Goal: Information Seeking & Learning: Learn about a topic

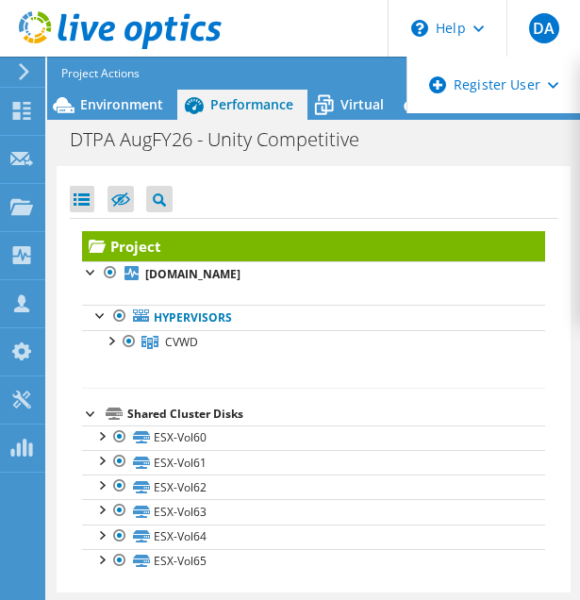
select select "USD"
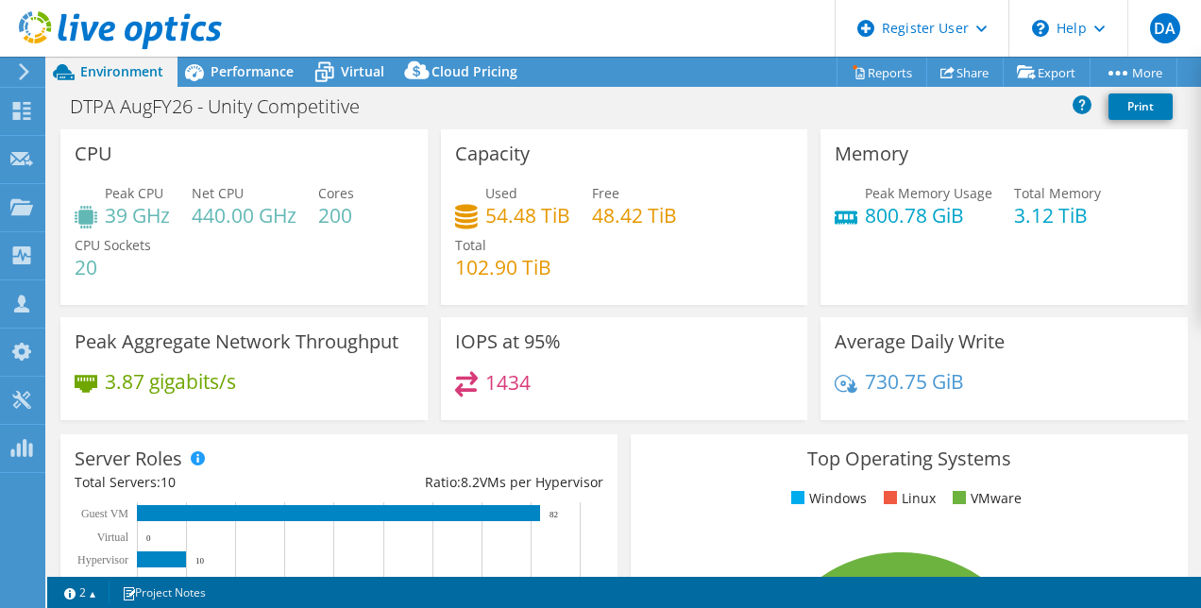
select select "USD"
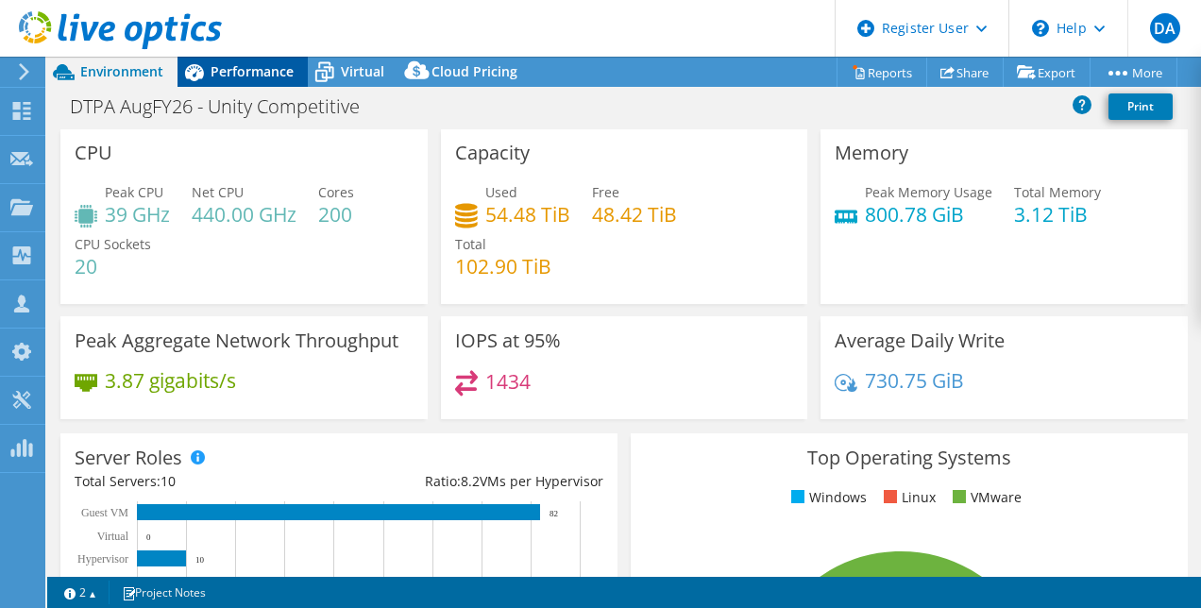
click at [248, 83] on div "Performance" at bounding box center [242, 72] width 130 height 30
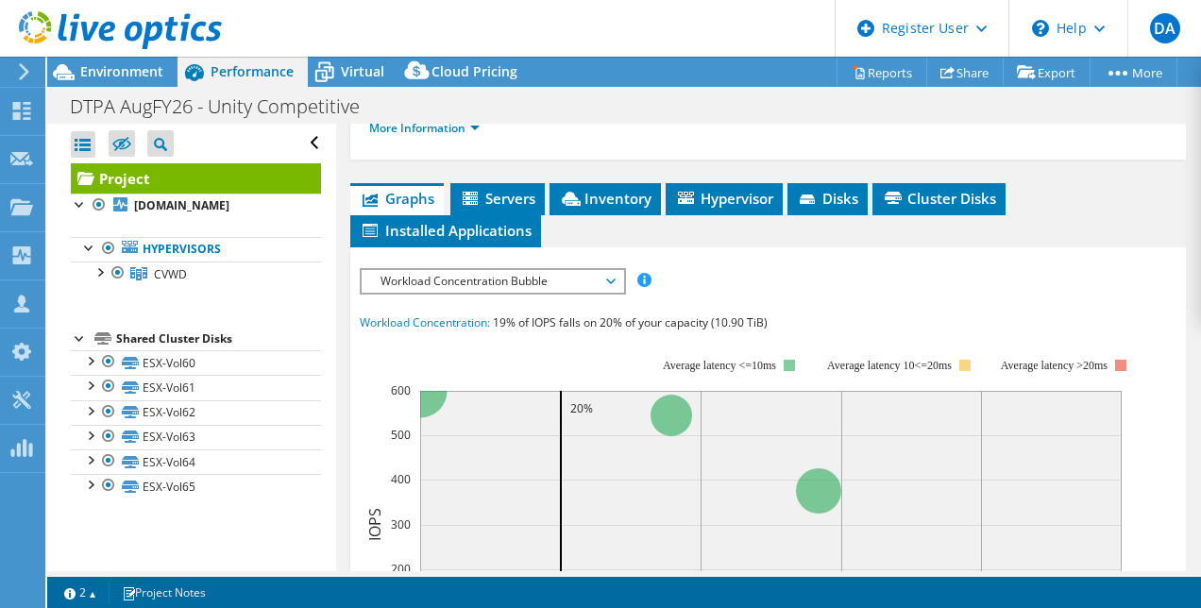
scroll to position [443, 0]
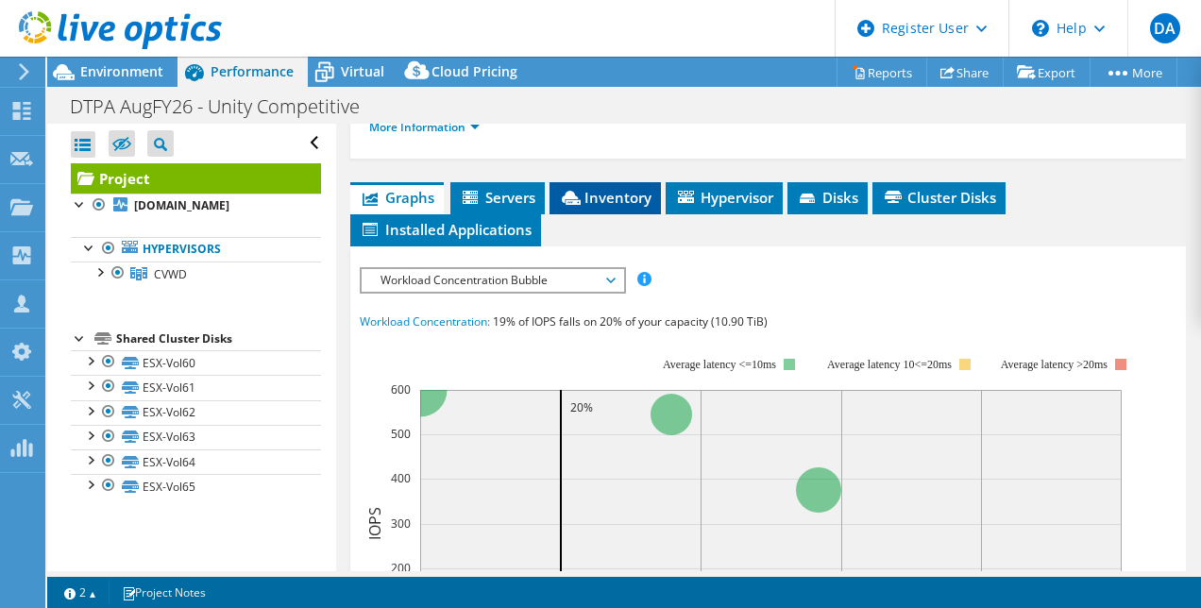
click at [567, 214] on li "Inventory" at bounding box center [604, 198] width 111 height 32
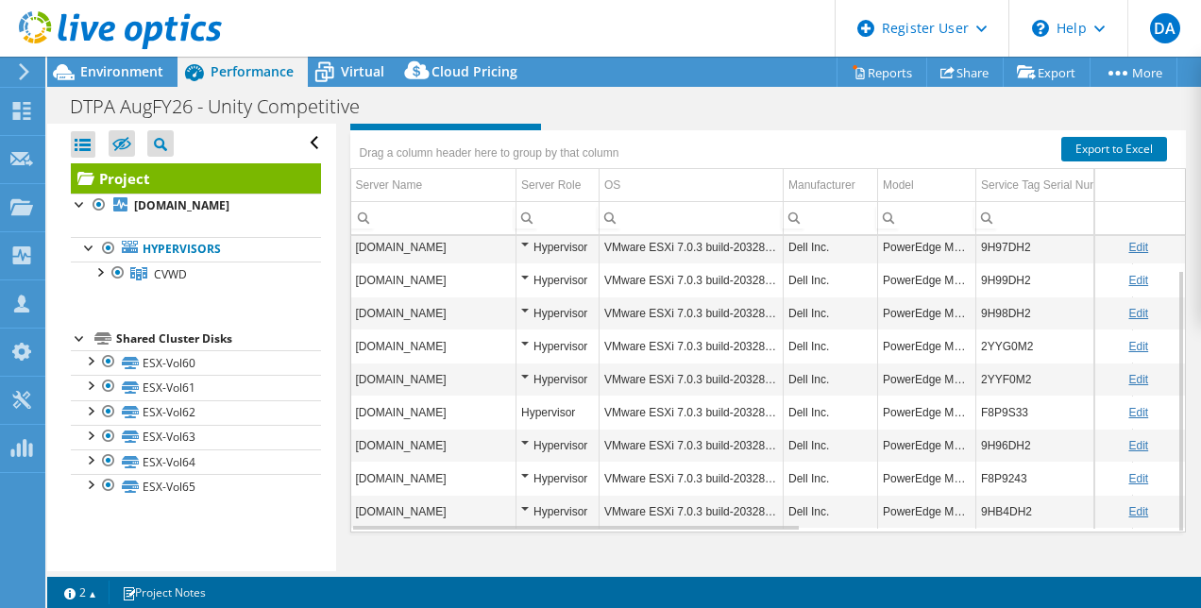
scroll to position [0, 0]
click at [81, 245] on div at bounding box center [89, 246] width 19 height 19
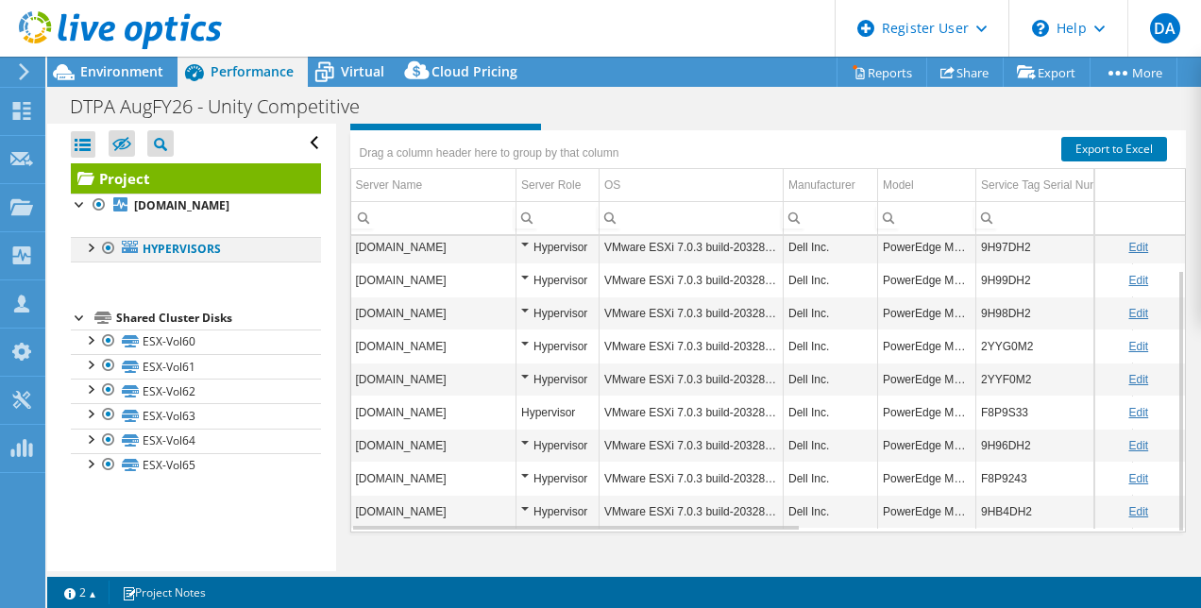
click at [81, 245] on div at bounding box center [89, 246] width 19 height 19
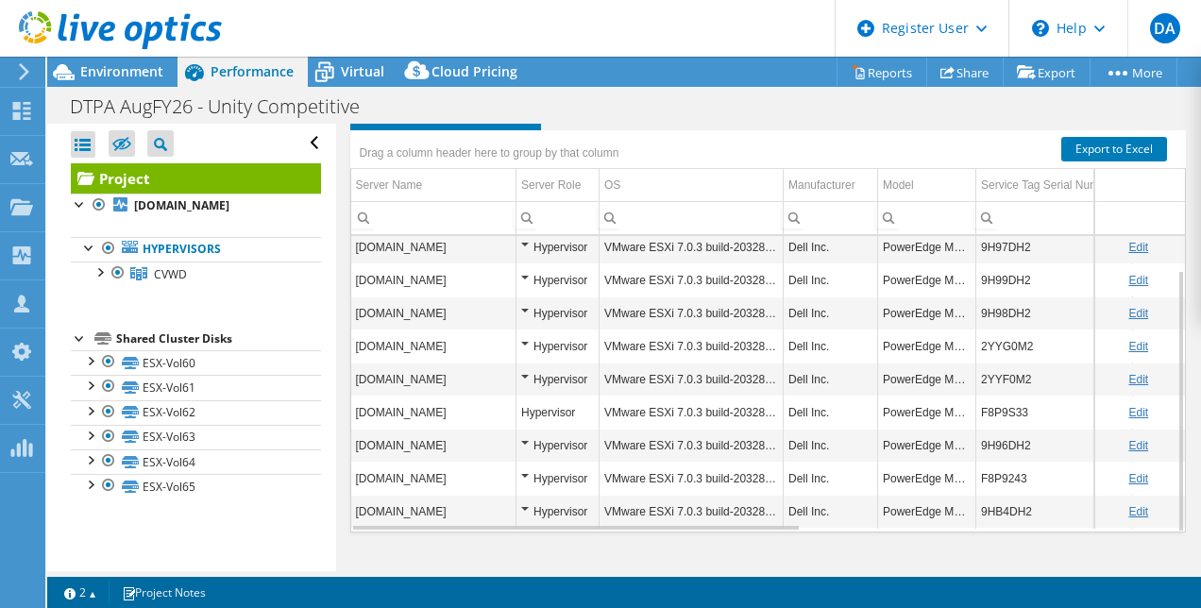
click at [526, 240] on div "Hypervisor" at bounding box center [557, 247] width 73 height 23
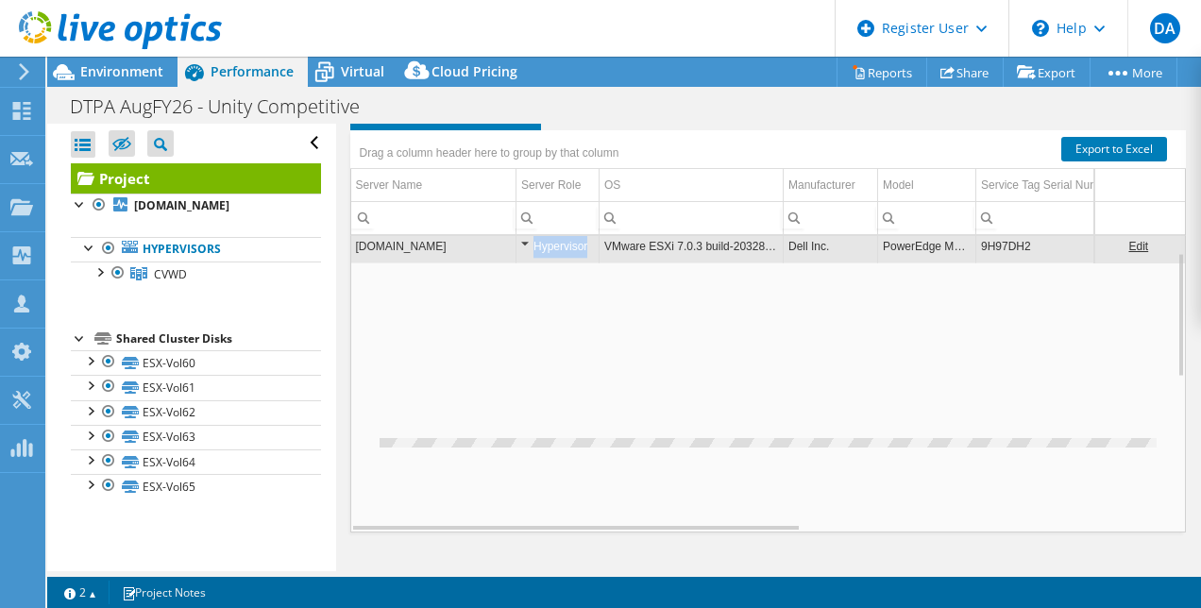
click at [526, 240] on div "Hypervisor" at bounding box center [557, 246] width 73 height 23
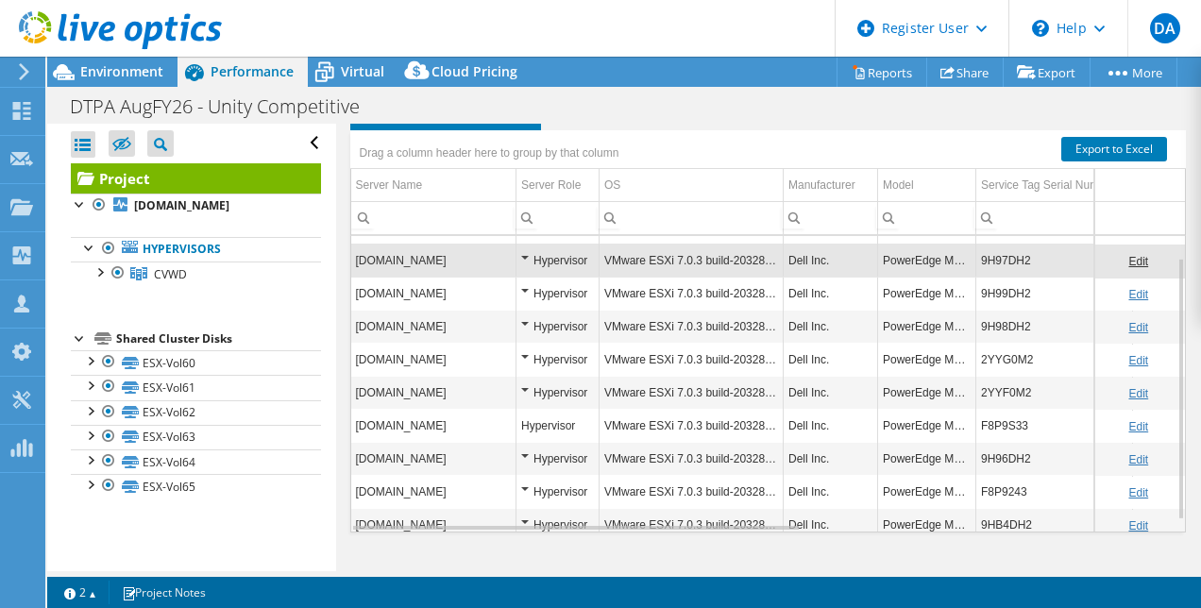
scroll to position [14, 0]
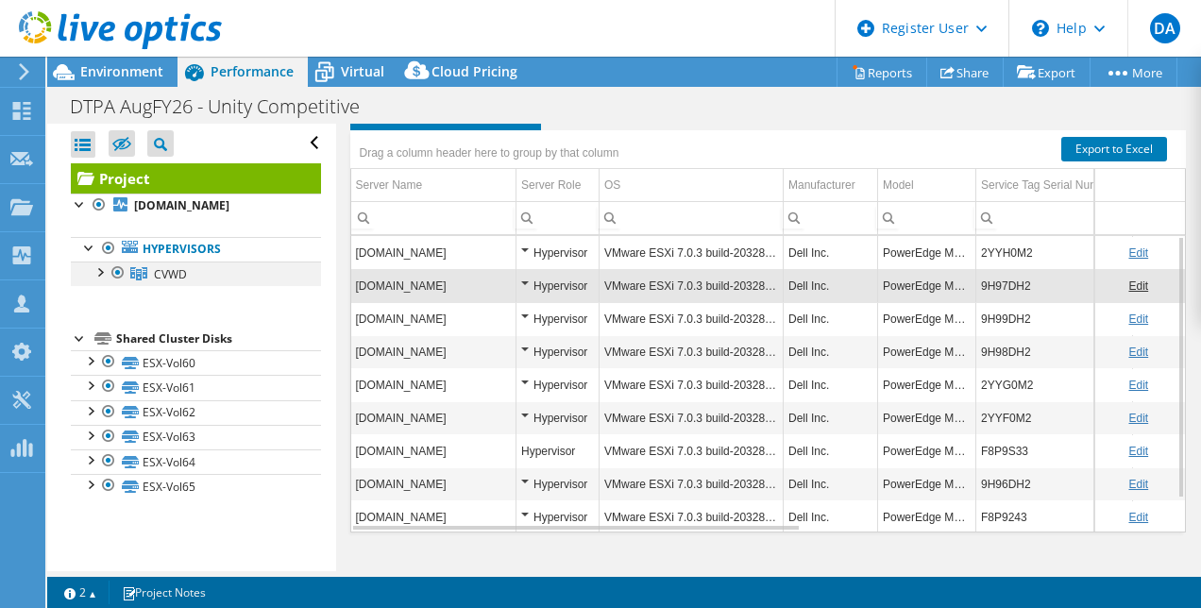
click at [97, 272] on div at bounding box center [99, 270] width 19 height 19
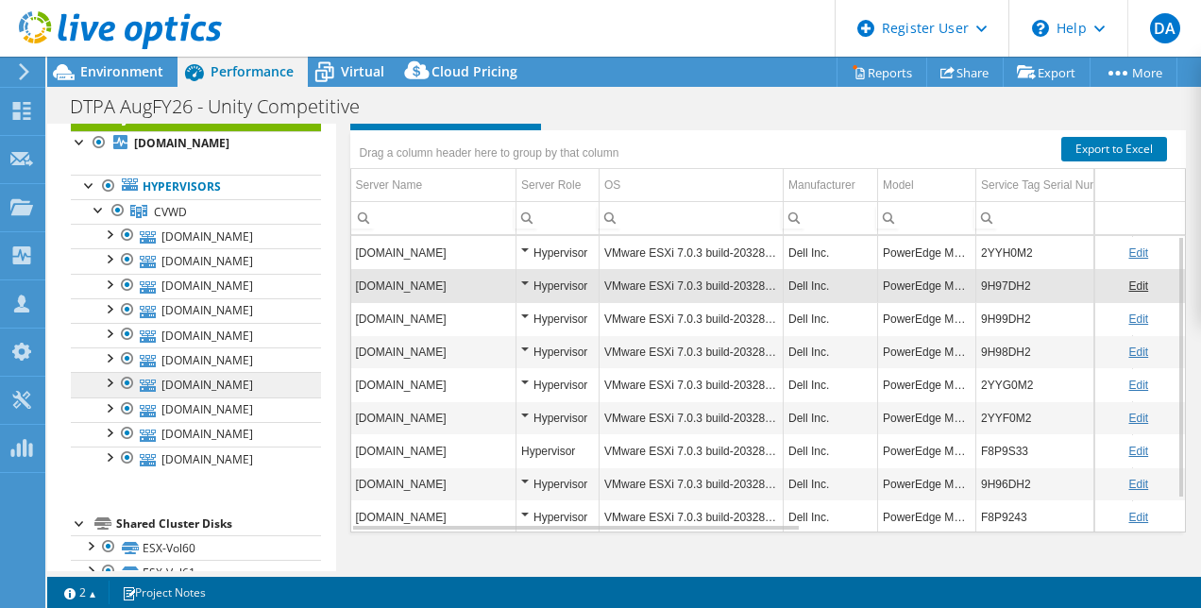
scroll to position [74, 0]
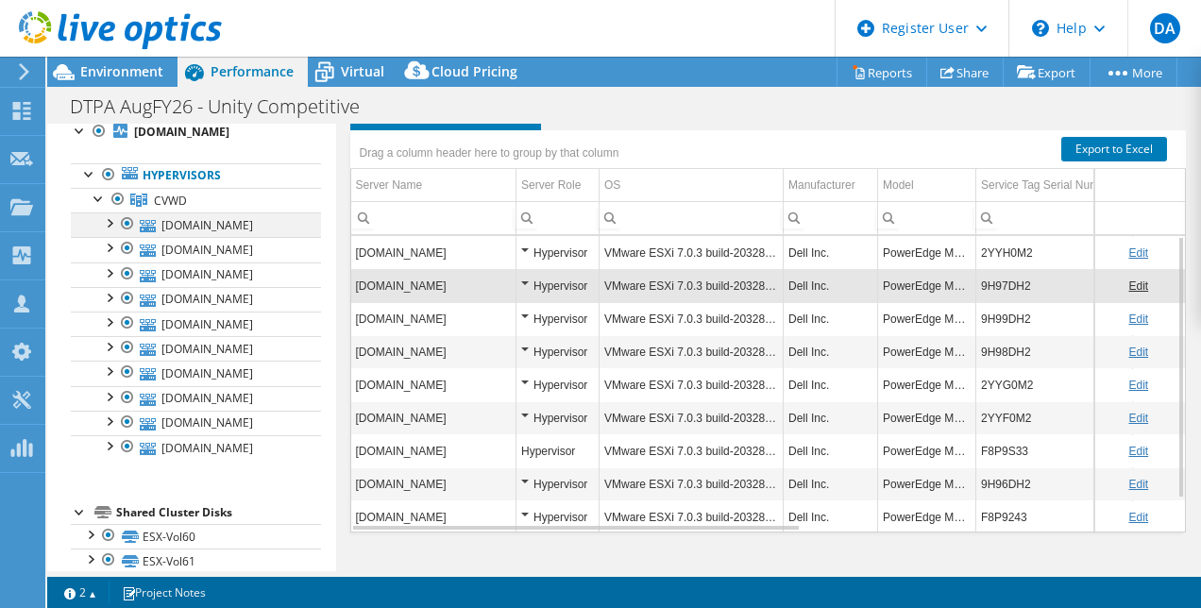
click at [109, 223] on div at bounding box center [108, 221] width 19 height 19
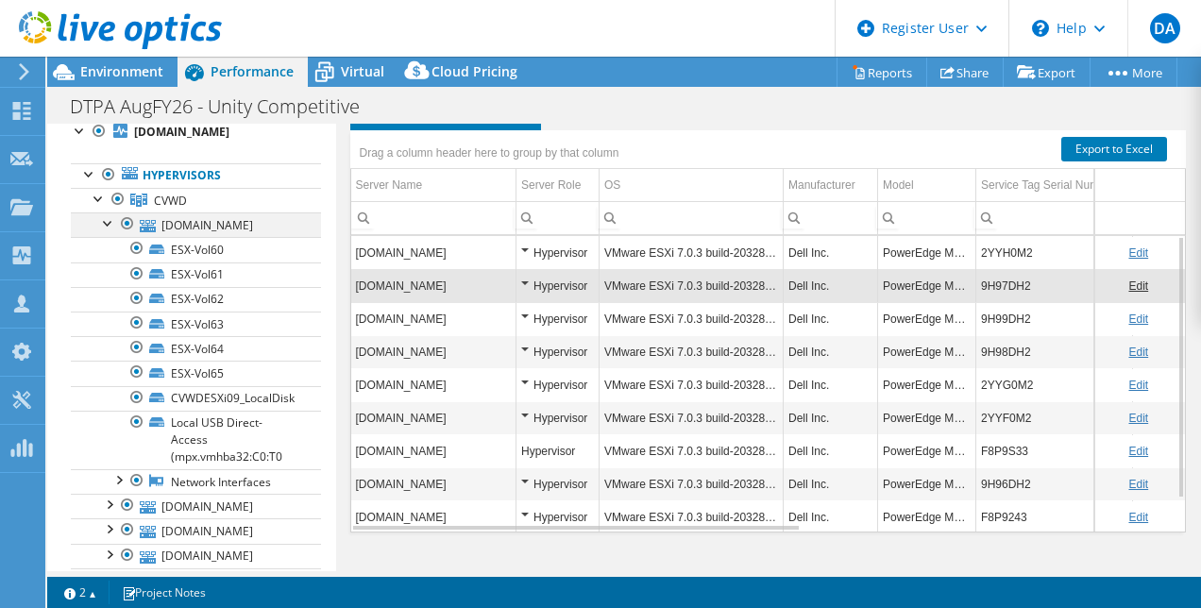
click at [109, 223] on div at bounding box center [108, 221] width 19 height 19
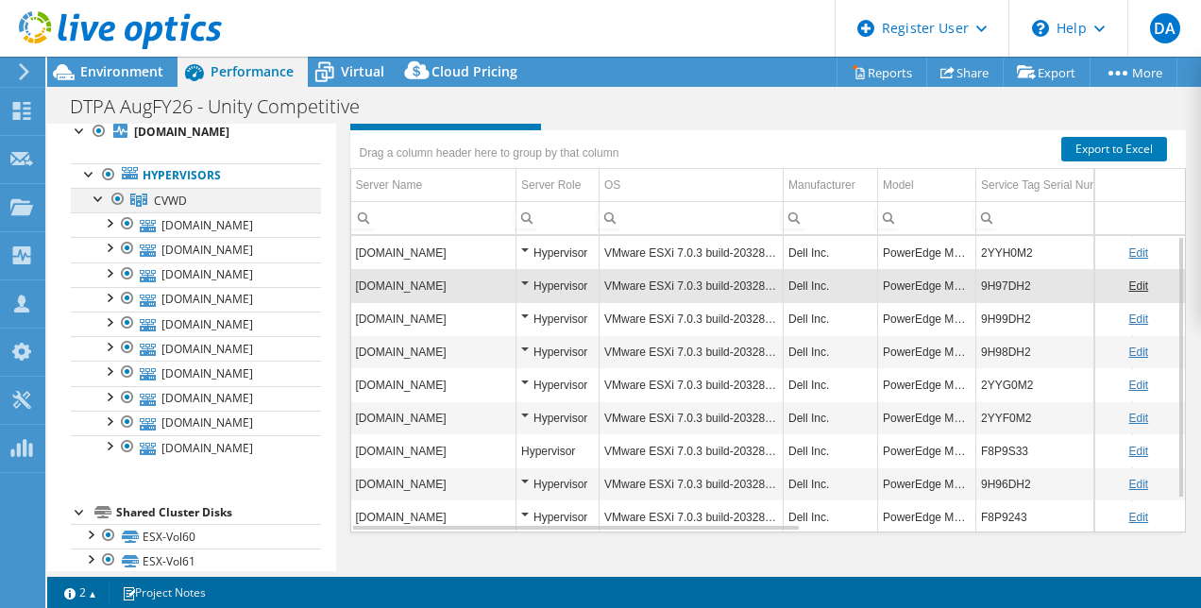
click at [92, 202] on div at bounding box center [99, 197] width 19 height 19
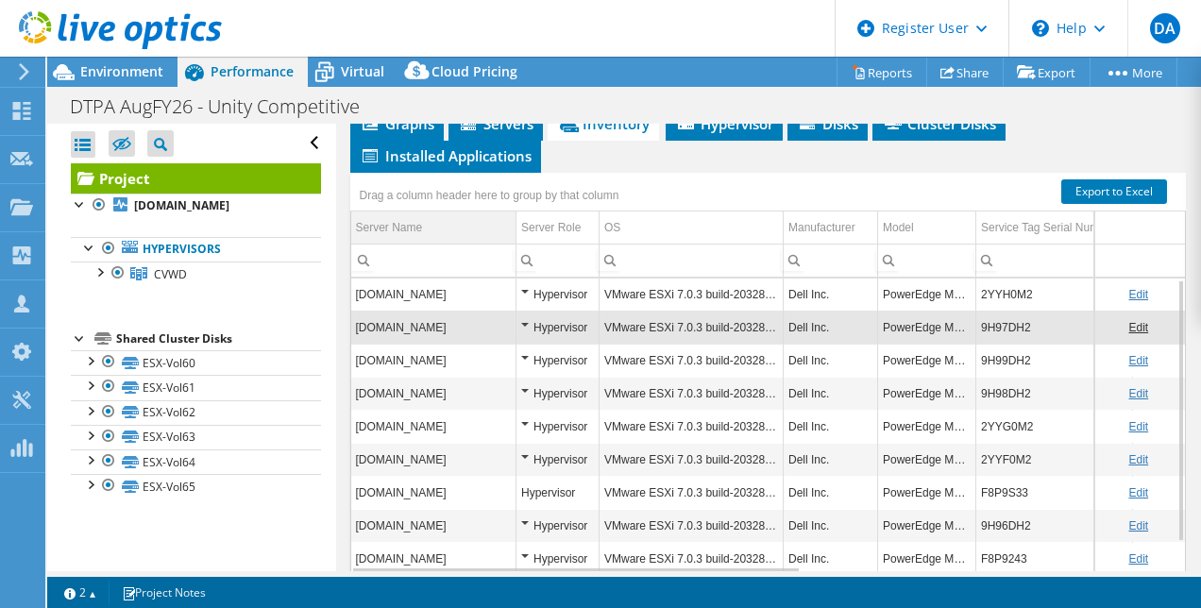
scroll to position [517, 0]
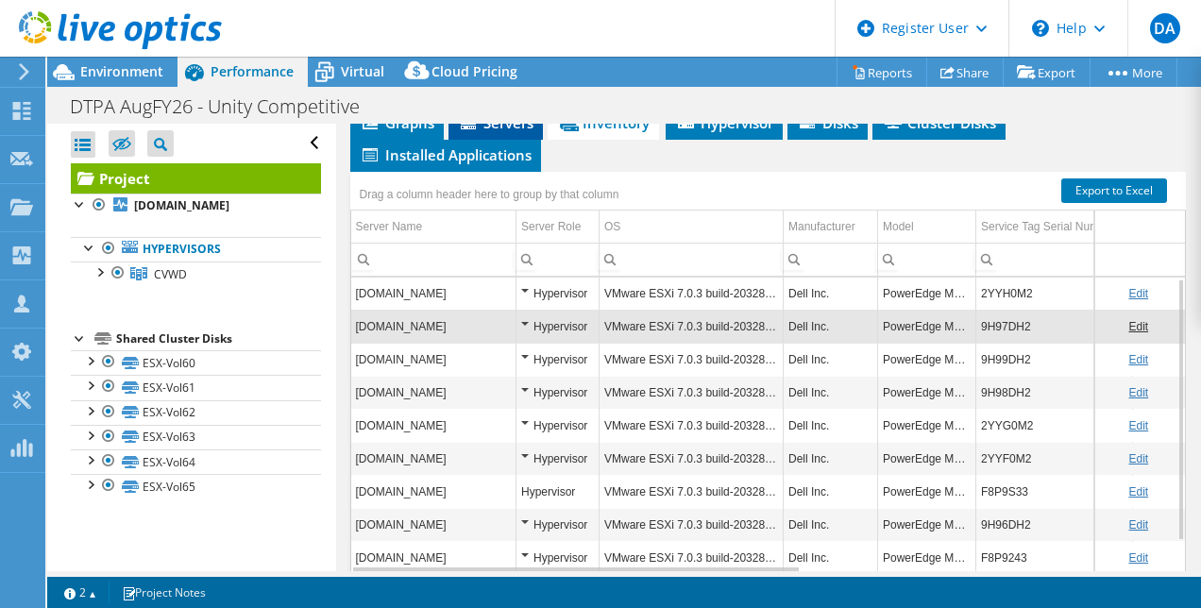
click at [479, 132] on span "Servers" at bounding box center [496, 122] width 76 height 19
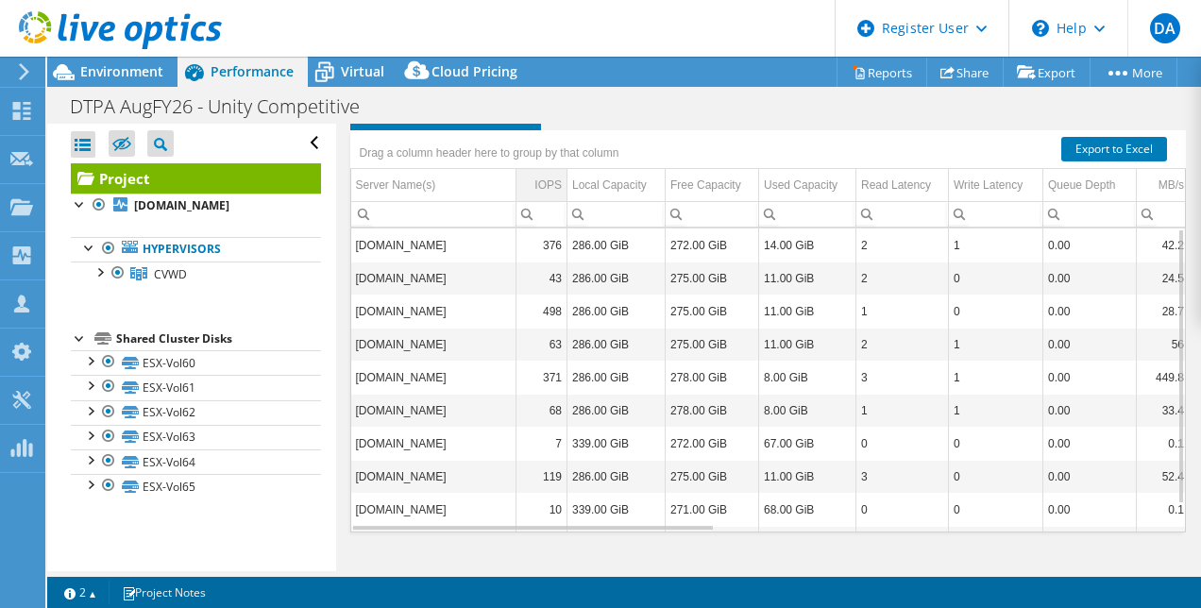
scroll to position [614, 0]
click at [632, 191] on div "Local Capacity" at bounding box center [609, 185] width 75 height 23
click at [632, 191] on div "Local Capacity" at bounding box center [608, 185] width 72 height 23
click at [827, 181] on div "Used Capacity" at bounding box center [801, 185] width 74 height 23
click at [827, 181] on div "Used Capacity" at bounding box center [799, 185] width 71 height 23
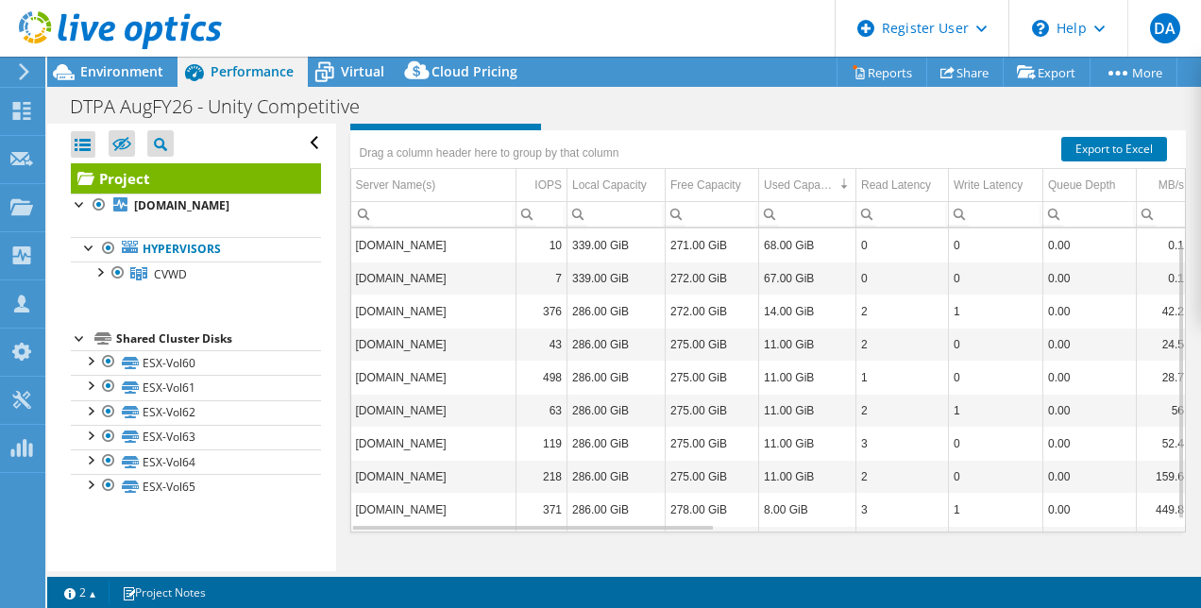
scroll to position [31, 0]
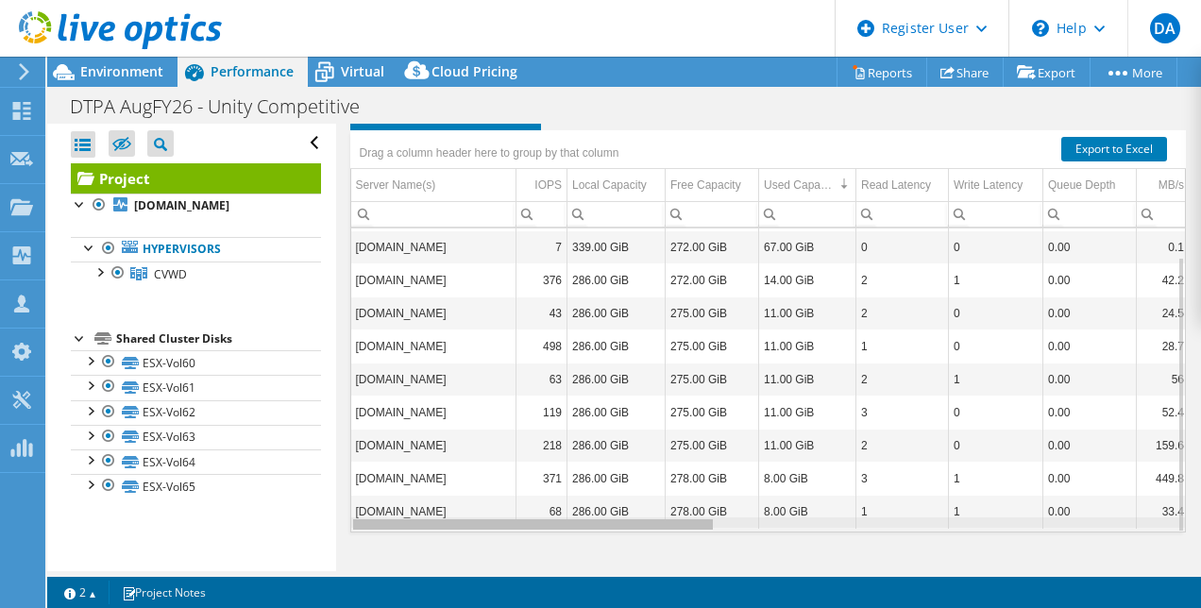
click at [675, 529] on div "Data grid" at bounding box center [532, 524] width 363 height 14
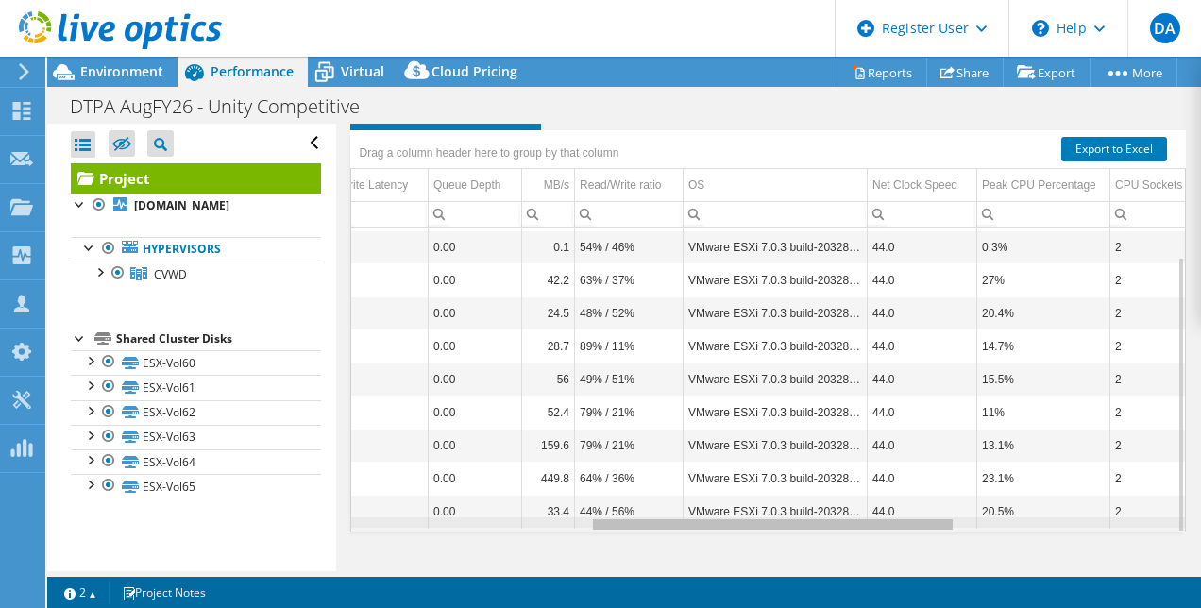
scroll to position [0, 705]
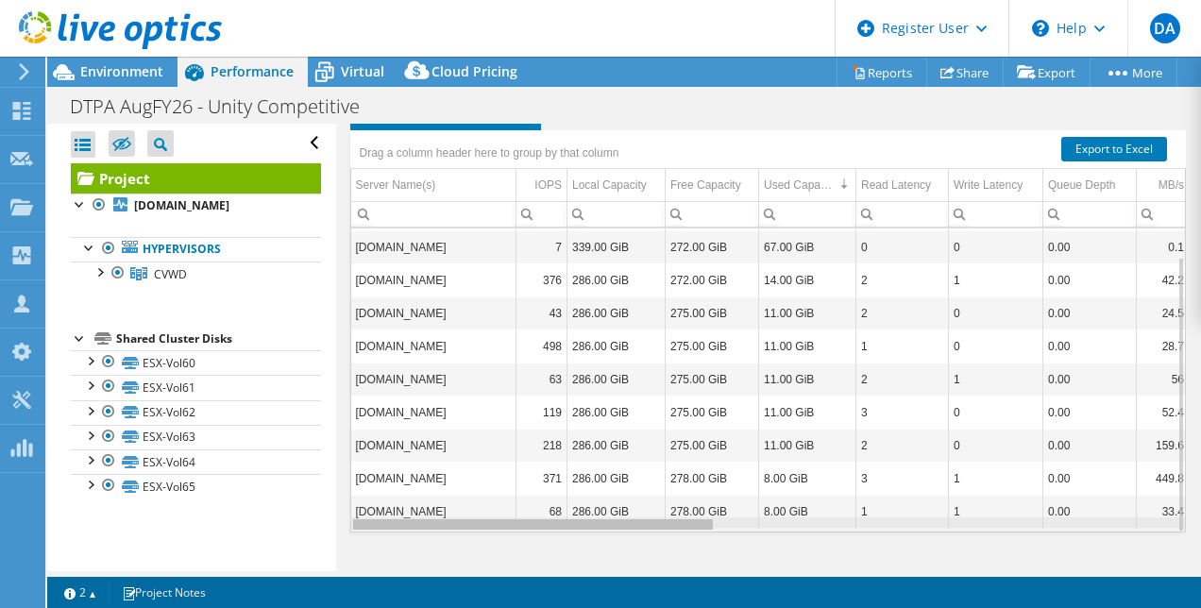
drag, startPoint x: 667, startPoint y: 521, endPoint x: 634, endPoint y: 602, distance: 87.6
click at [634, 602] on body "DA Dell User [PERSON_NAME] [PERSON_NAME][EMAIL_ADDRESS][DOMAIN_NAME] Dell My Pr…" at bounding box center [600, 304] width 1201 height 608
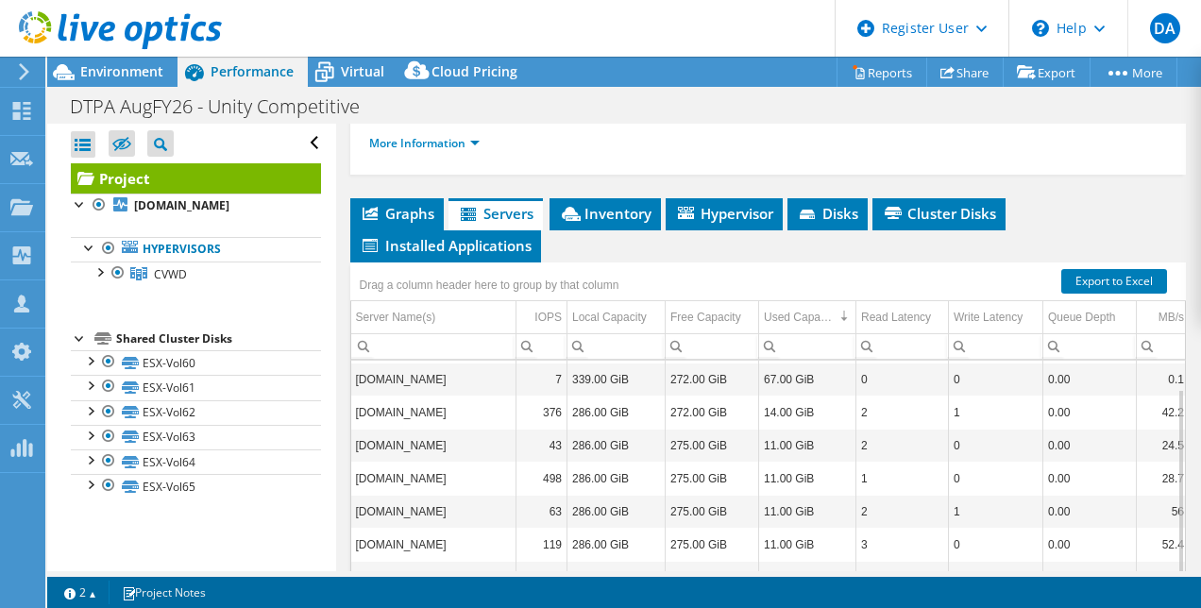
scroll to position [429, 0]
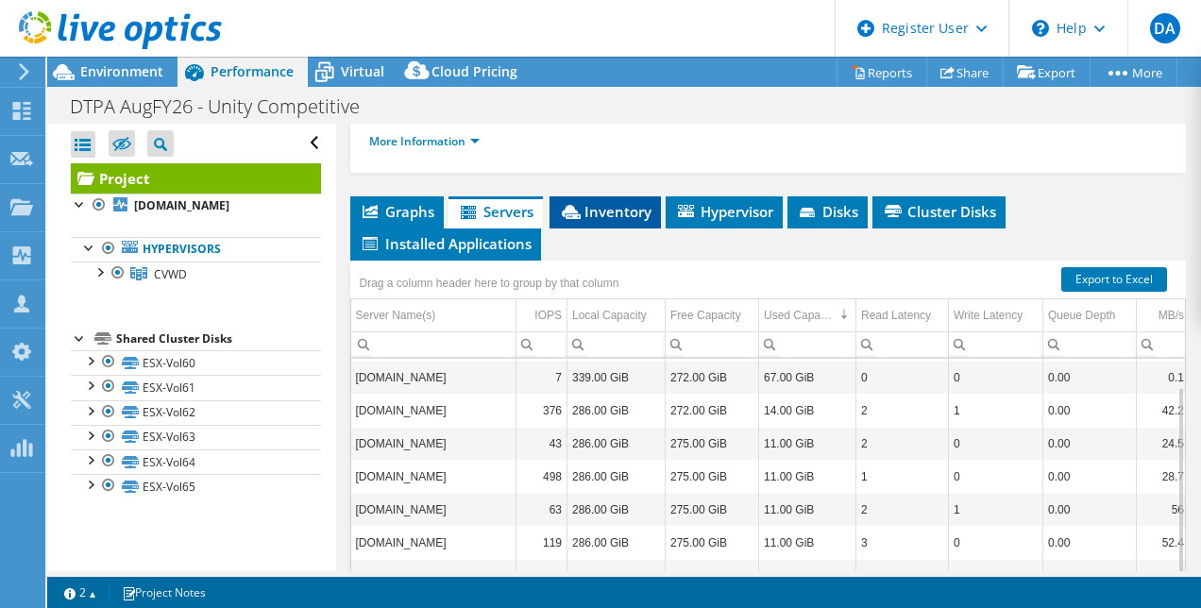
click at [618, 228] on li "Inventory" at bounding box center [604, 212] width 111 height 32
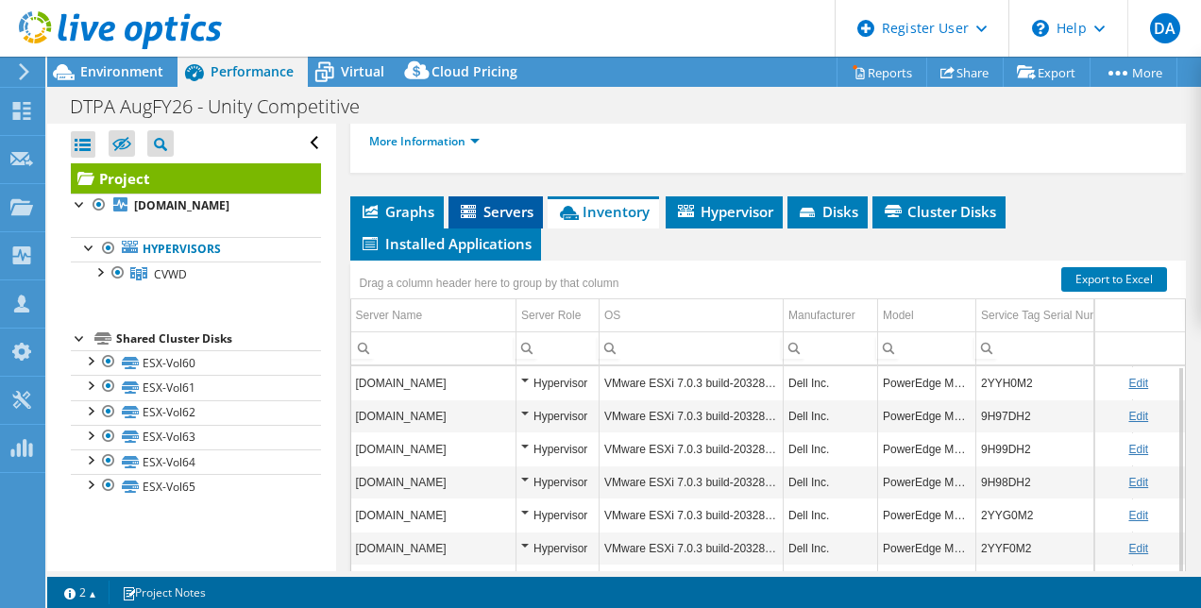
click at [495, 228] on li "Servers" at bounding box center [495, 212] width 94 height 32
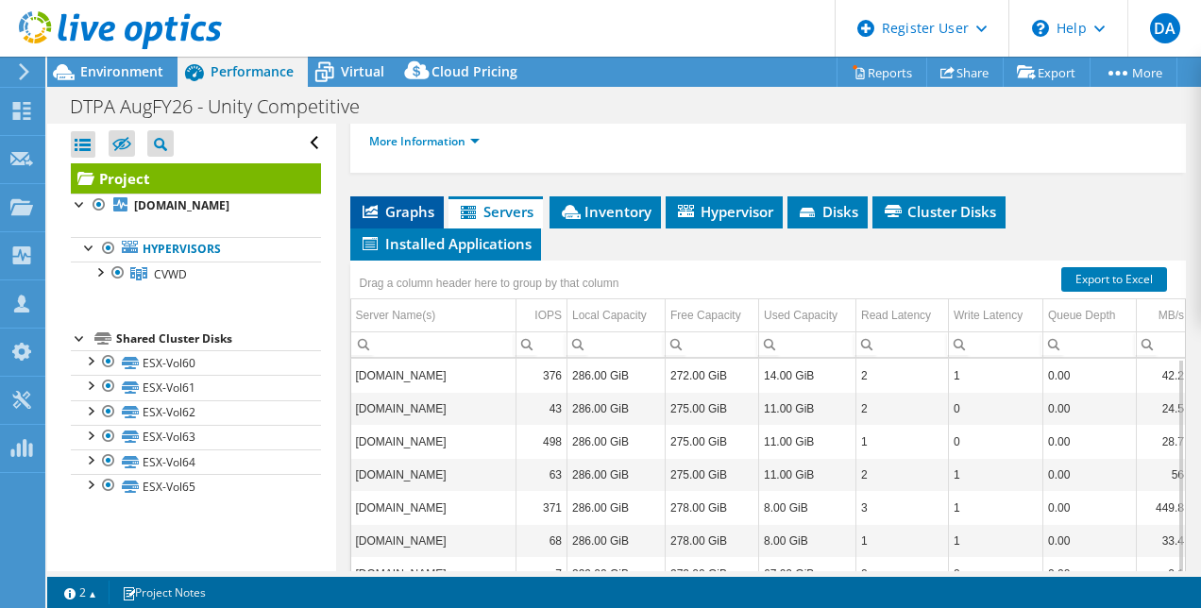
click at [395, 221] on span "Graphs" at bounding box center [397, 211] width 75 height 19
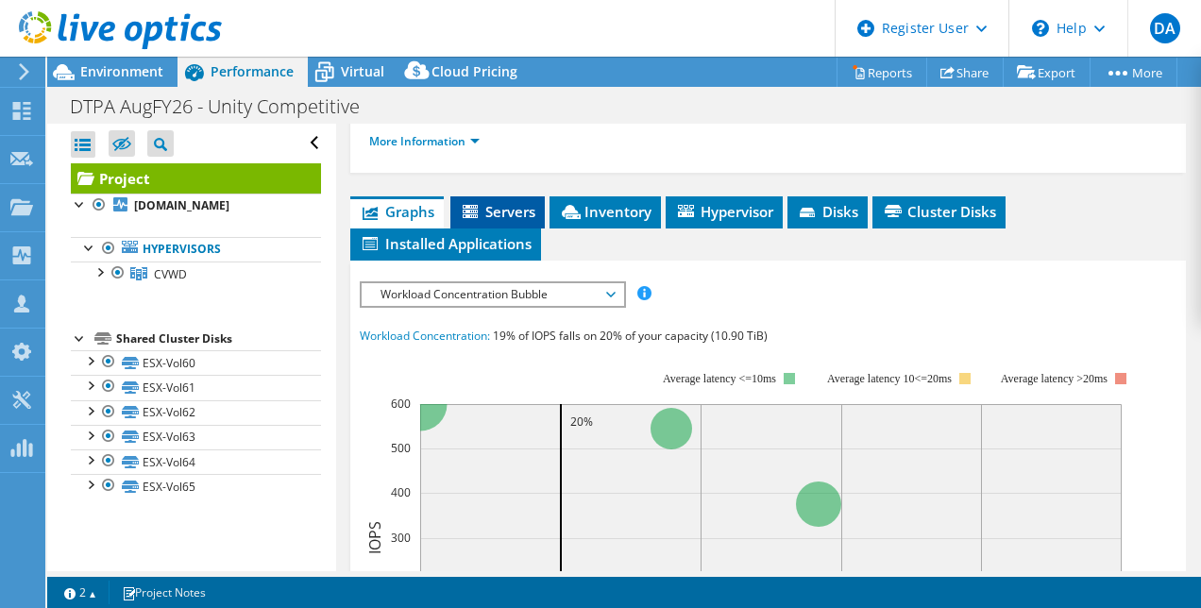
click at [493, 221] on span "Servers" at bounding box center [498, 211] width 76 height 19
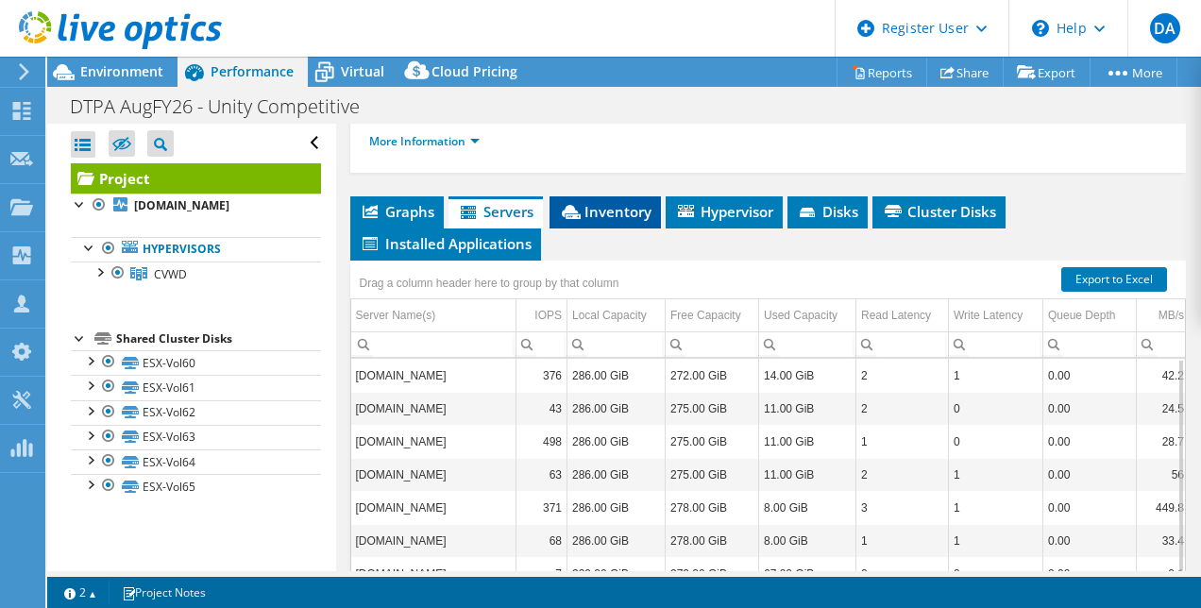
click at [626, 228] on li "Inventory" at bounding box center [604, 212] width 111 height 32
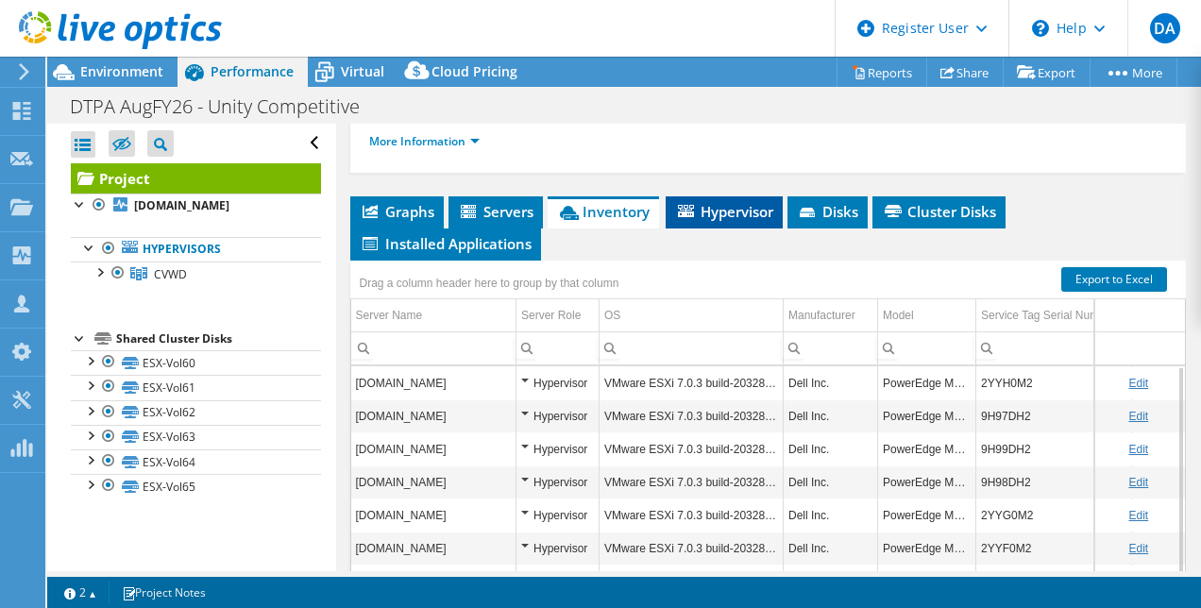
click at [714, 228] on li "Hypervisor" at bounding box center [723, 212] width 117 height 32
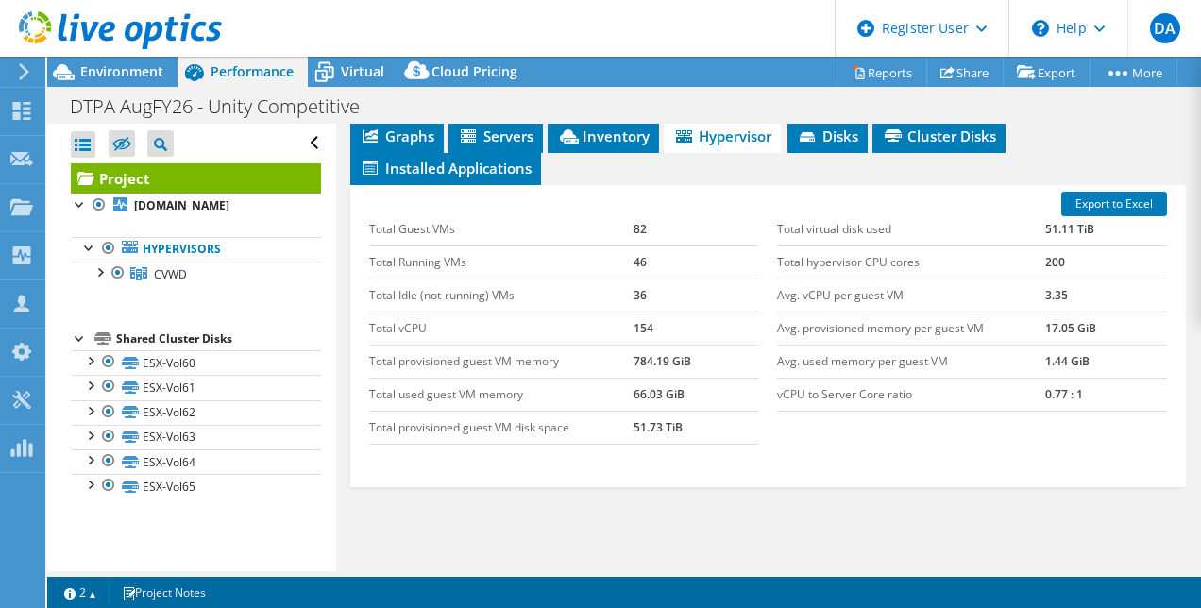
scroll to position [506, 0]
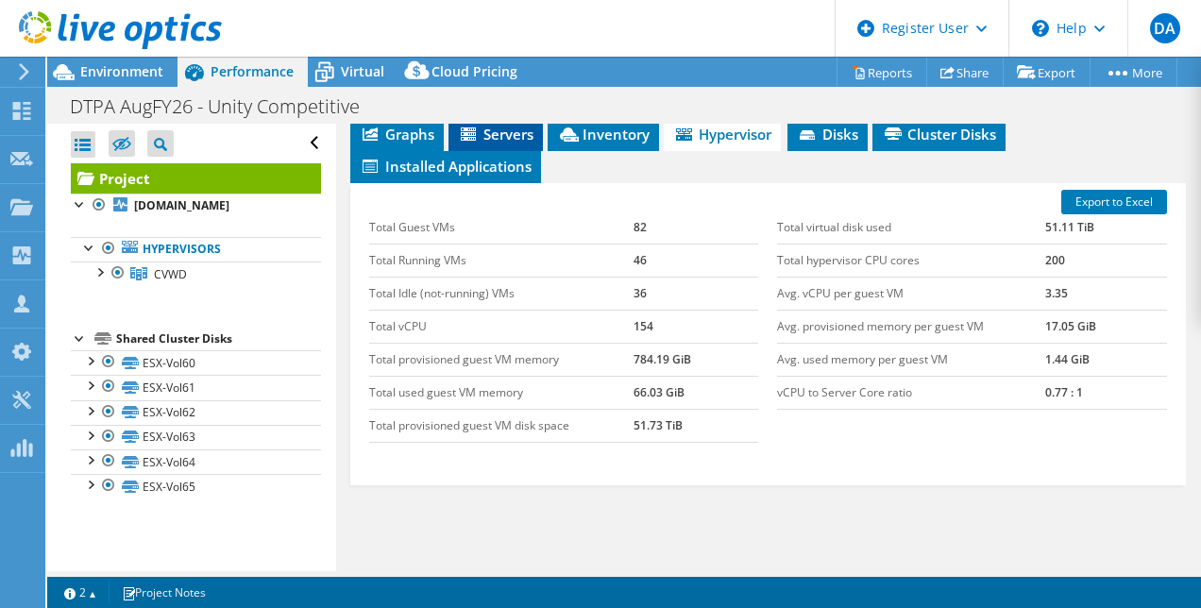
click at [530, 143] on span "Servers" at bounding box center [496, 134] width 76 height 19
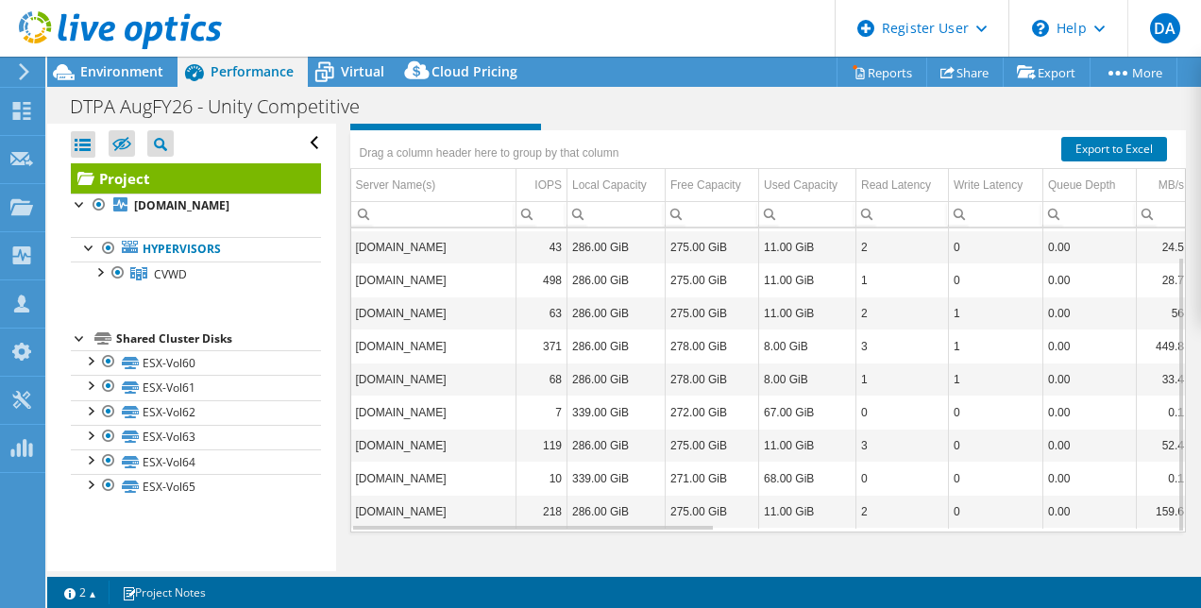
scroll to position [614, 0]
click at [797, 178] on div "Used Capacity" at bounding box center [801, 185] width 74 height 23
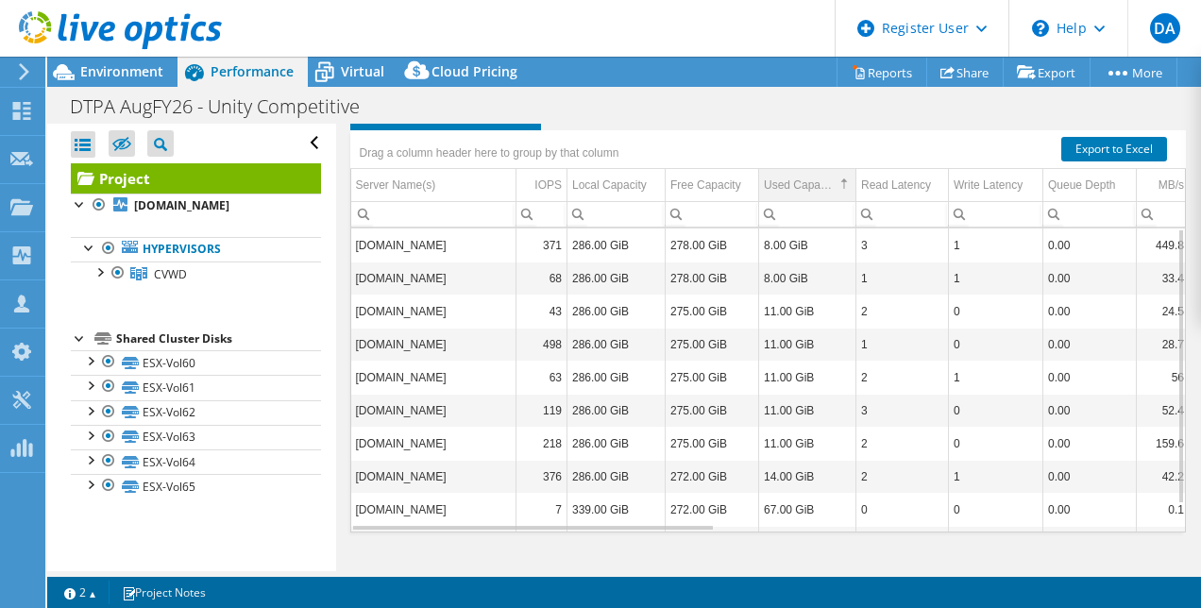
click at [797, 178] on div "Used Capacity" at bounding box center [799, 185] width 71 height 23
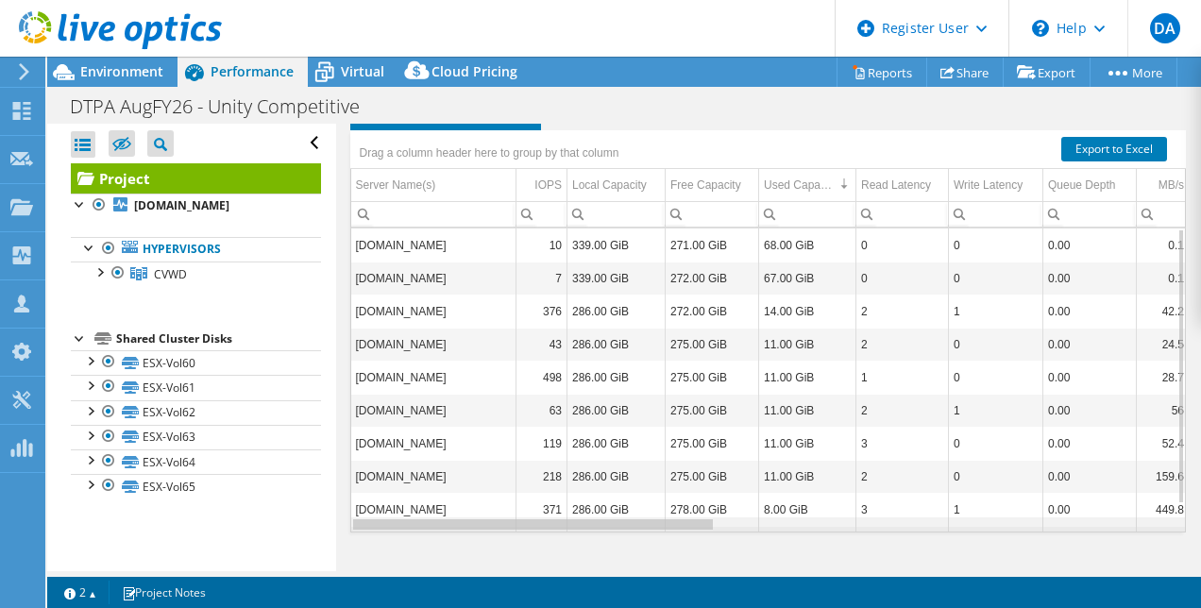
click at [689, 525] on div "Data grid" at bounding box center [533, 524] width 360 height 10
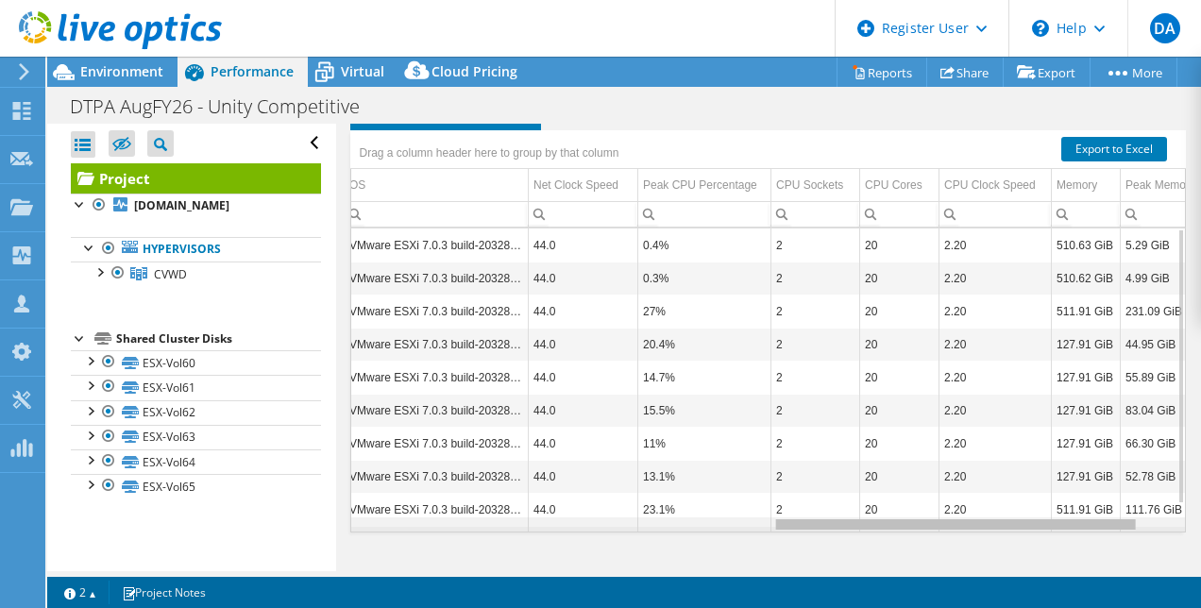
scroll to position [0, 1031]
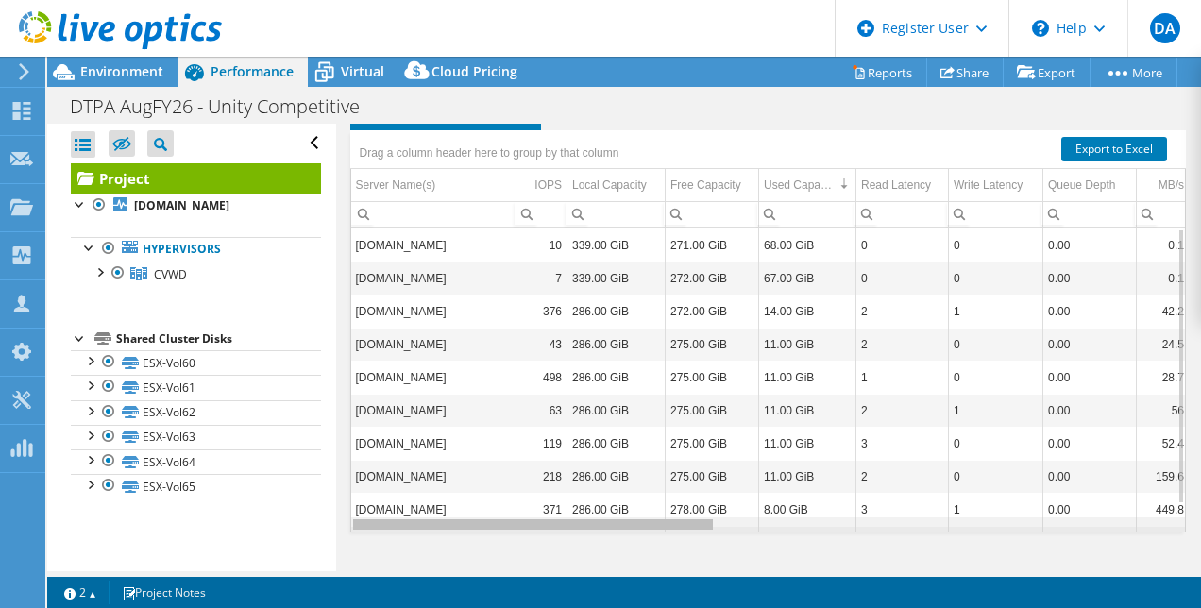
drag, startPoint x: 689, startPoint y: 525, endPoint x: 675, endPoint y: 531, distance: 15.6
click at [675, 531] on body "DA Dell User [PERSON_NAME] [PERSON_NAME][EMAIL_ADDRESS][DOMAIN_NAME] Dell My Pr…" at bounding box center [600, 304] width 1201 height 608
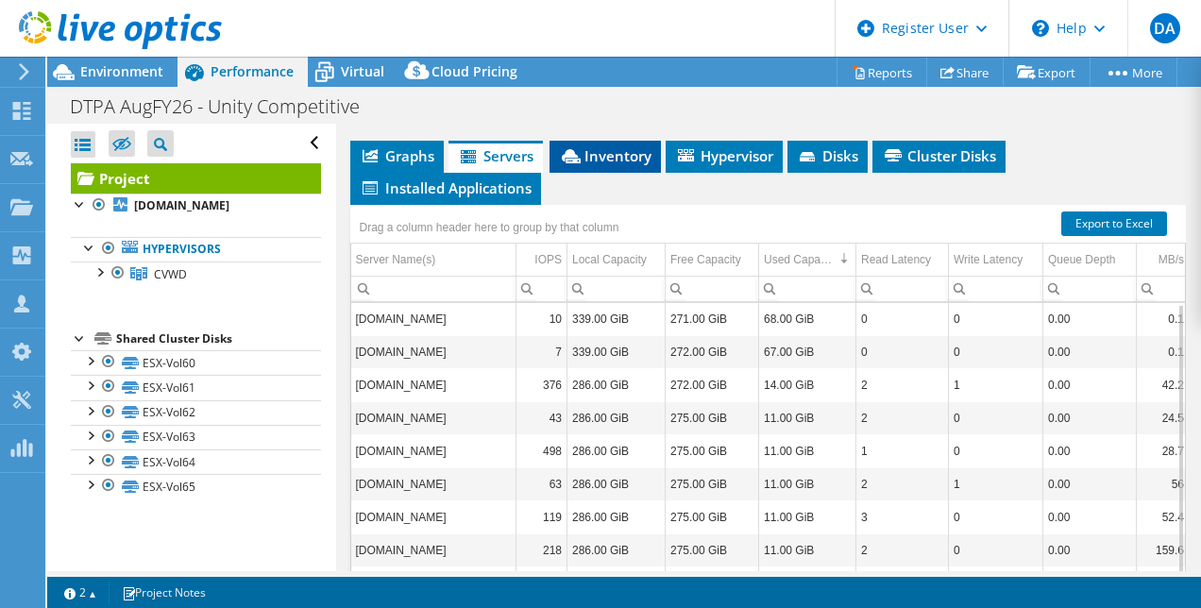
click at [647, 173] on li "Inventory" at bounding box center [604, 157] width 111 height 32
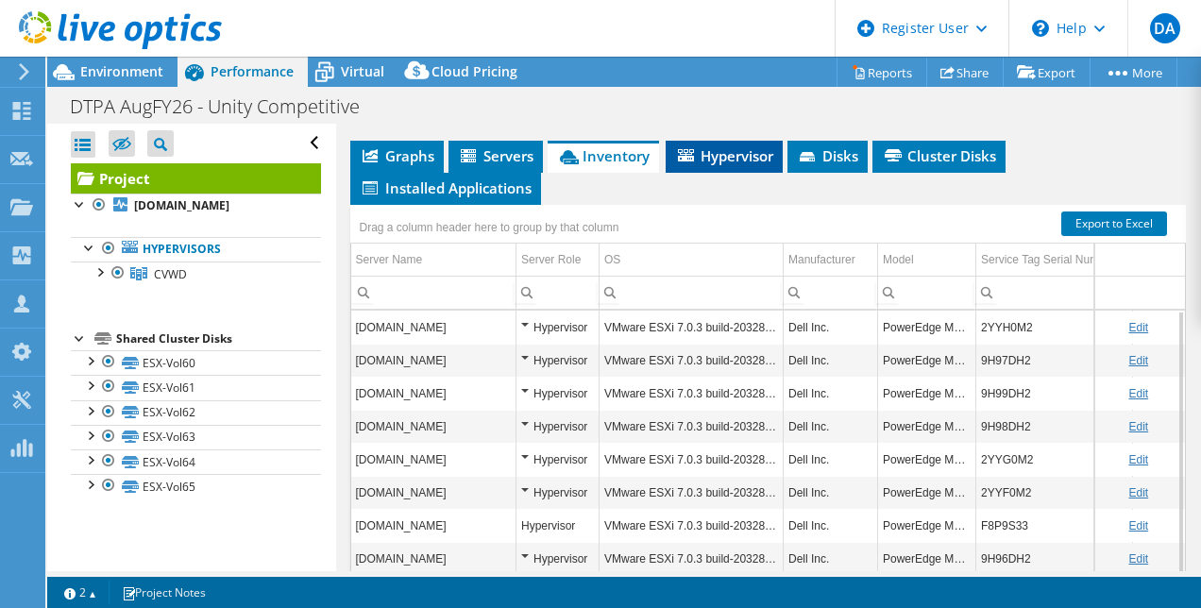
click at [734, 165] on span "Hypervisor" at bounding box center [724, 155] width 98 height 19
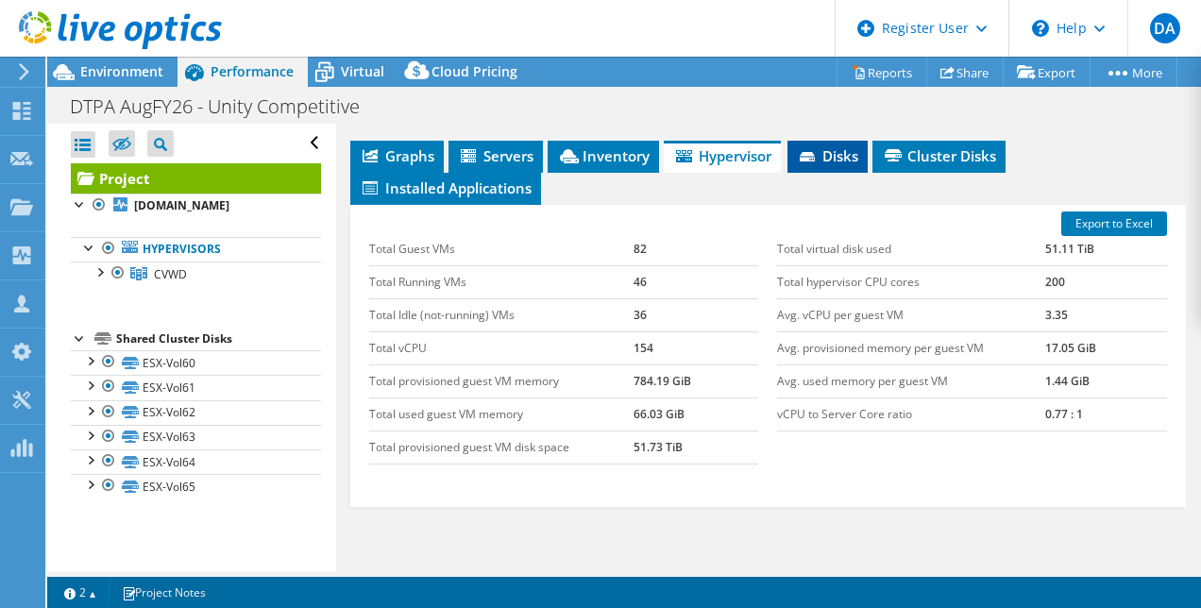
click at [840, 173] on li "Disks" at bounding box center [827, 157] width 80 height 32
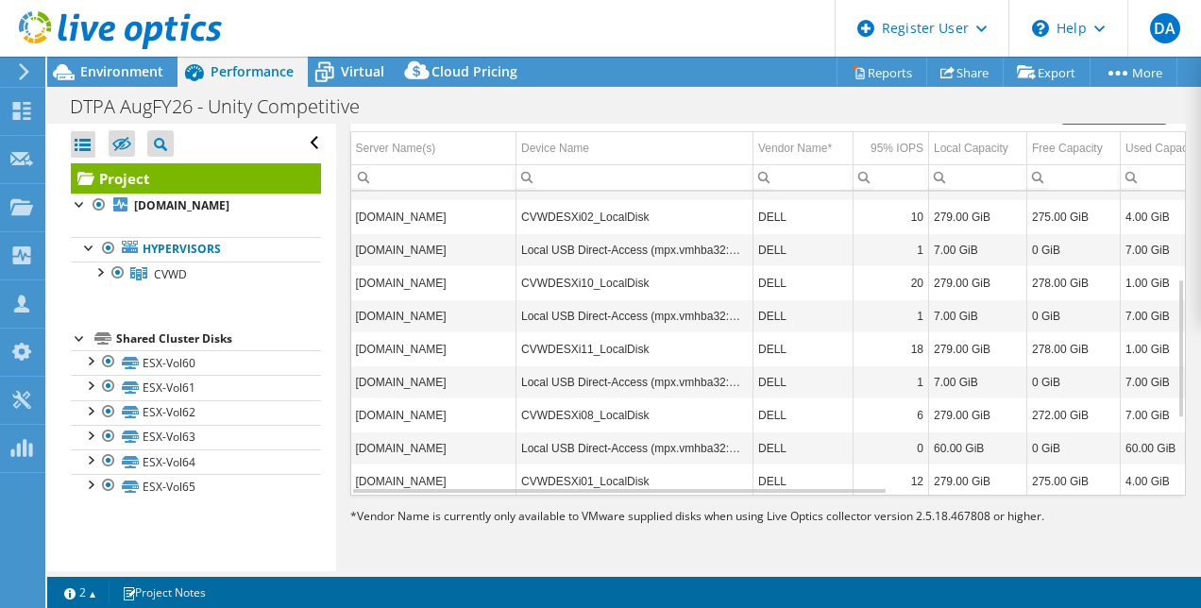
click at [740, 398] on td "CVWDESXi08_LocalDisk" at bounding box center [634, 414] width 237 height 33
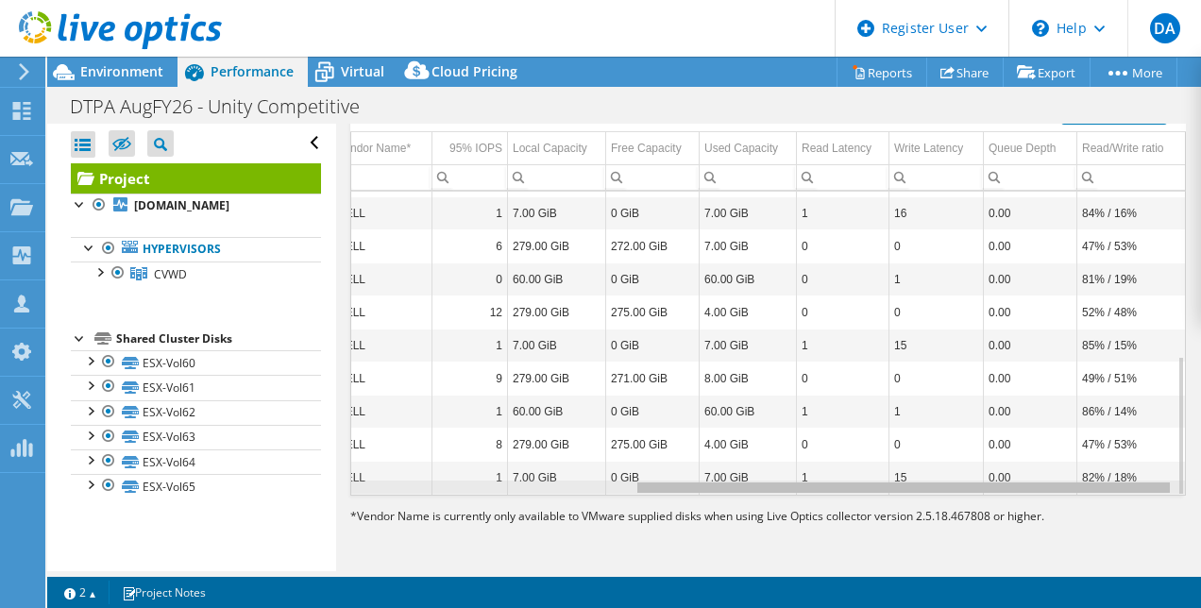
drag, startPoint x: 741, startPoint y: 486, endPoint x: 1097, endPoint y: 544, distance: 360.5
click at [1097, 544] on body "DA Dell User [PERSON_NAME] [PERSON_NAME][EMAIL_ADDRESS][DOMAIN_NAME] Dell My Pr…" at bounding box center [600, 304] width 1201 height 608
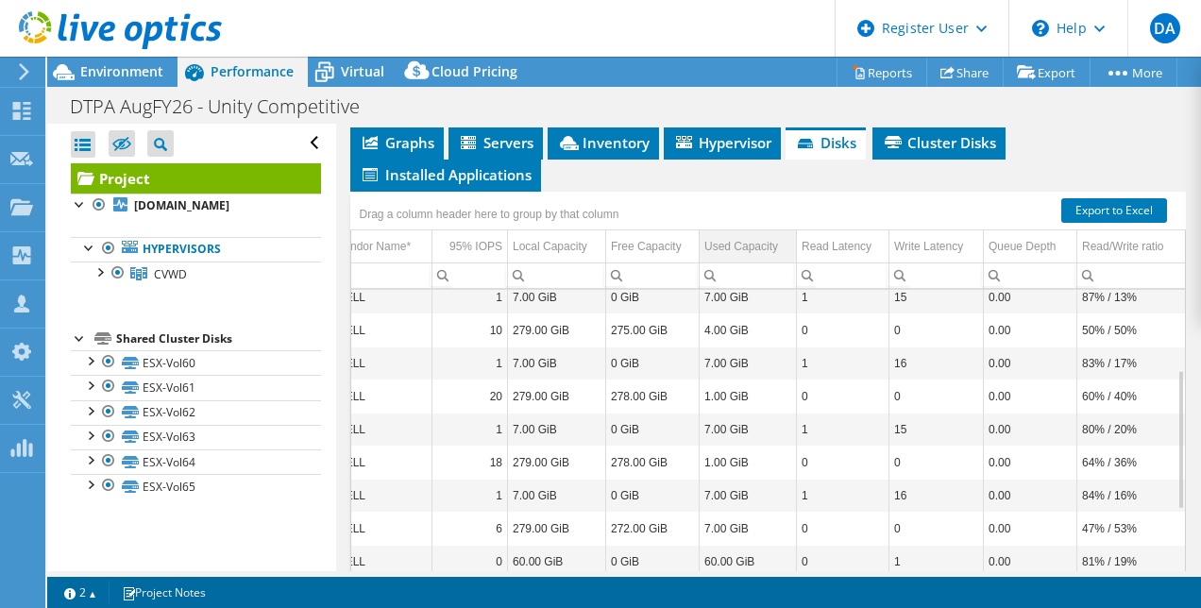
click at [704, 258] on div "Used Capacity" at bounding box center [741, 246] width 74 height 23
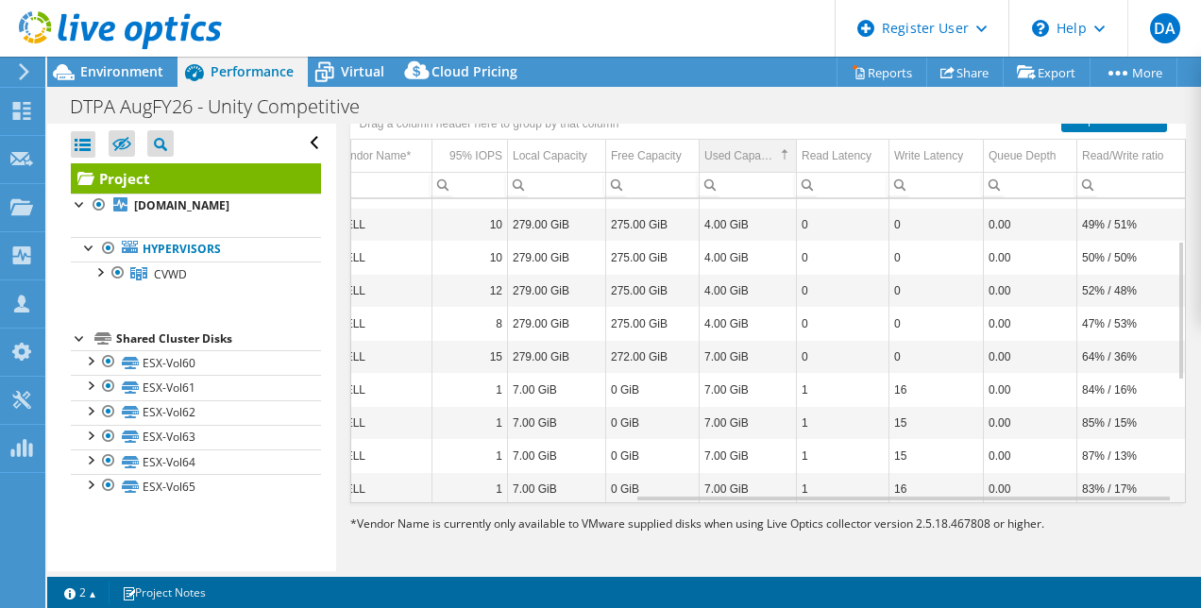
click at [704, 167] on div "Used Capacity" at bounding box center [739, 155] width 71 height 23
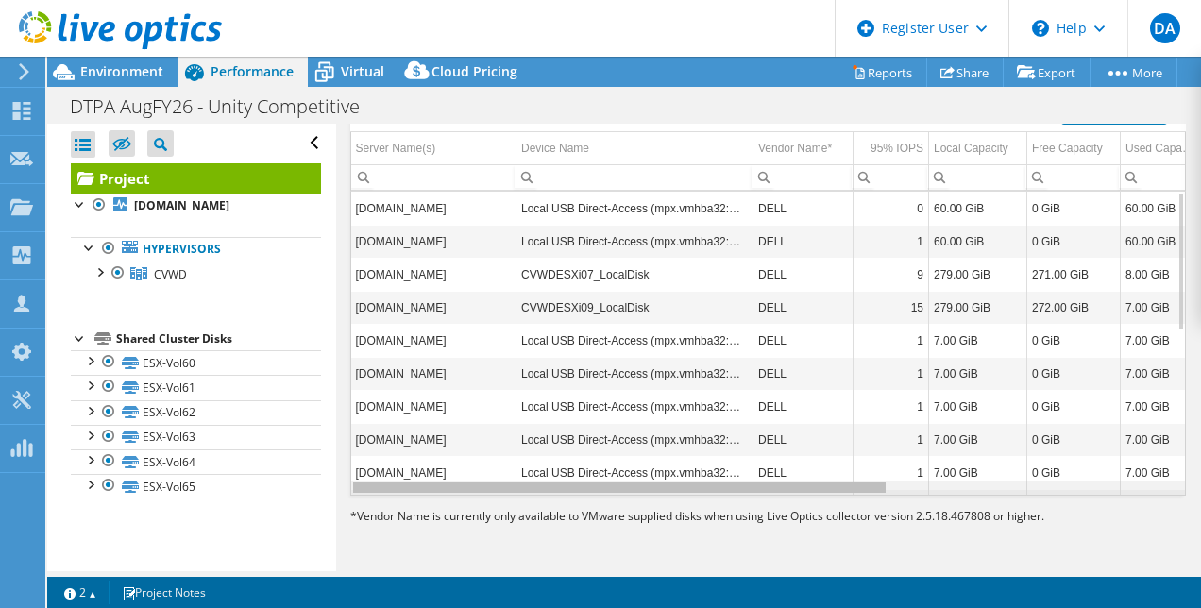
drag, startPoint x: 708, startPoint y: 490, endPoint x: 347, endPoint y: 455, distance: 362.2
click at [347, 455] on body "DA Dell User [PERSON_NAME] [PERSON_NAME][EMAIL_ADDRESS][DOMAIN_NAME] Dell My Pr…" at bounding box center [600, 304] width 1201 height 608
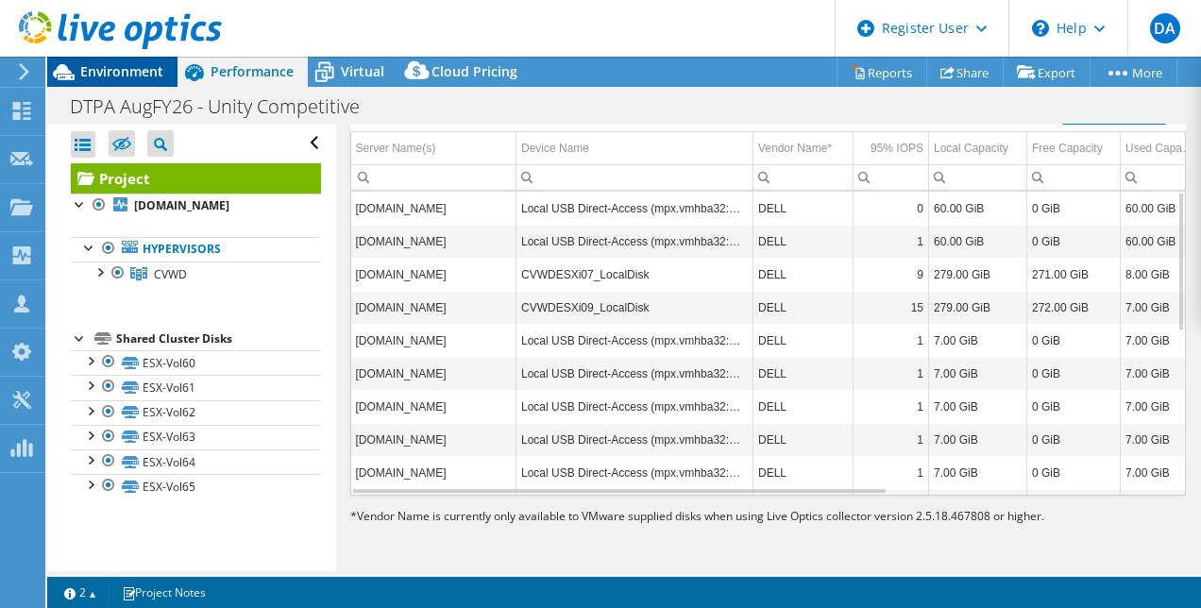
click at [121, 78] on span "Environment" at bounding box center [121, 71] width 83 height 18
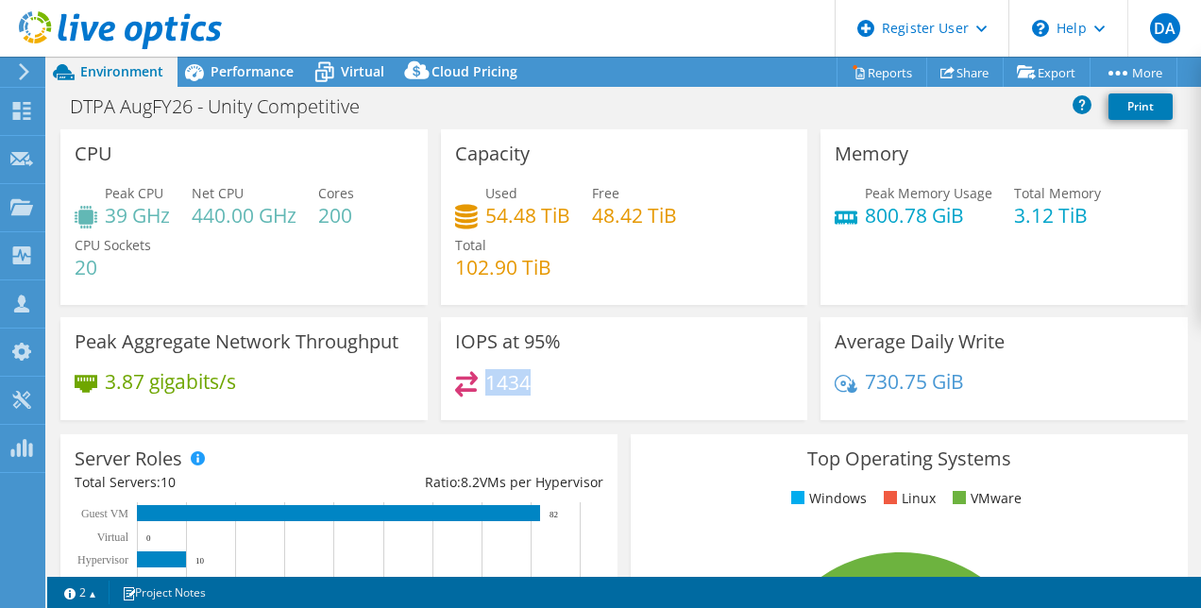
drag, startPoint x: 479, startPoint y: 383, endPoint x: 549, endPoint y: 373, distance: 70.6
click at [549, 373] on div "1434" at bounding box center [624, 391] width 339 height 41
drag, startPoint x: 549, startPoint y: 373, endPoint x: 604, endPoint y: 375, distance: 54.8
click at [604, 375] on div "1434" at bounding box center [624, 391] width 339 height 41
click at [254, 58] on div "Performance" at bounding box center [242, 72] width 130 height 30
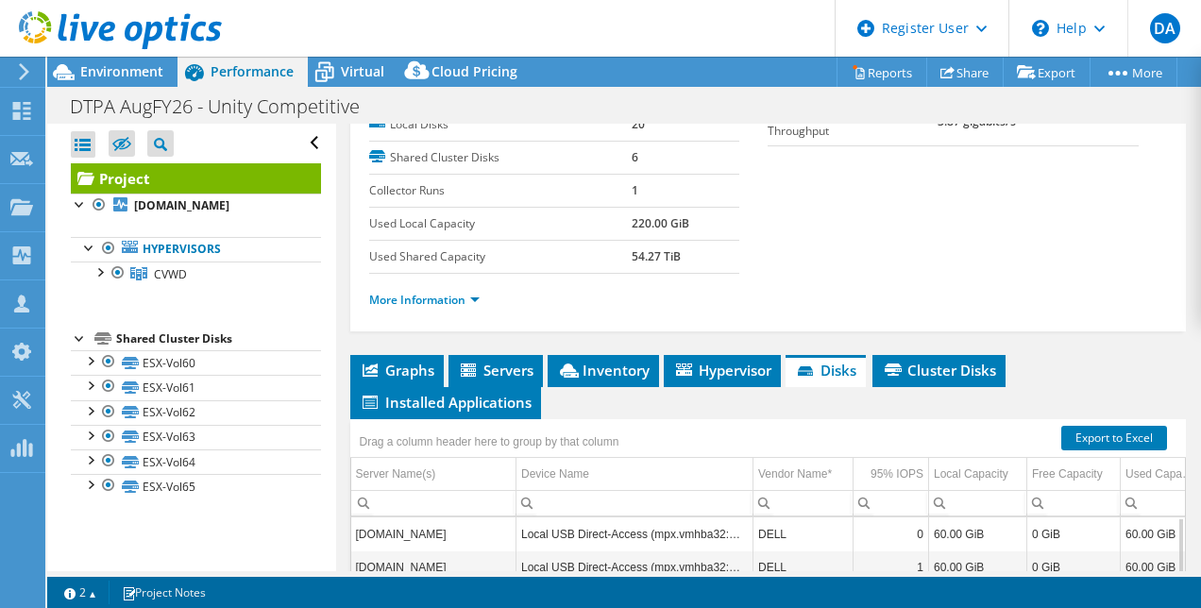
scroll to position [272, 0]
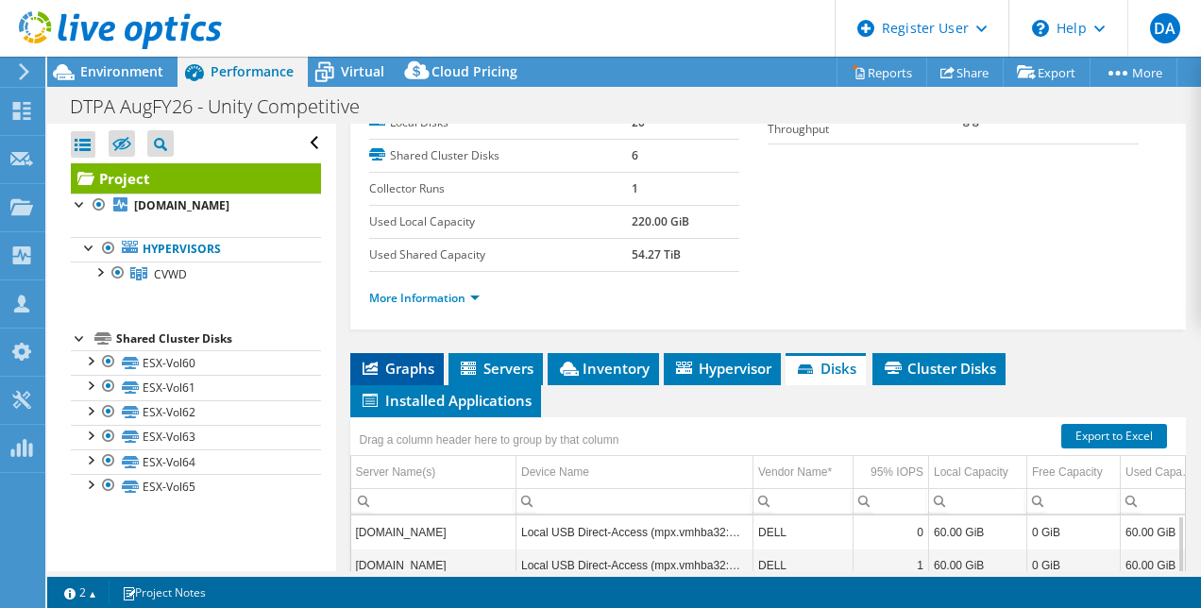
click at [383, 378] on span "Graphs" at bounding box center [397, 368] width 75 height 19
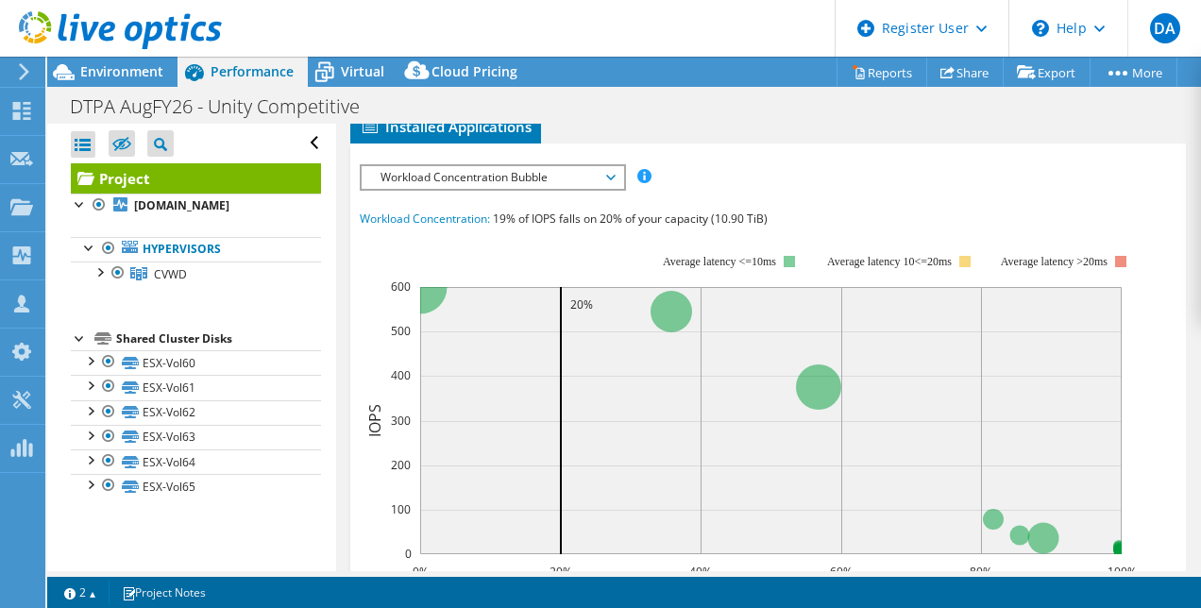
scroll to position [546, 0]
click at [581, 188] on span "Workload Concentration Bubble" at bounding box center [492, 176] width 243 height 23
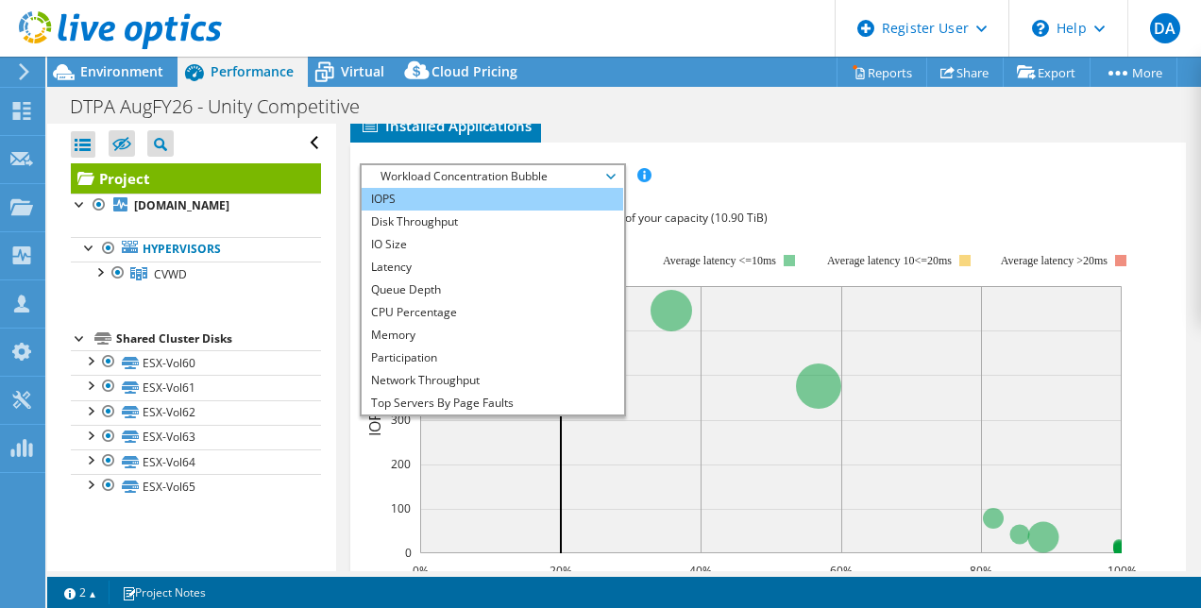
click at [403, 210] on li "IOPS" at bounding box center [491, 199] width 261 height 23
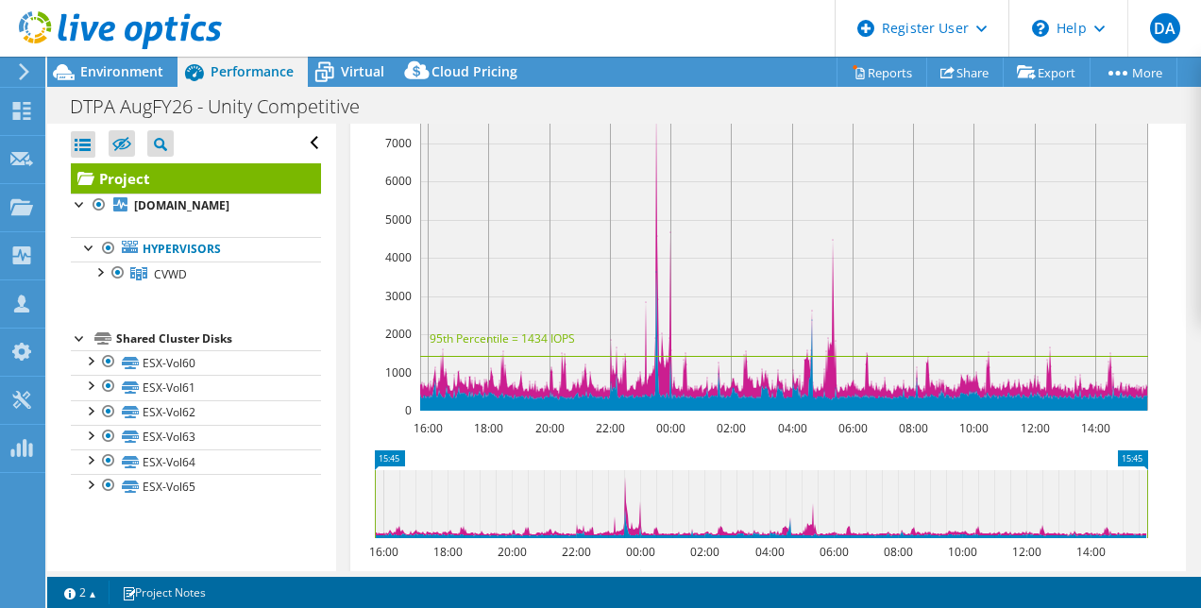
scroll to position [664, 0]
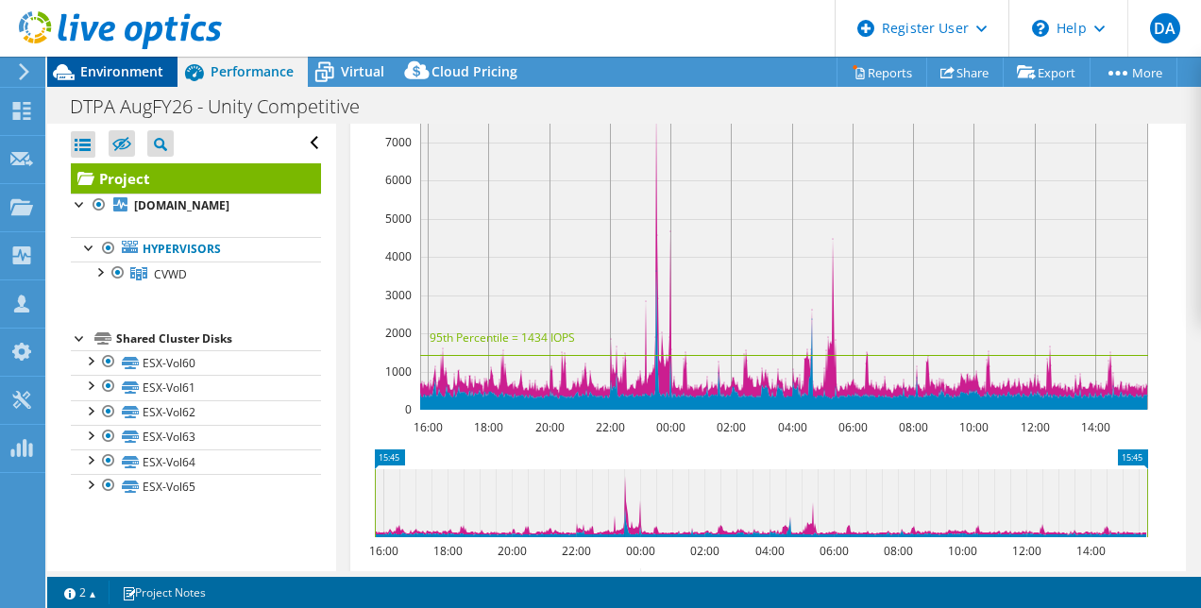
click at [123, 76] on span "Environment" at bounding box center [121, 71] width 83 height 18
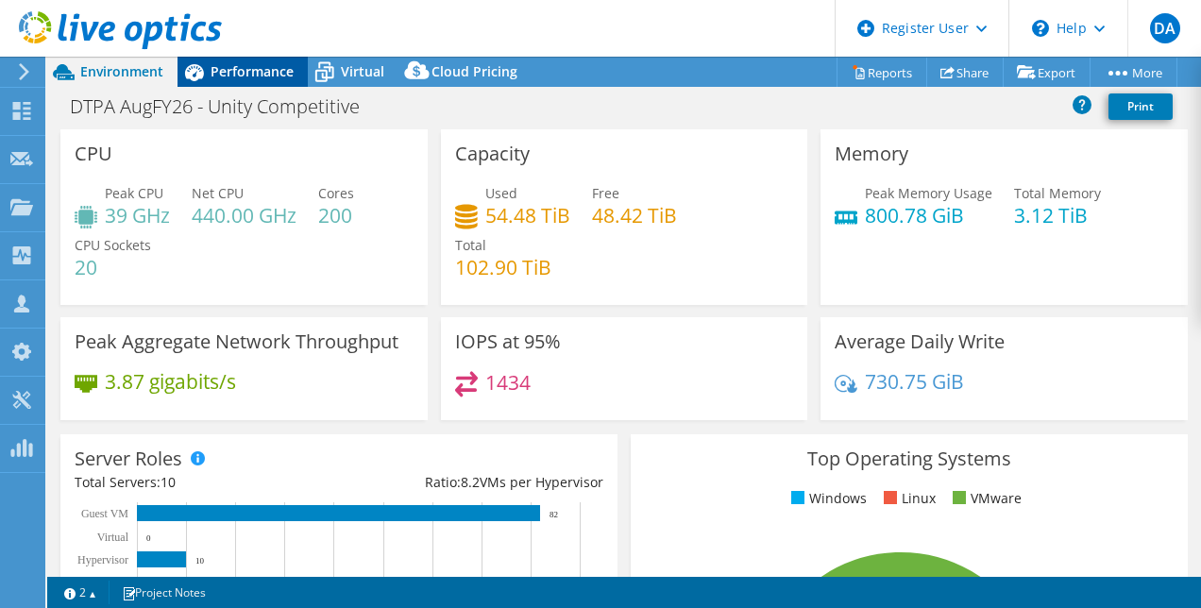
click at [254, 77] on span "Performance" at bounding box center [251, 71] width 83 height 18
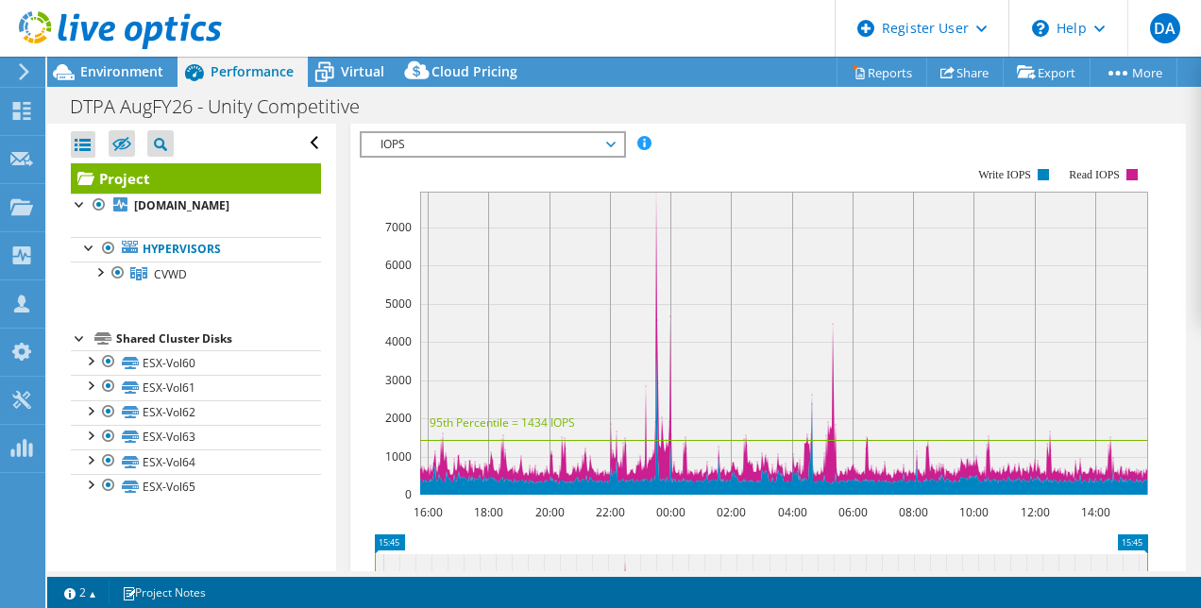
scroll to position [580, 0]
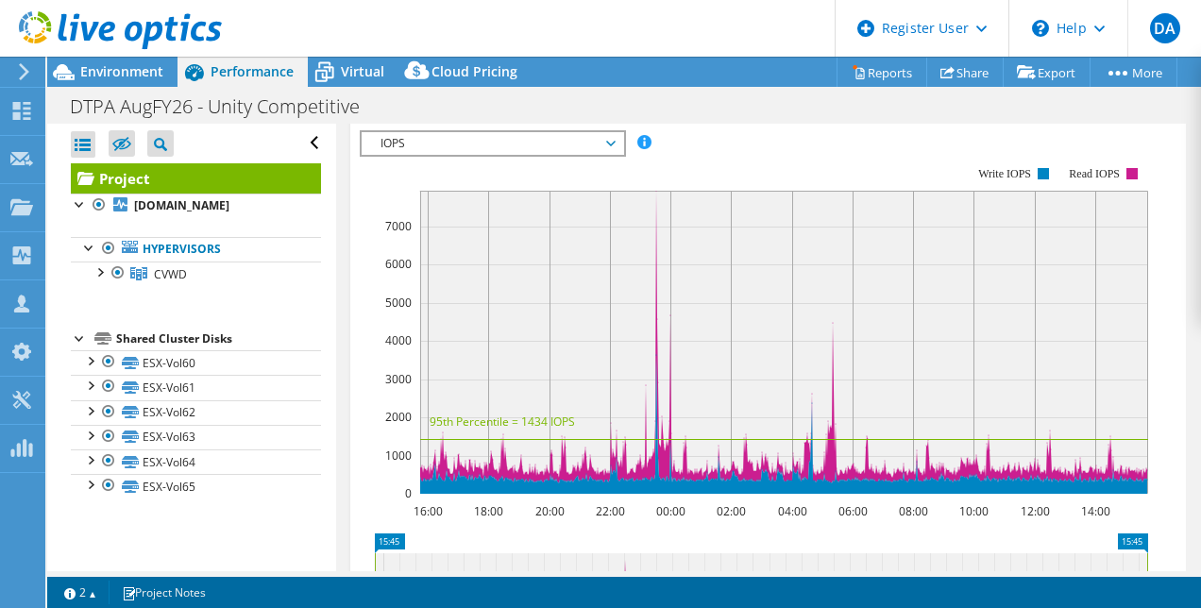
click at [469, 155] on span "IOPS" at bounding box center [492, 143] width 243 height 23
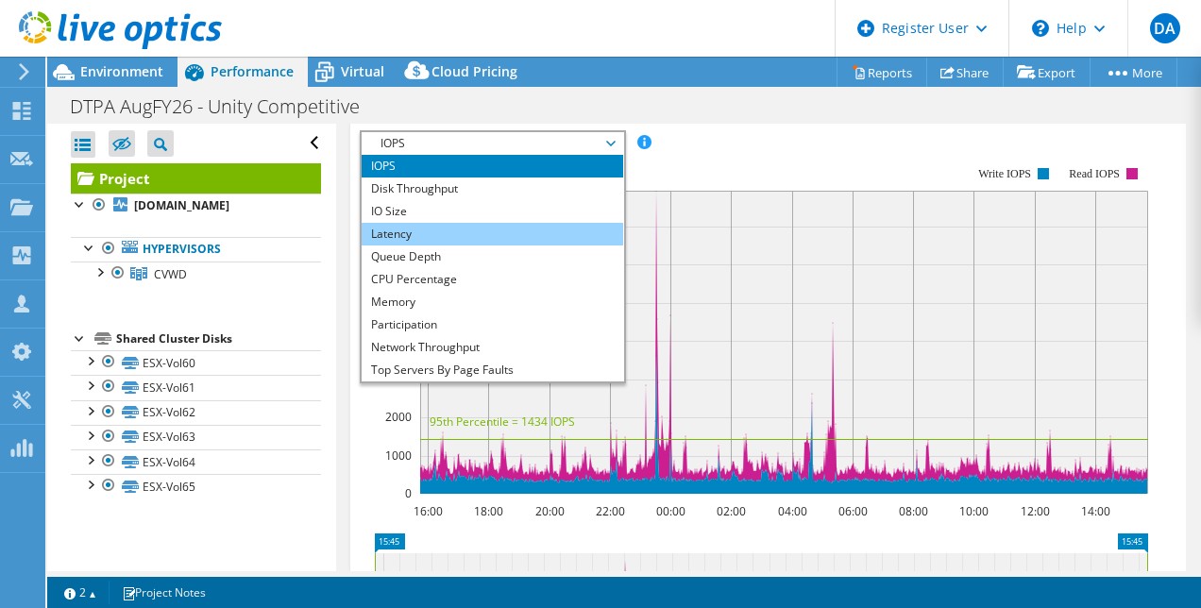
click at [399, 245] on li "Latency" at bounding box center [491, 234] width 261 height 23
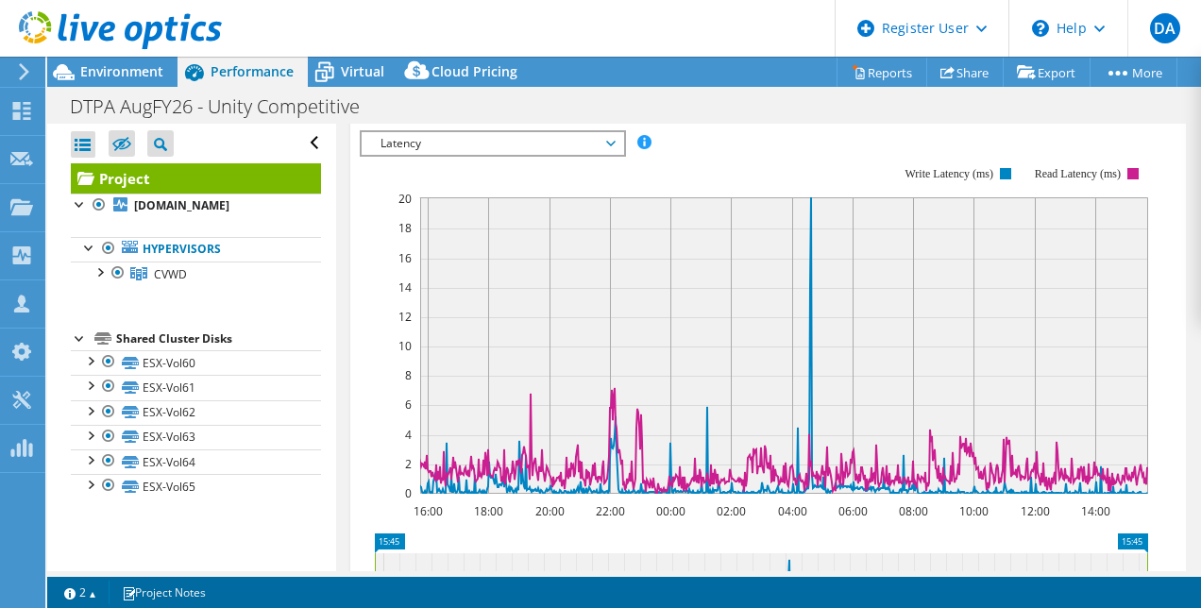
click at [460, 155] on span "Latency" at bounding box center [492, 143] width 243 height 23
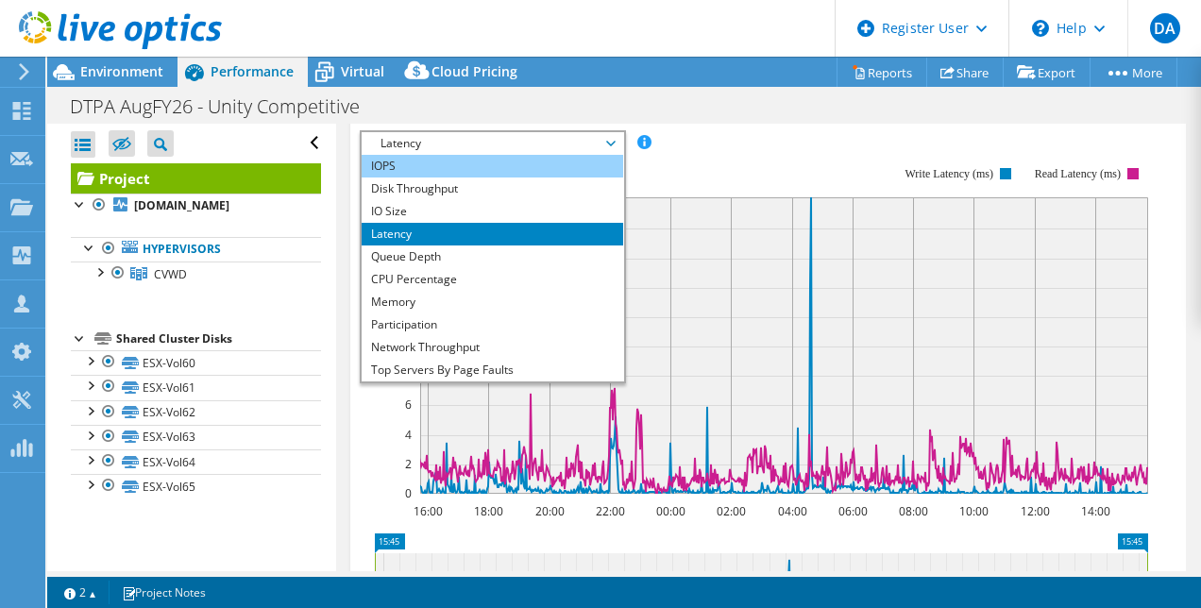
click at [425, 177] on li "IOPS" at bounding box center [491, 166] width 261 height 23
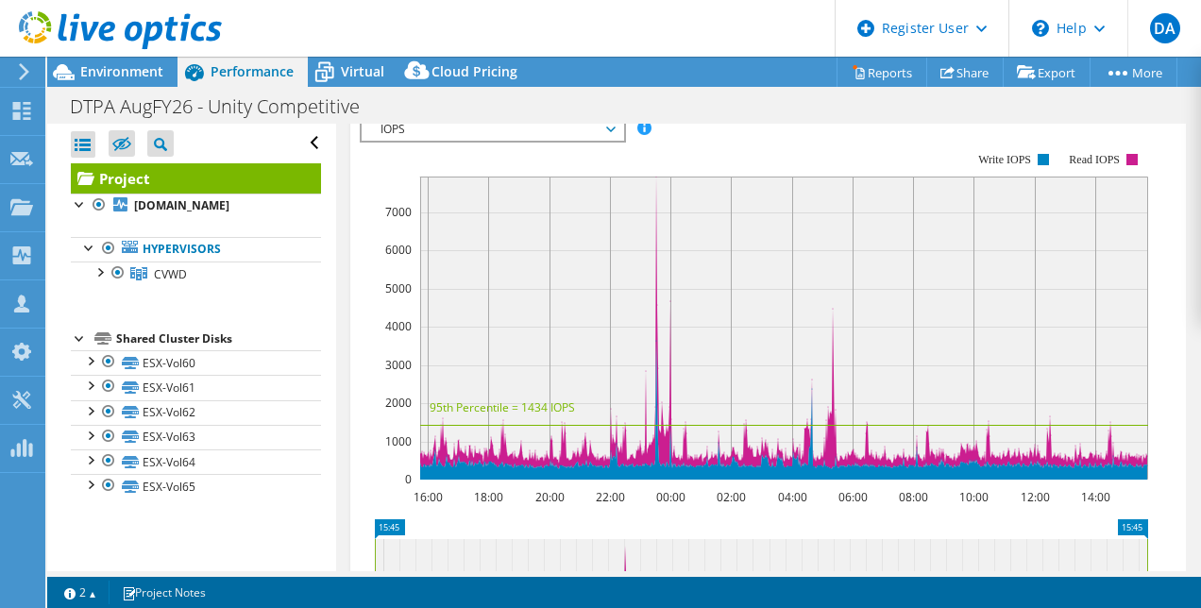
scroll to position [621, 0]
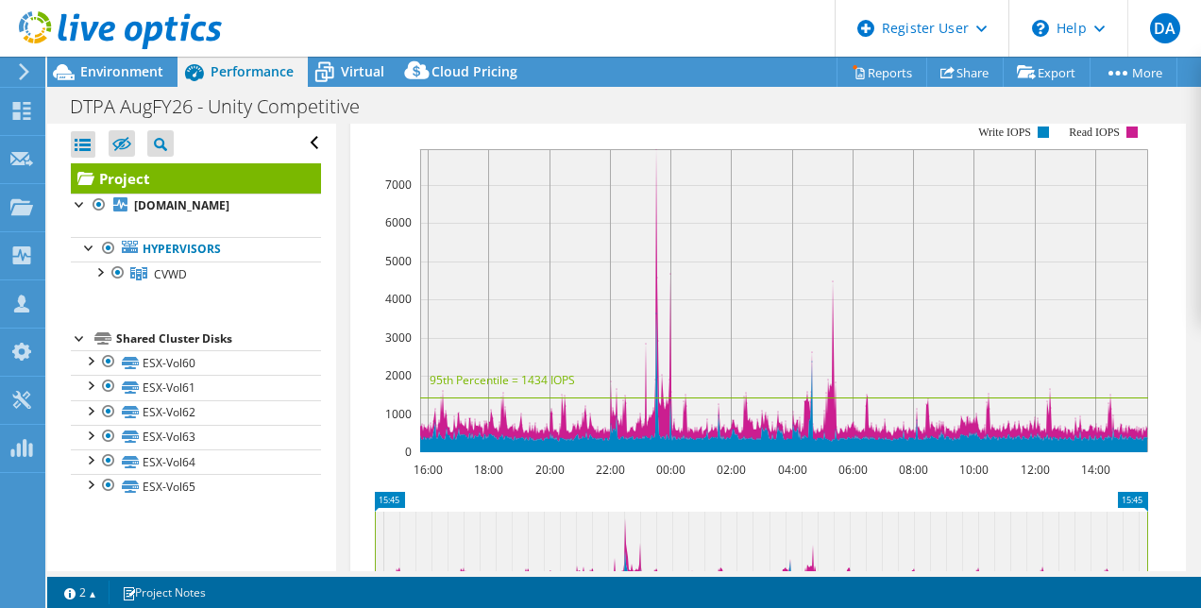
click at [440, 113] on span "IOPS" at bounding box center [492, 102] width 243 height 23
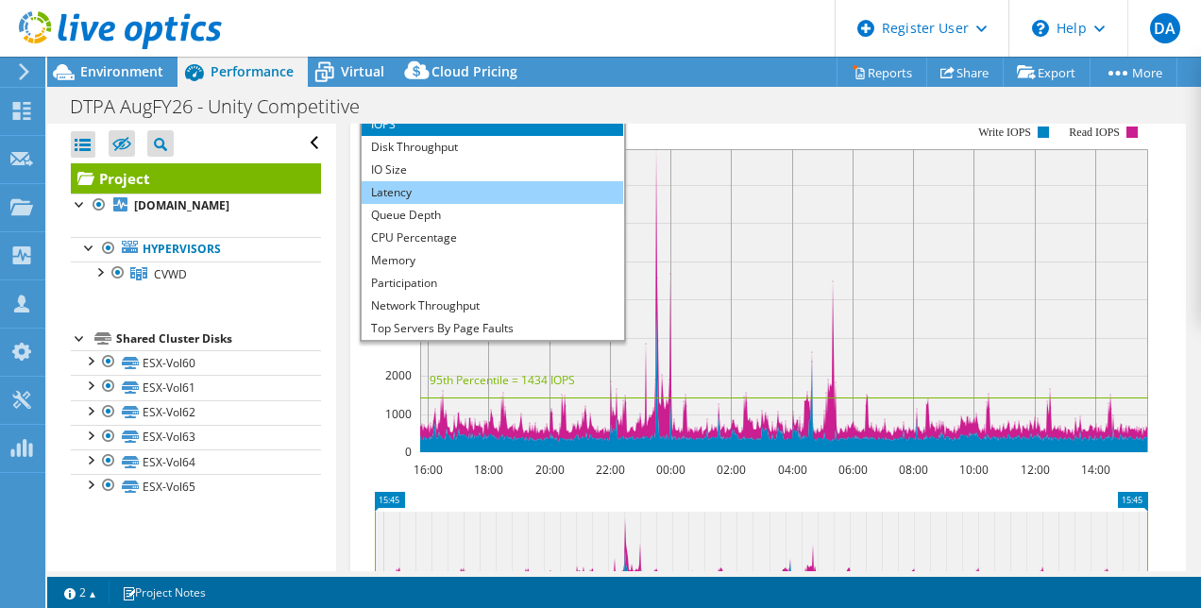
click at [417, 204] on li "Latency" at bounding box center [491, 192] width 261 height 23
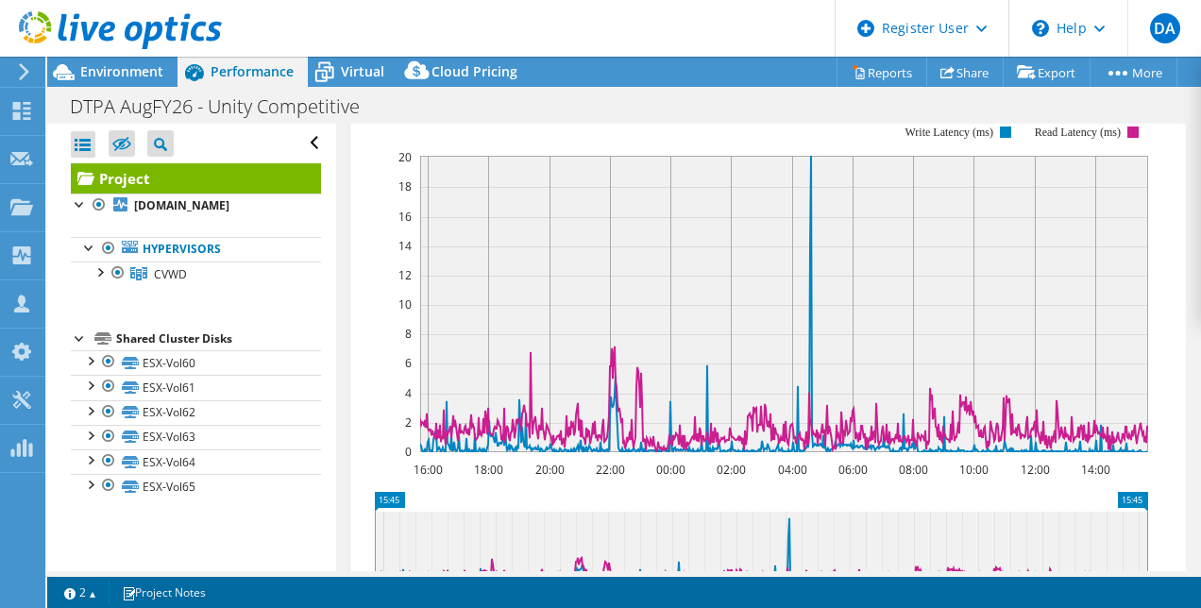
click at [520, 113] on span "Latency" at bounding box center [492, 102] width 243 height 23
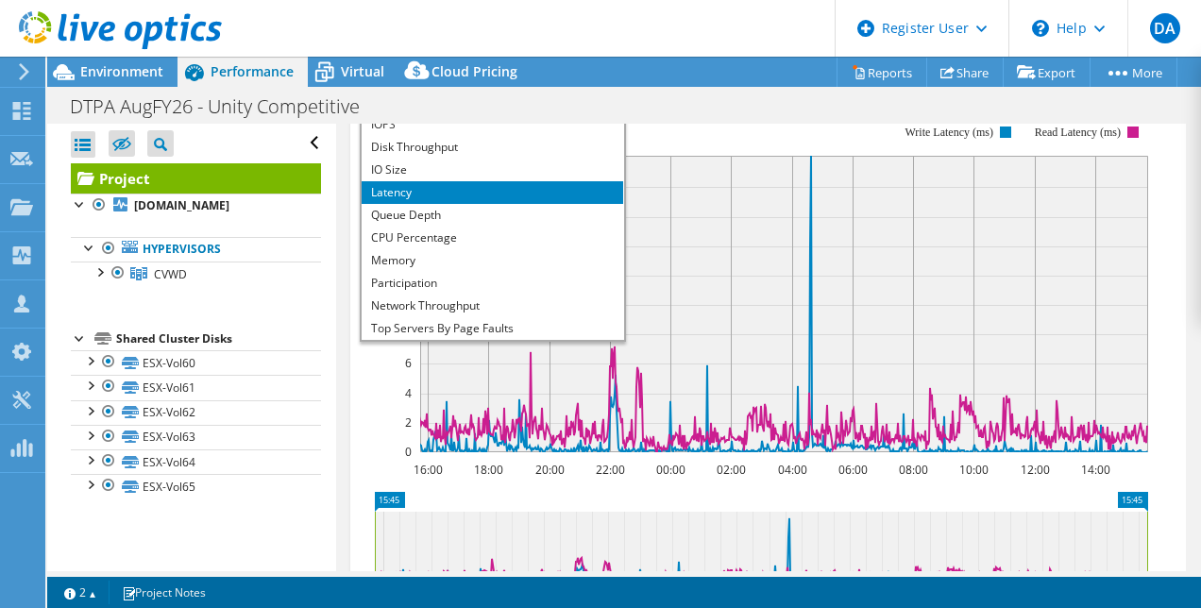
click at [473, 204] on li "Latency" at bounding box center [491, 192] width 261 height 23
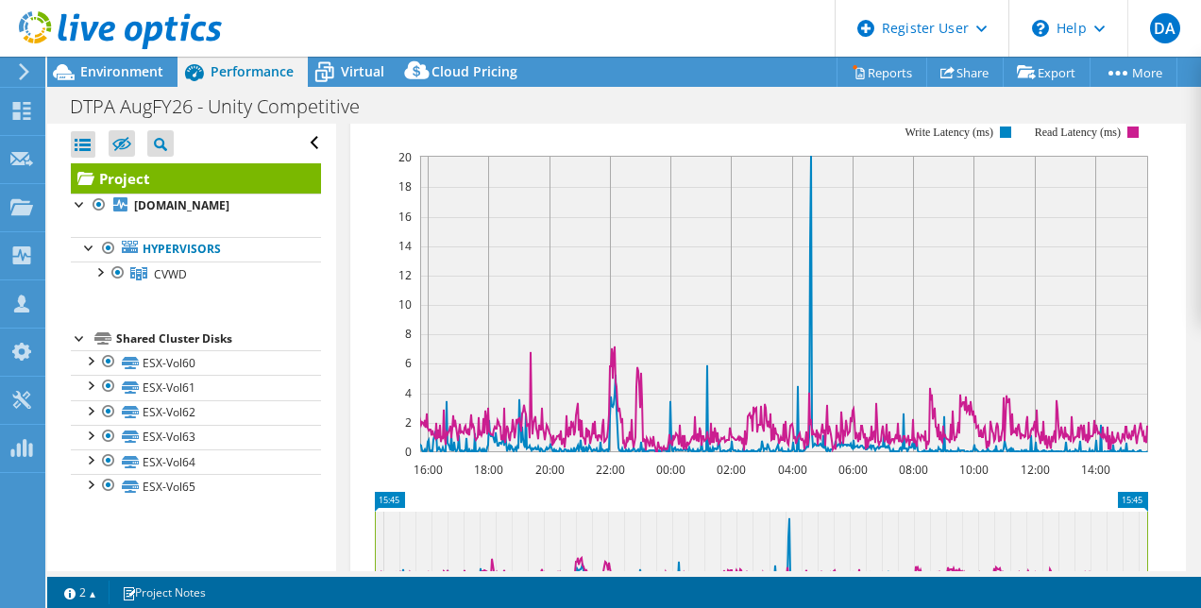
click at [363, 113] on span "Latency" at bounding box center [491, 102] width 261 height 23
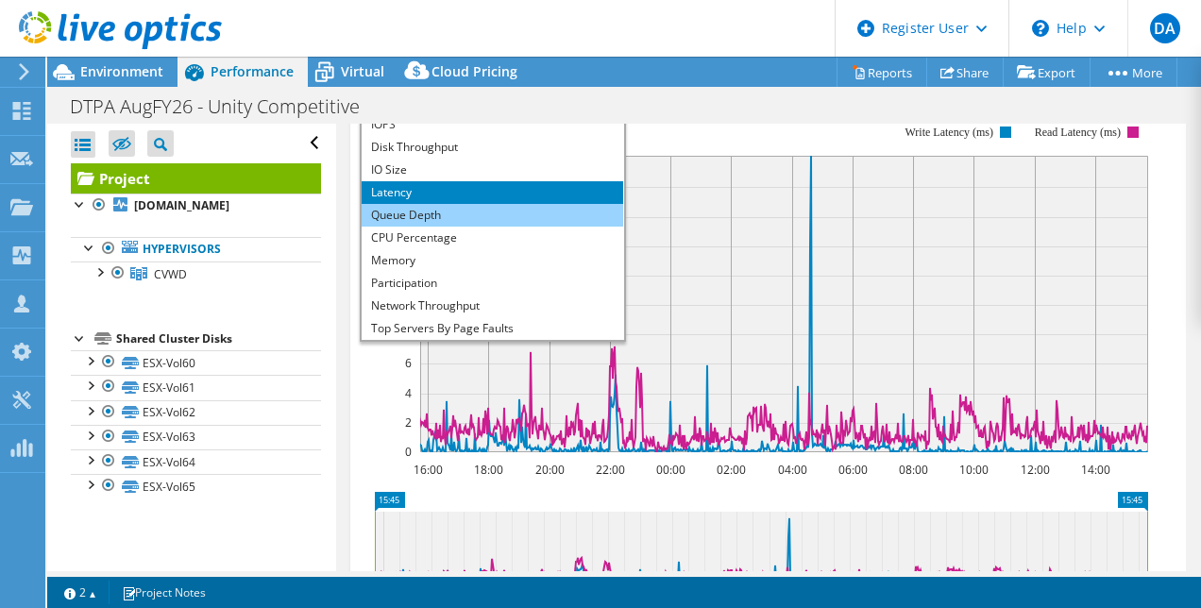
click at [414, 227] on li "Queue Depth" at bounding box center [491, 215] width 261 height 23
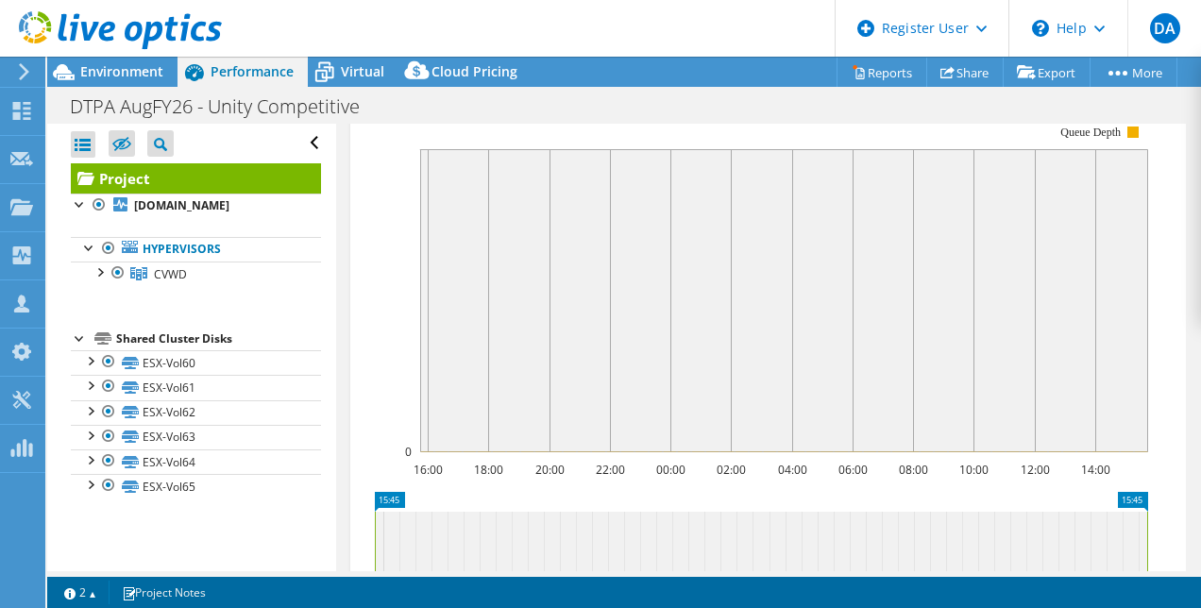
click at [452, 113] on span "Queue Depth" at bounding box center [492, 102] width 243 height 23
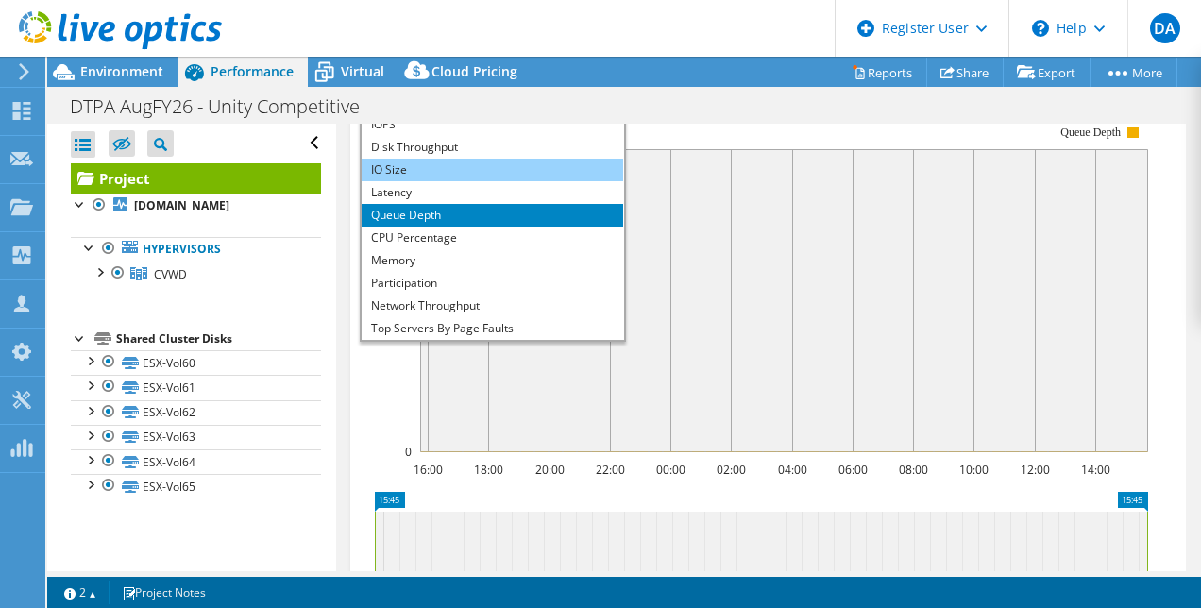
click at [389, 181] on li "IO Size" at bounding box center [491, 170] width 261 height 23
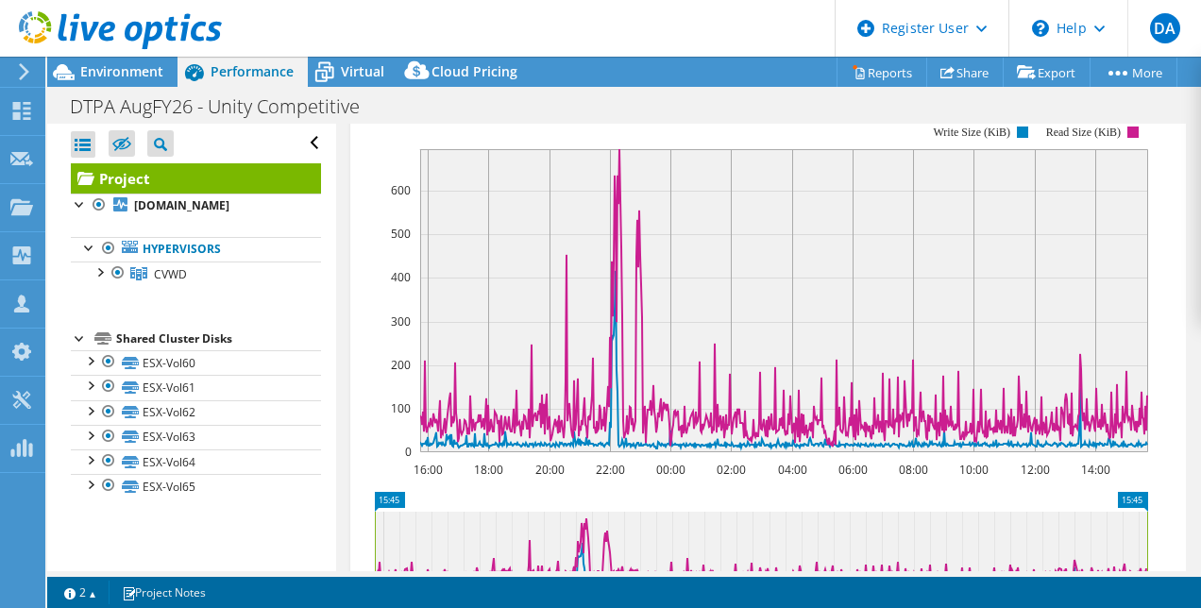
click at [403, 115] on div "IO Size IOPS Disk Throughput IO Size Latency Queue Depth CPU Percentage Memory …" at bounding box center [493, 102] width 266 height 26
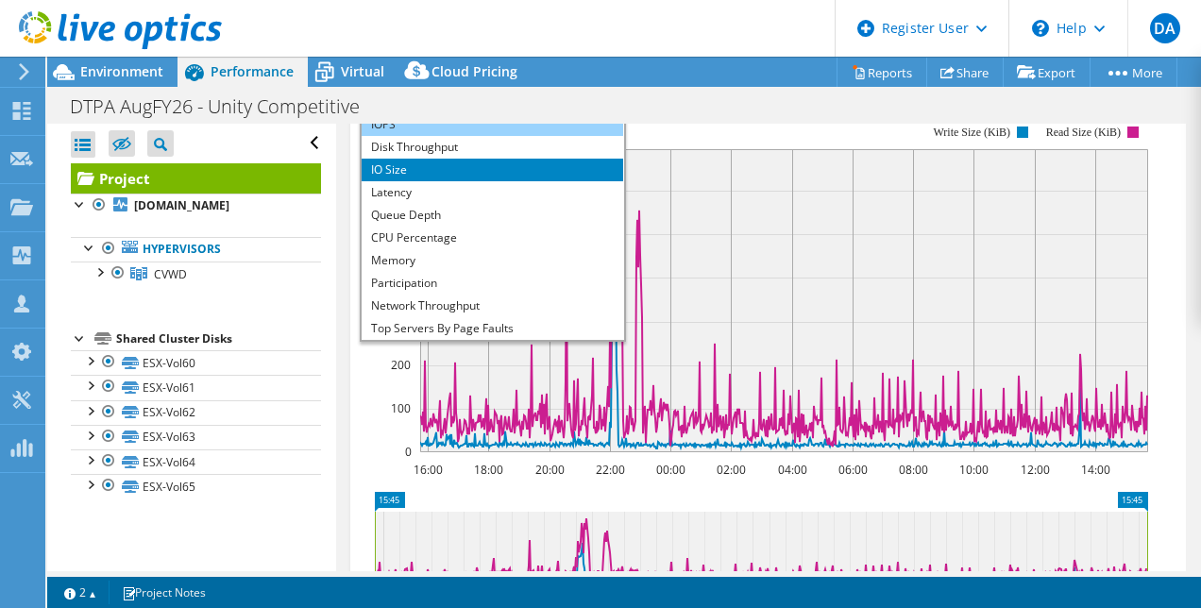
click at [407, 136] on li "IOPS" at bounding box center [491, 124] width 261 height 23
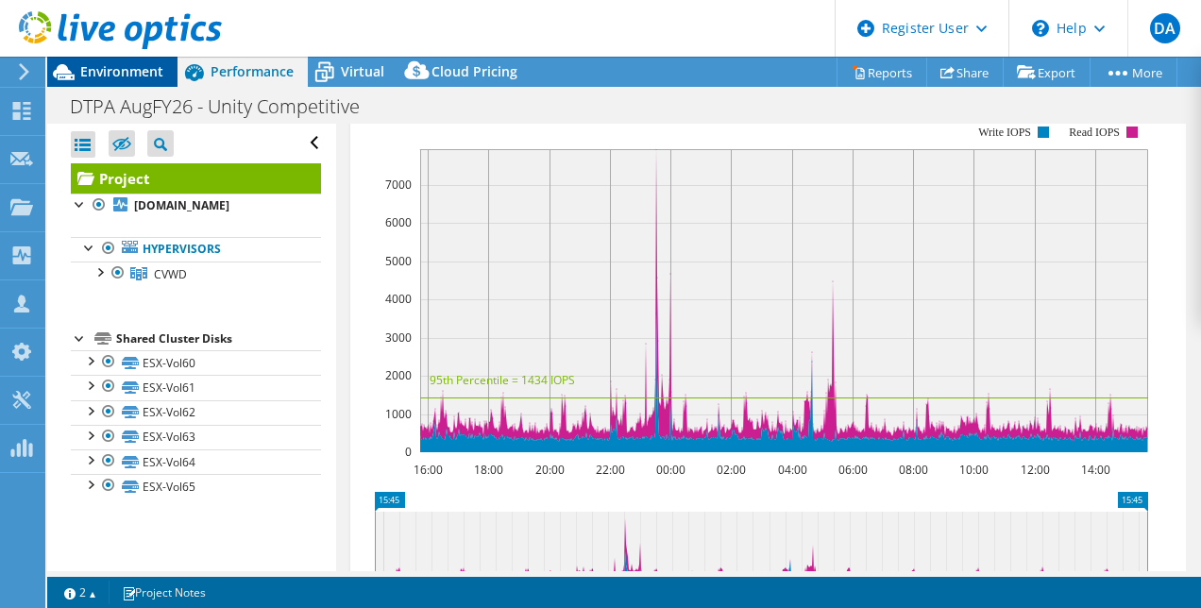
click at [134, 72] on span "Environment" at bounding box center [121, 71] width 83 height 18
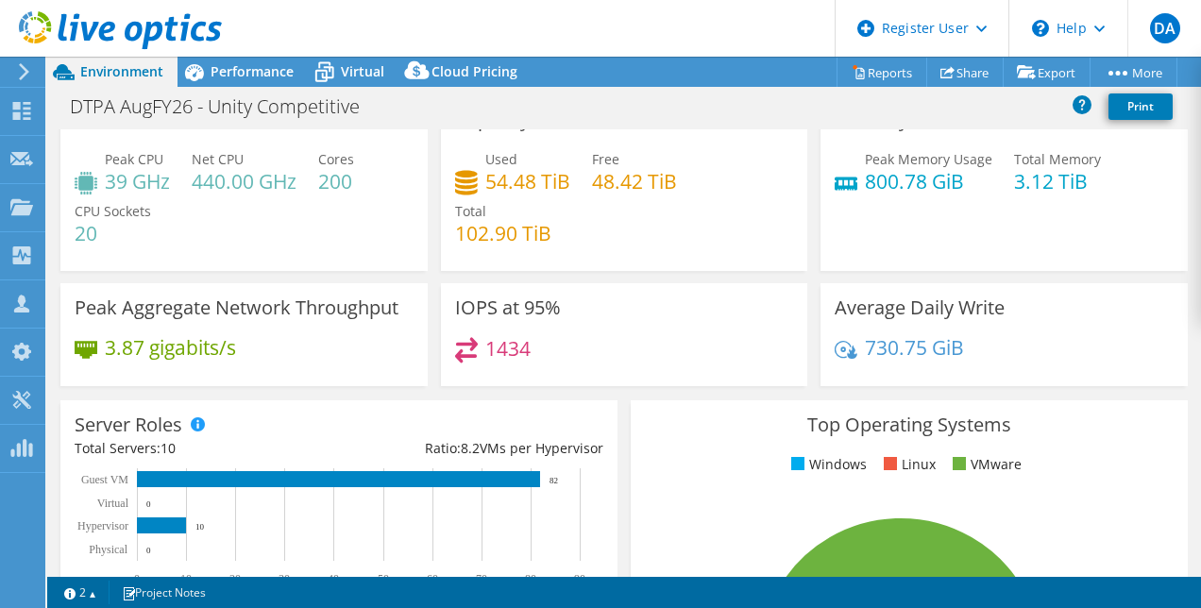
scroll to position [32, 0]
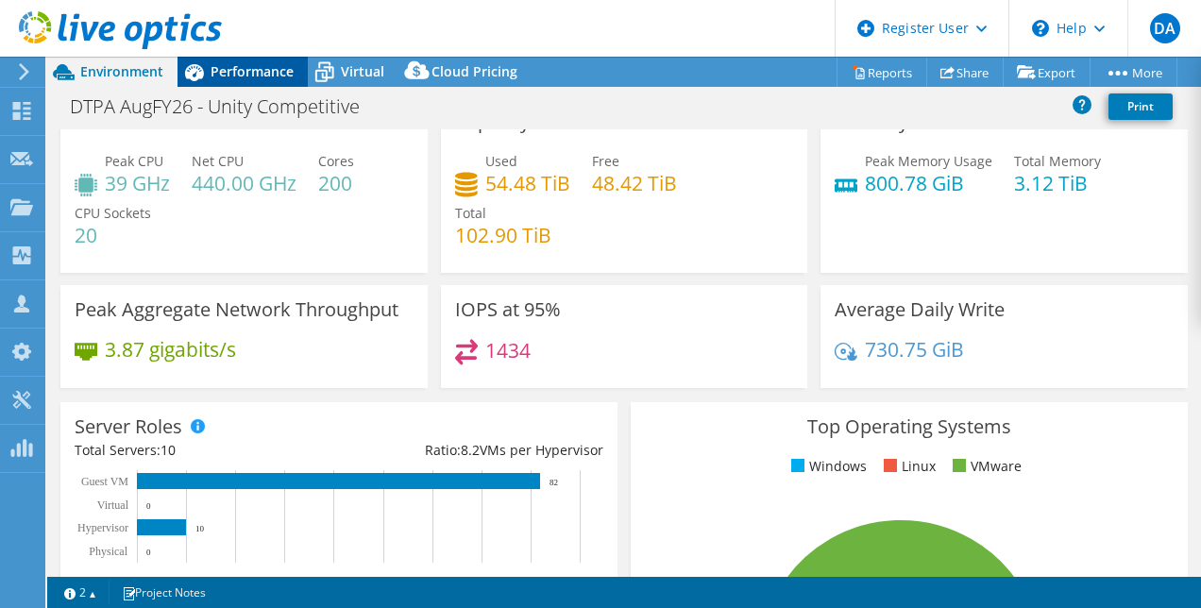
click at [196, 68] on icon at bounding box center [194, 72] width 19 height 17
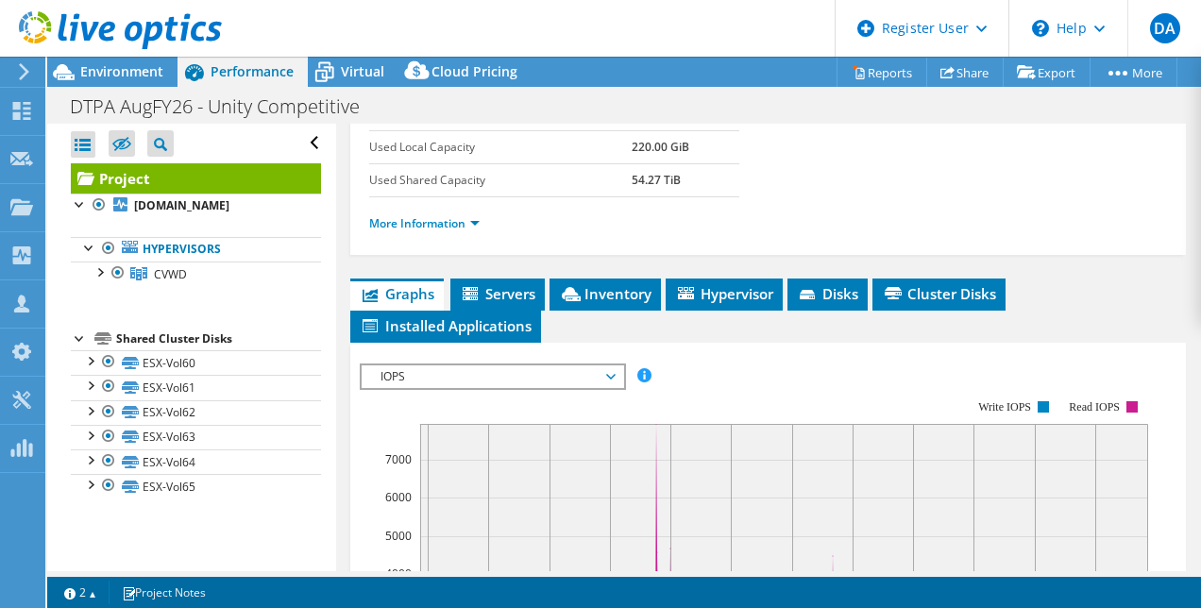
scroll to position [347, 0]
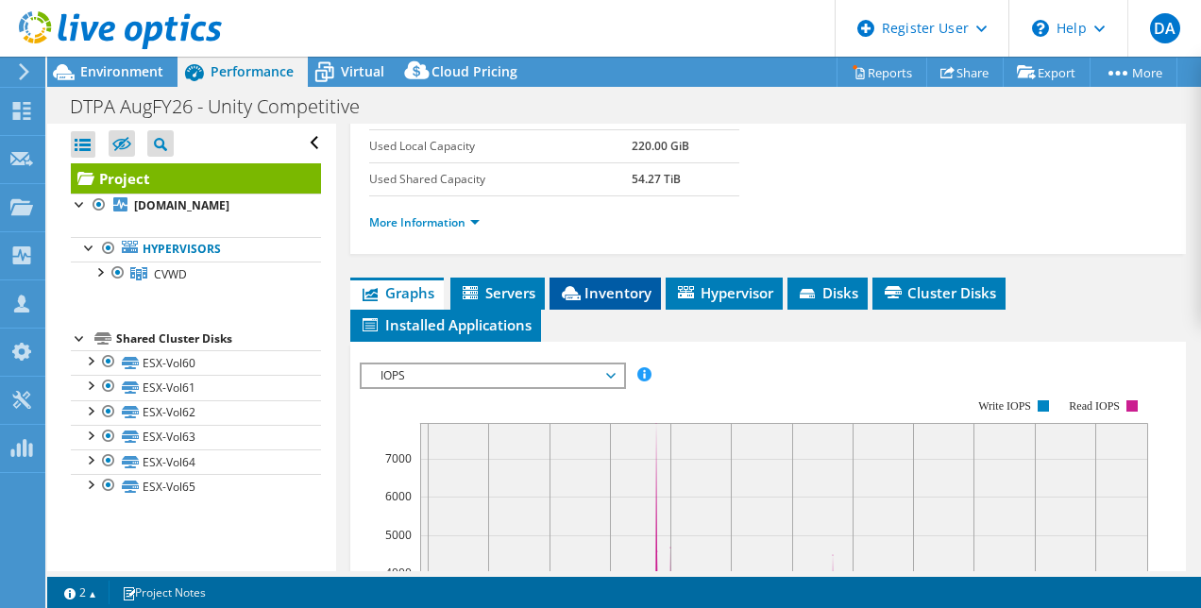
click at [632, 310] on li "Inventory" at bounding box center [604, 293] width 111 height 32
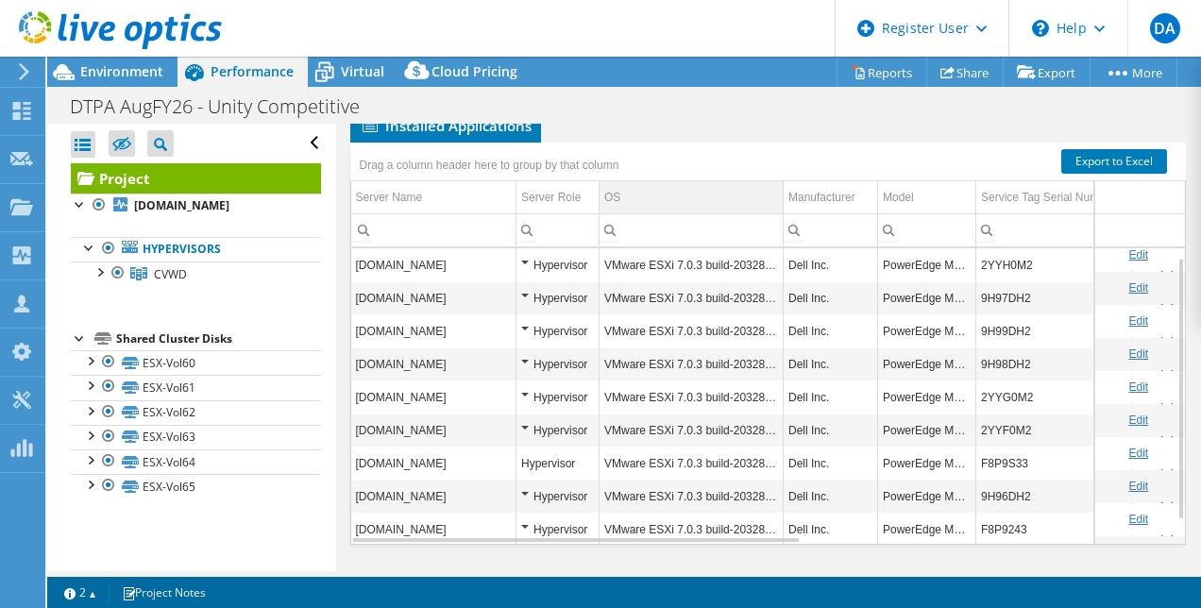
scroll to position [614, 0]
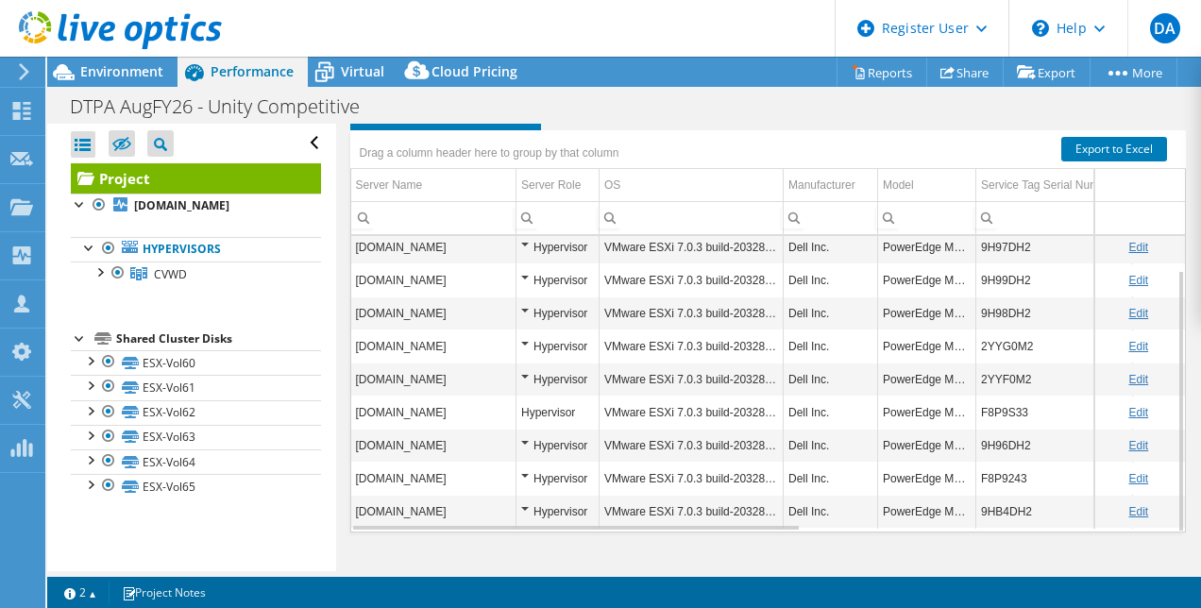
click at [529, 247] on div "Hypervisor" at bounding box center [557, 247] width 73 height 23
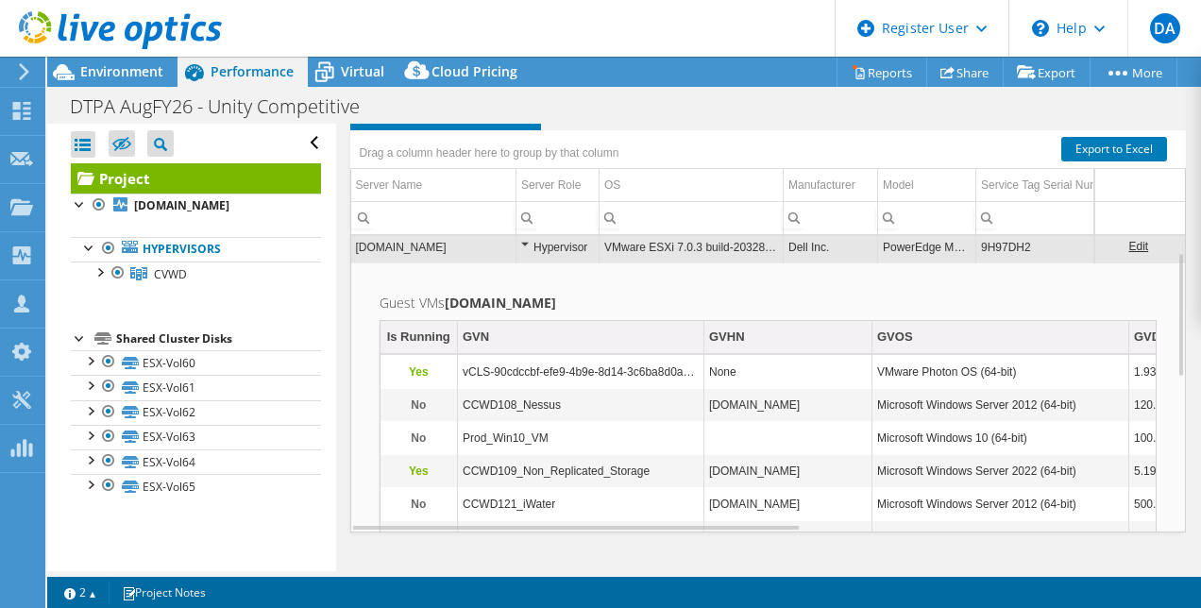
click at [527, 242] on div "Hypervisor" at bounding box center [557, 246] width 73 height 23
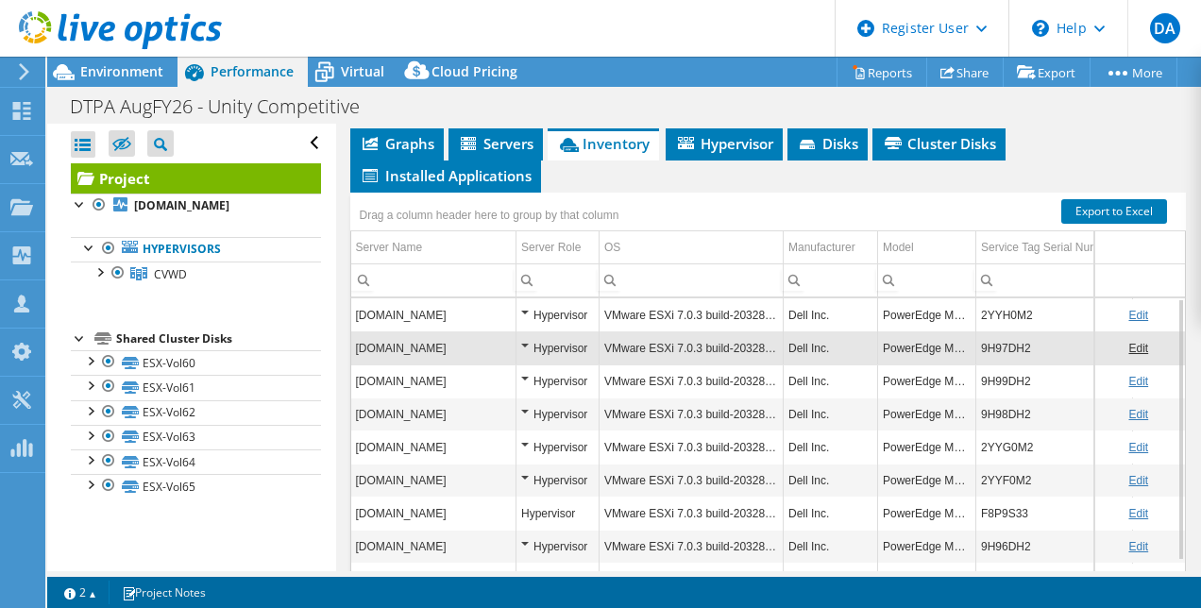
scroll to position [494, 0]
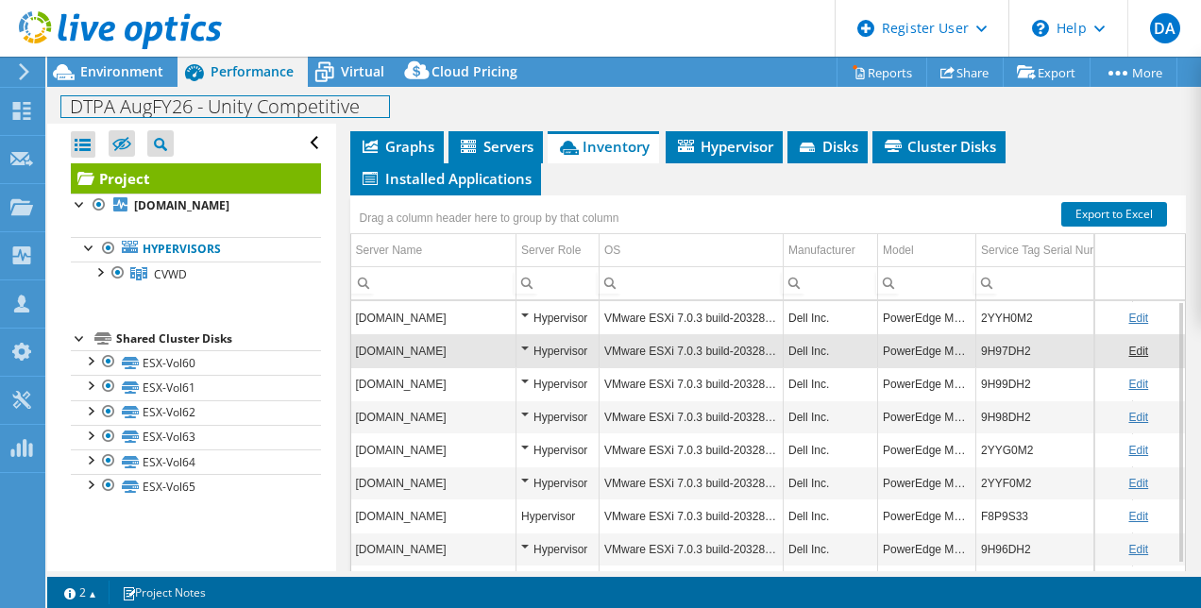
click at [153, 90] on div "DTPA AugFY26 - Unity Competitive Print" at bounding box center [623, 106] width 1153 height 35
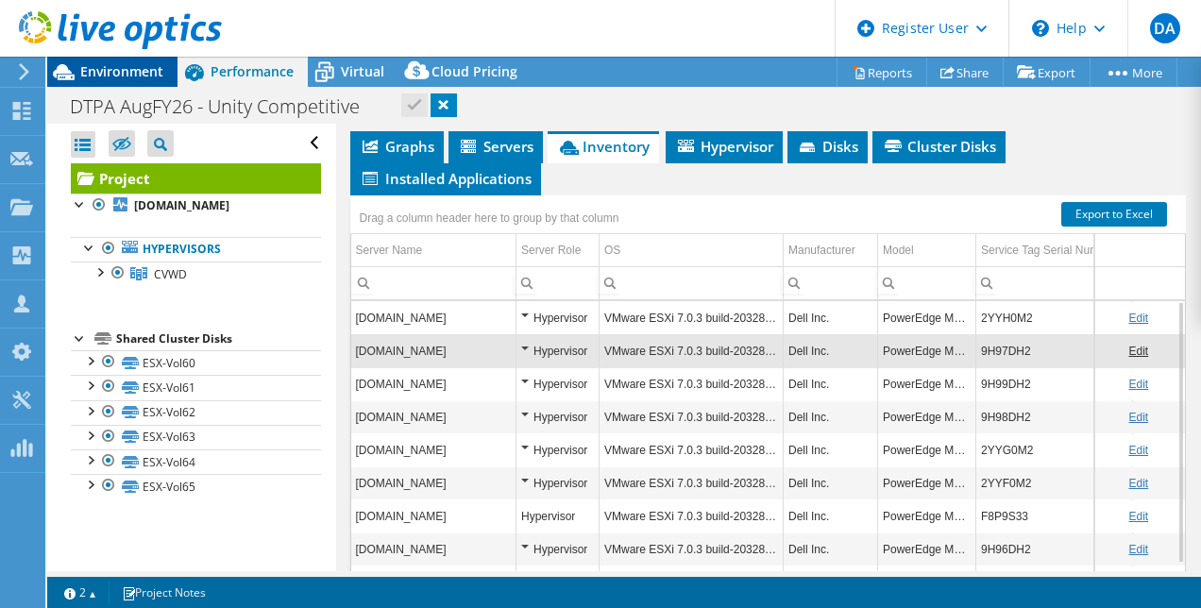
click at [142, 82] on div "Environment" at bounding box center [112, 72] width 130 height 30
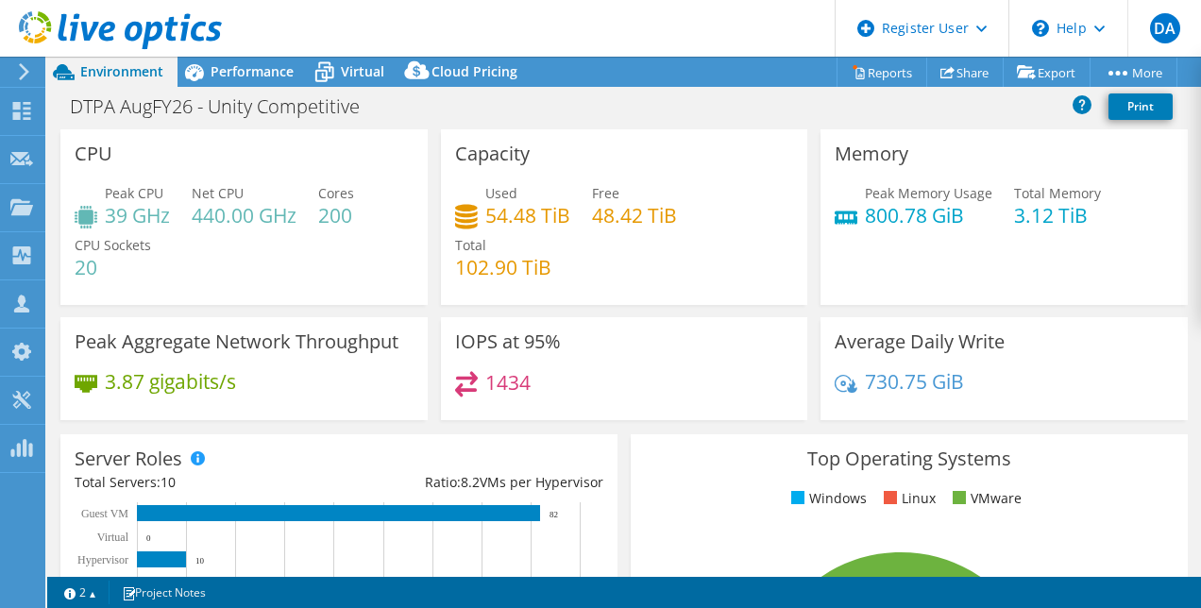
scroll to position [1, 0]
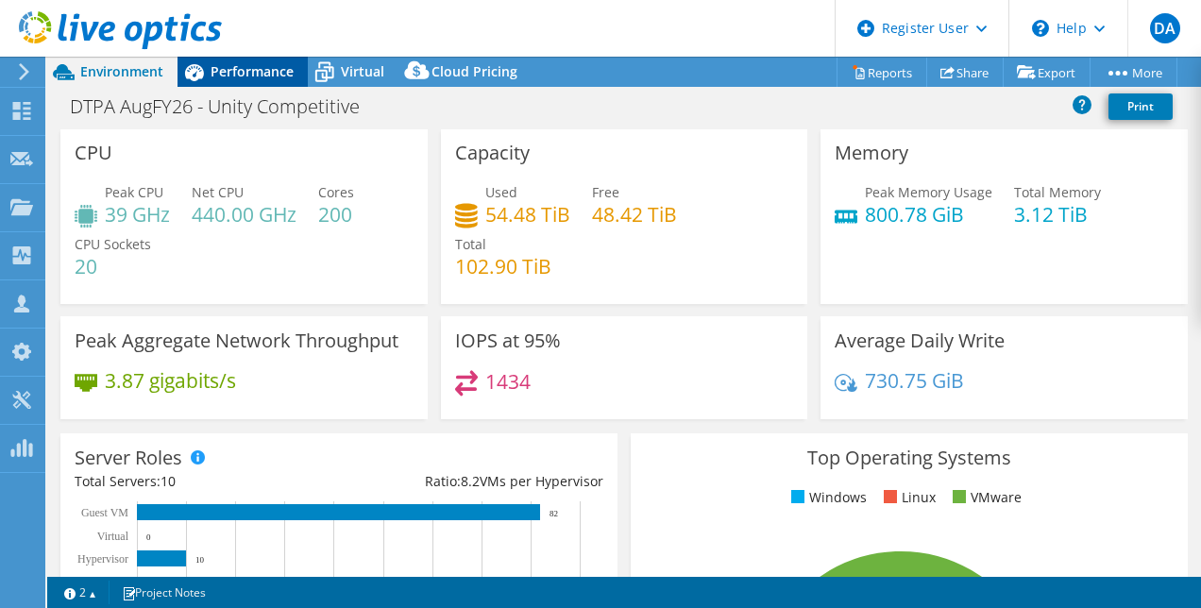
click at [245, 64] on span "Performance" at bounding box center [251, 71] width 83 height 18
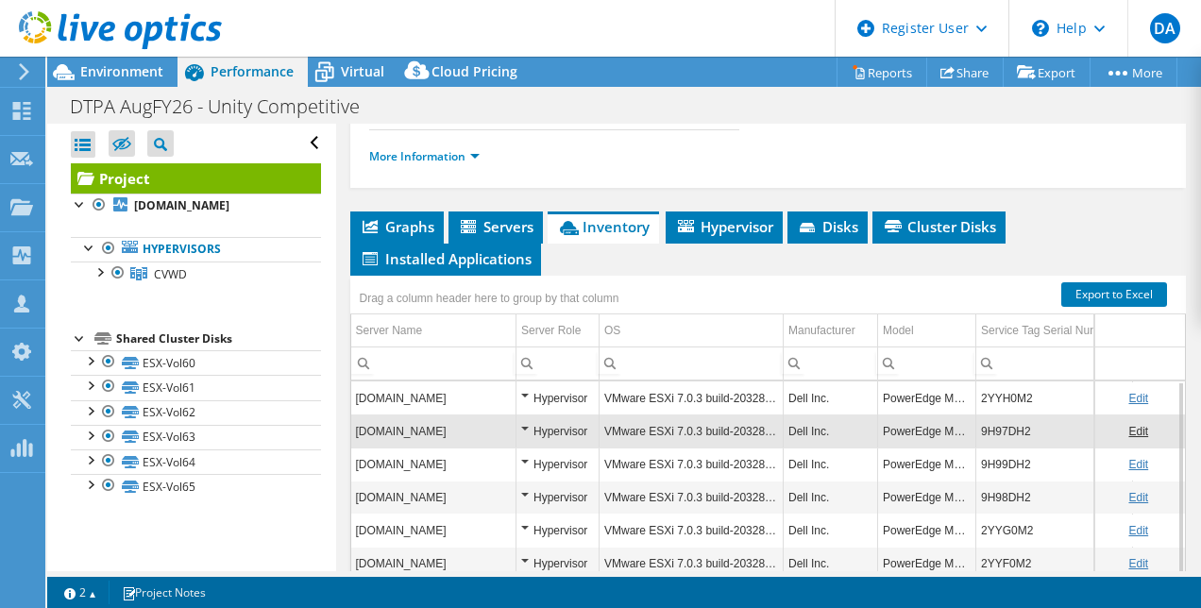
scroll to position [414, 0]
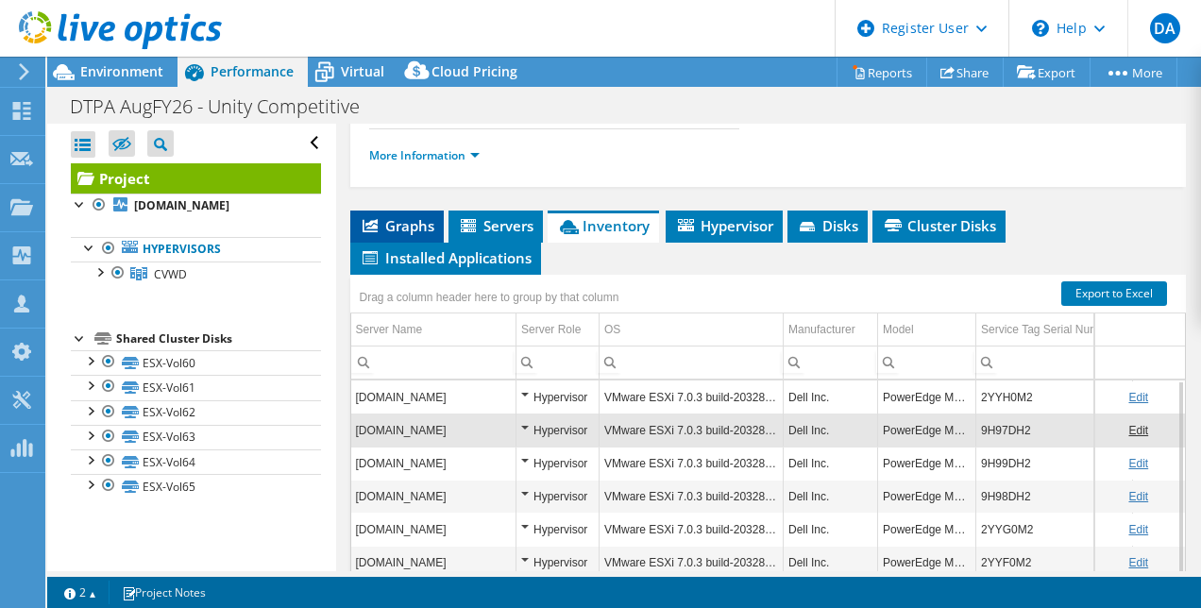
click at [395, 235] on span "Graphs" at bounding box center [397, 225] width 75 height 19
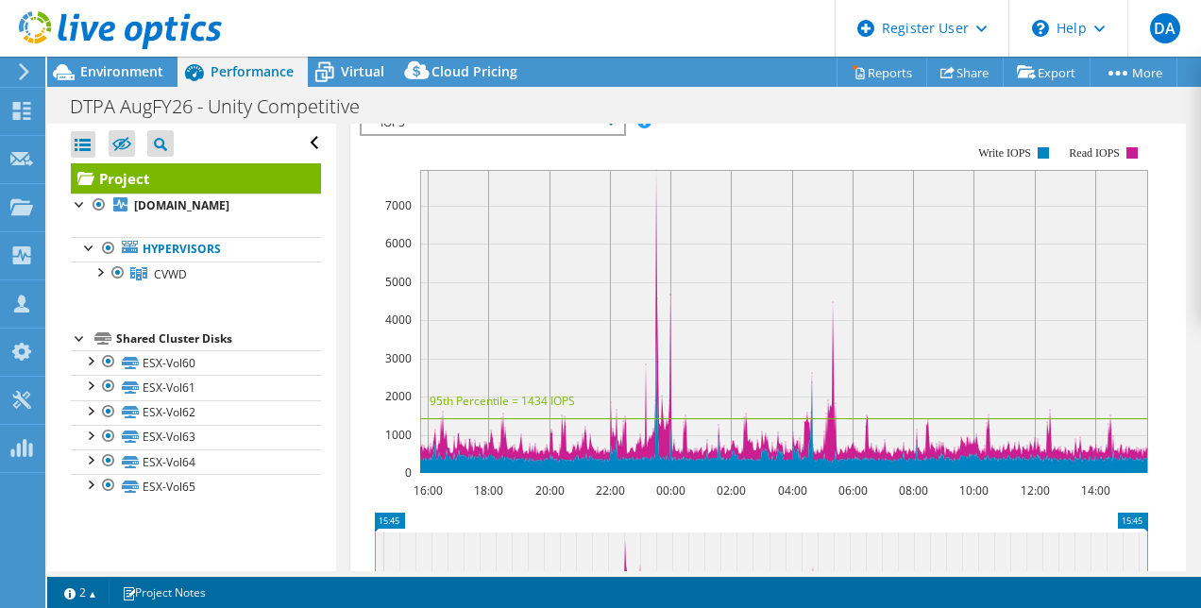
scroll to position [599, 0]
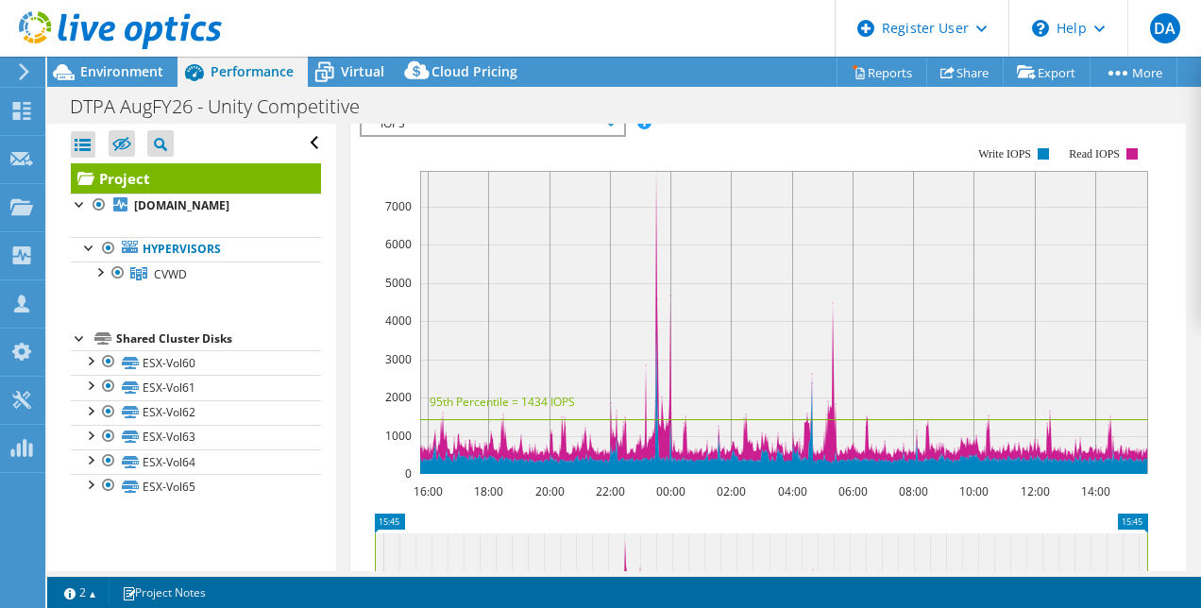
click at [440, 135] on span "IOPS" at bounding box center [492, 123] width 243 height 23
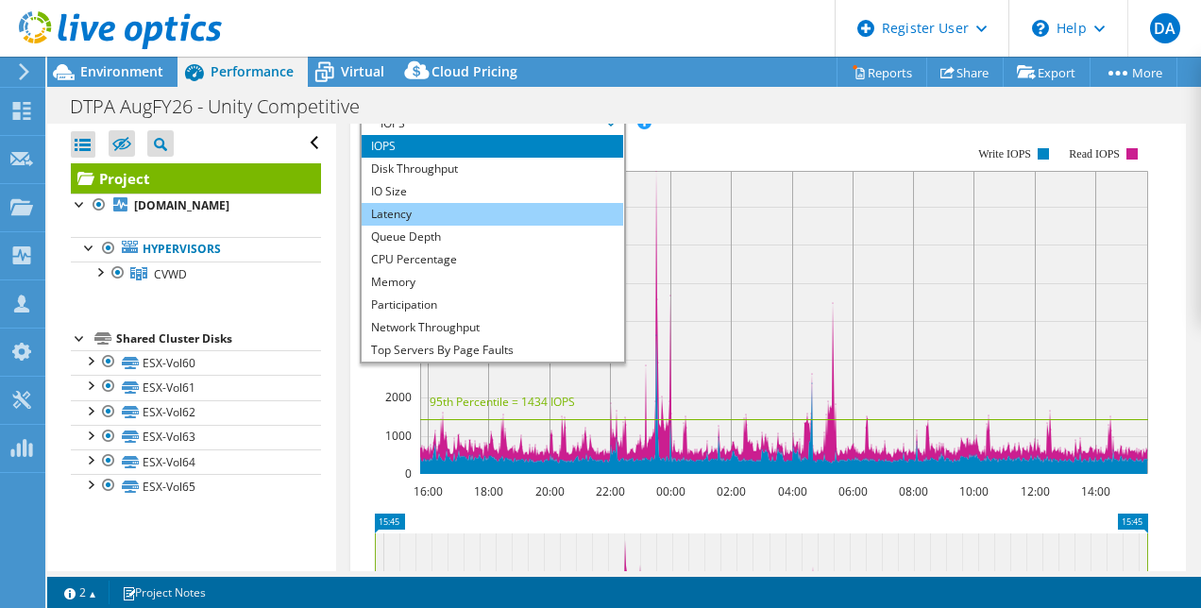
click at [409, 226] on li "Latency" at bounding box center [491, 214] width 261 height 23
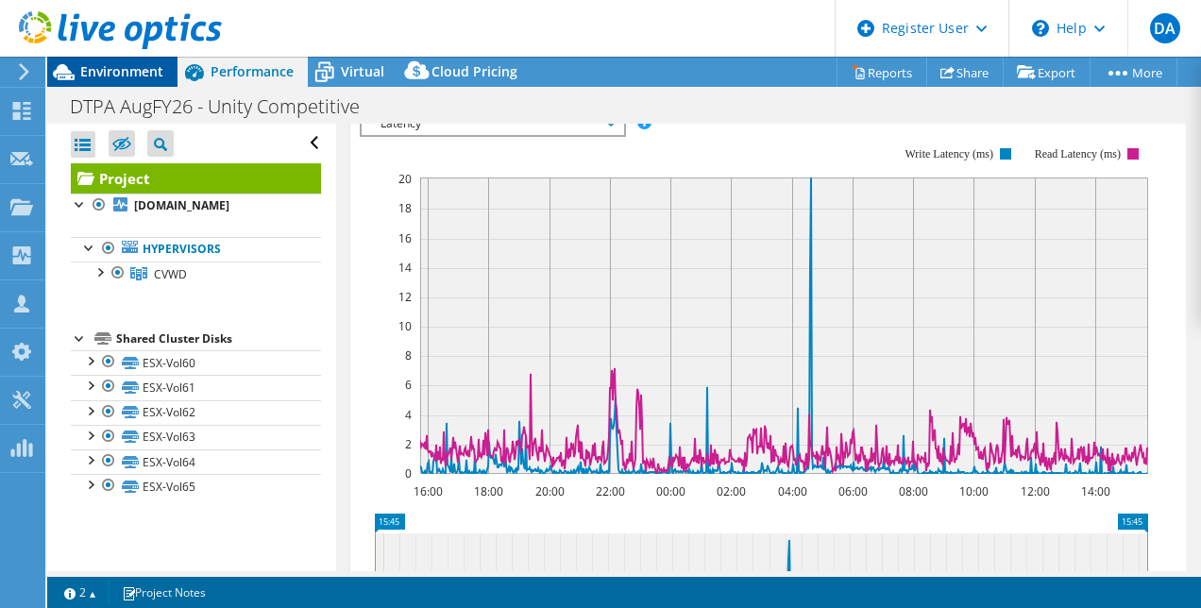
click at [83, 76] on span "Environment" at bounding box center [121, 71] width 83 height 18
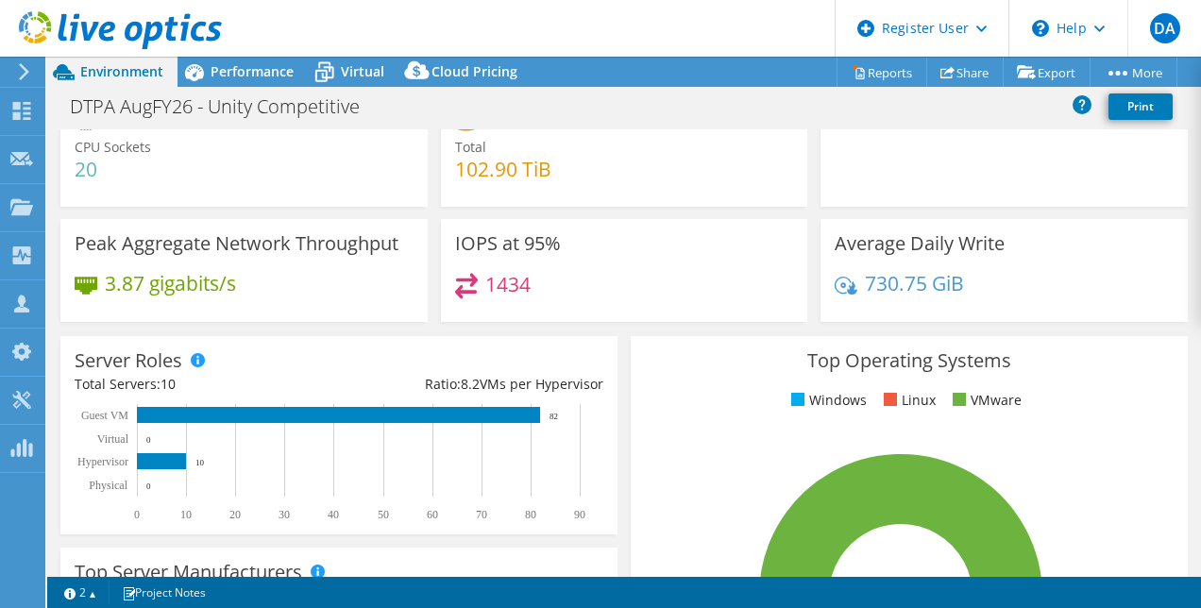
scroll to position [97, 0]
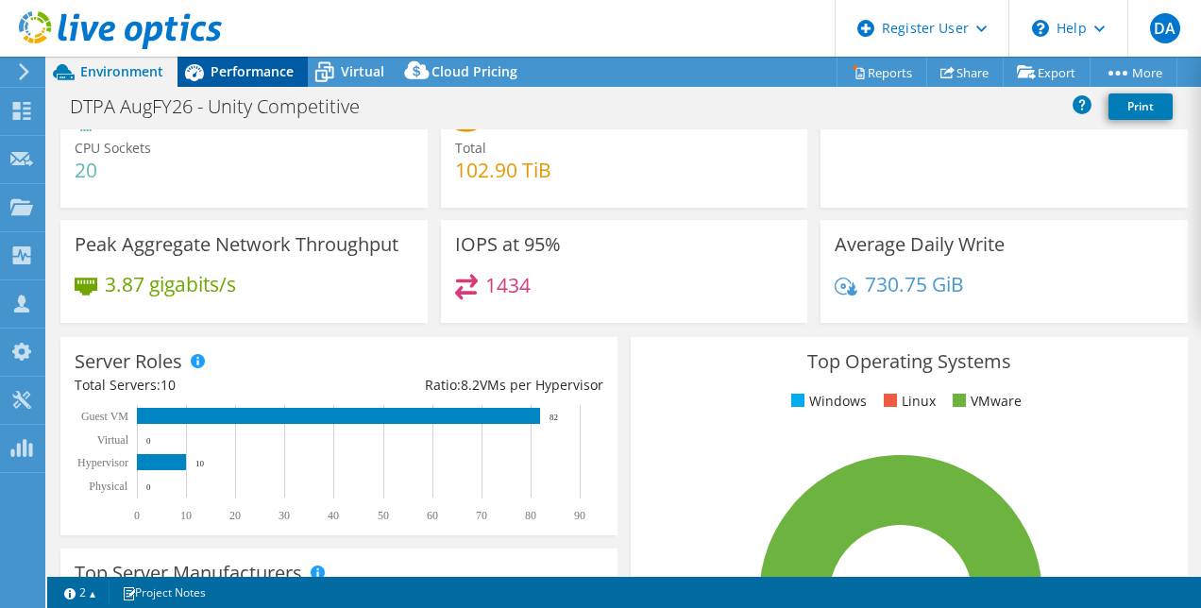
click at [249, 73] on span "Performance" at bounding box center [251, 71] width 83 height 18
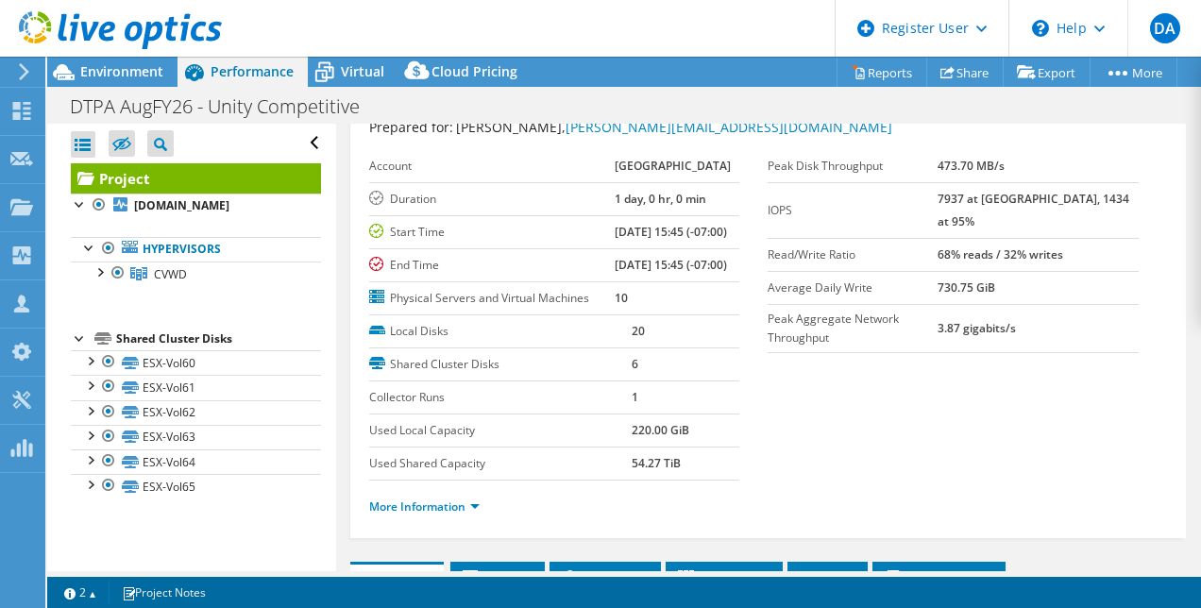
scroll to position [63, 0]
click at [647, 380] on td "6" at bounding box center [685, 363] width 109 height 33
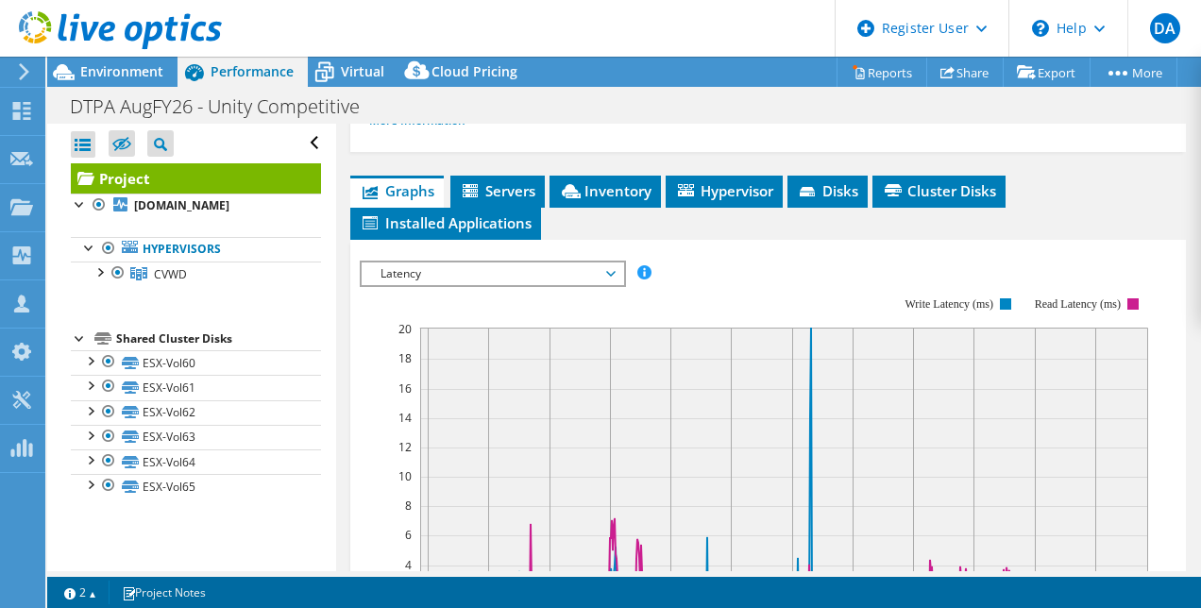
scroll to position [448, 0]
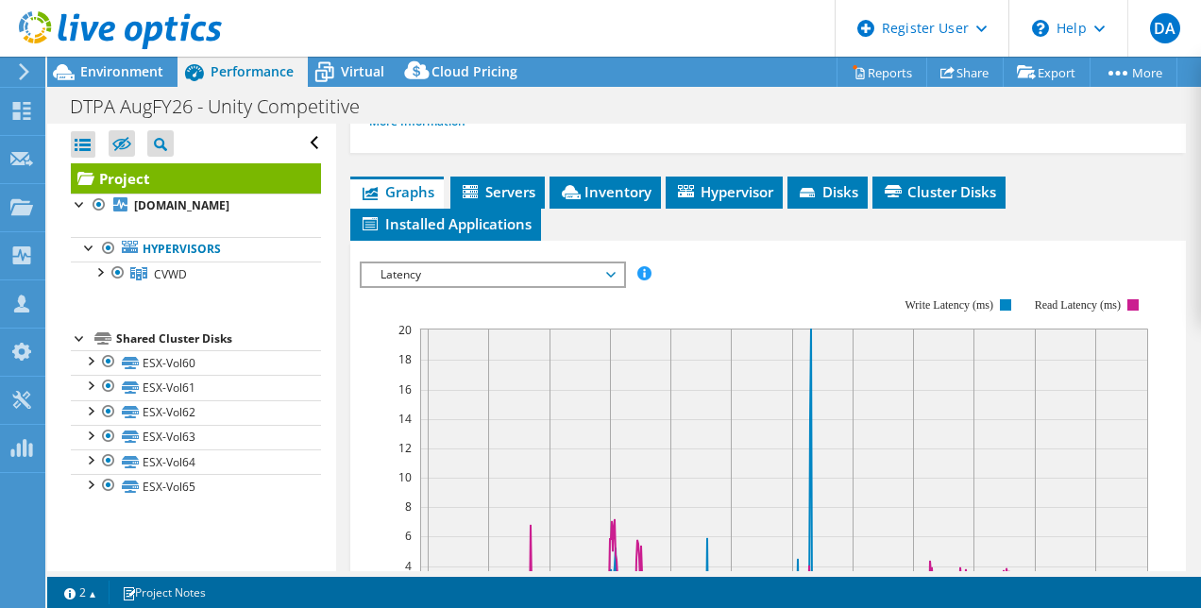
click at [474, 286] on span "Latency" at bounding box center [492, 274] width 243 height 23
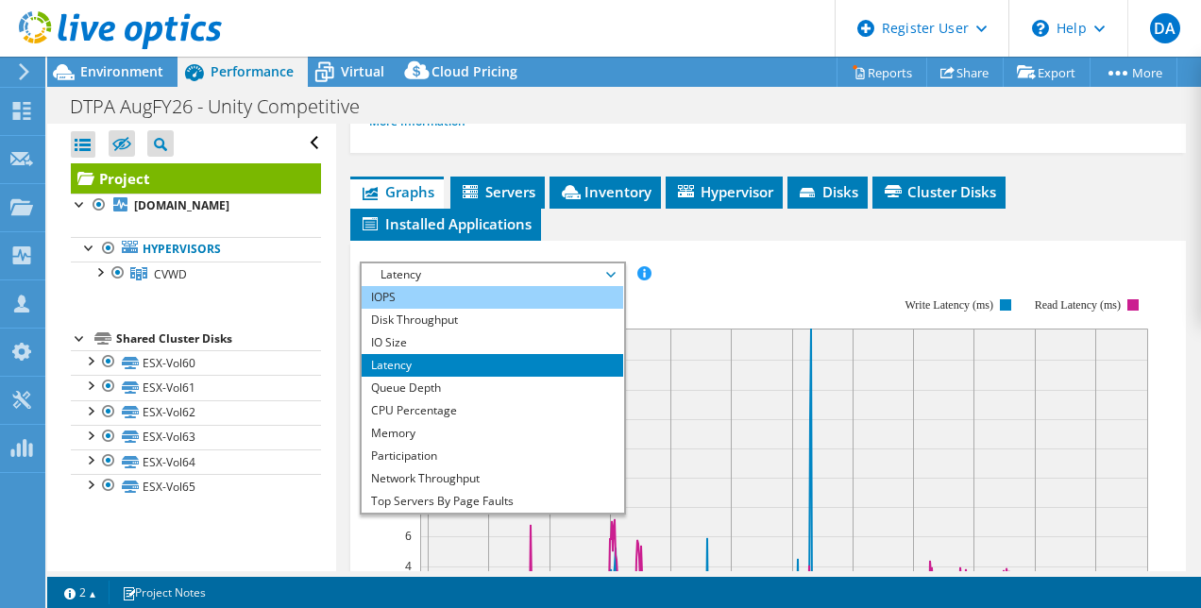
click at [436, 309] on li "IOPS" at bounding box center [491, 297] width 261 height 23
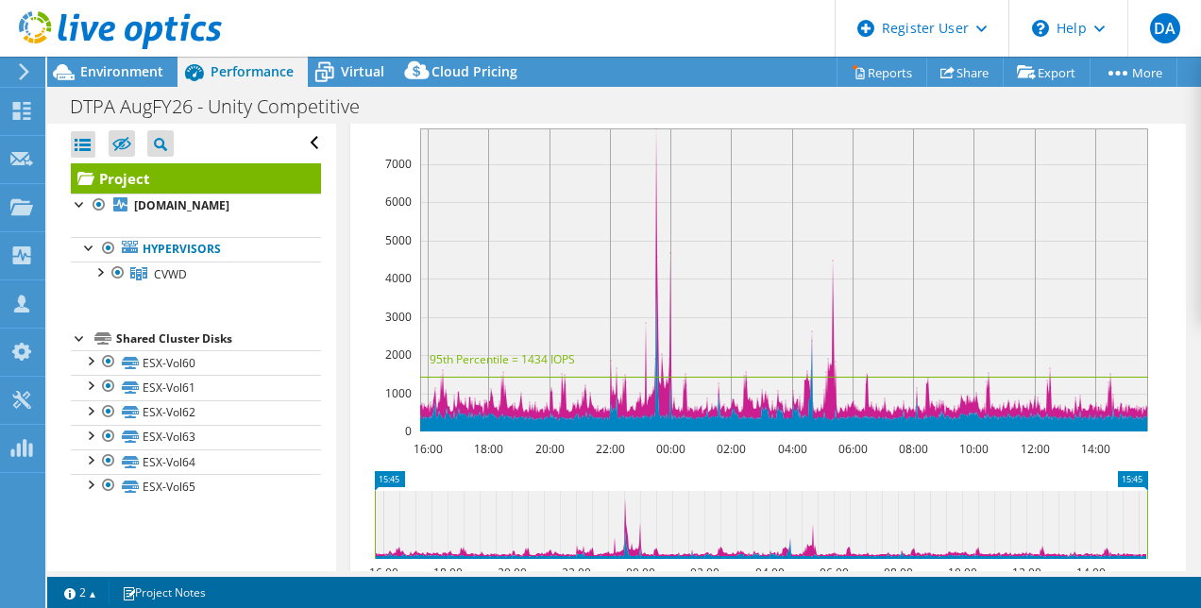
scroll to position [643, 0]
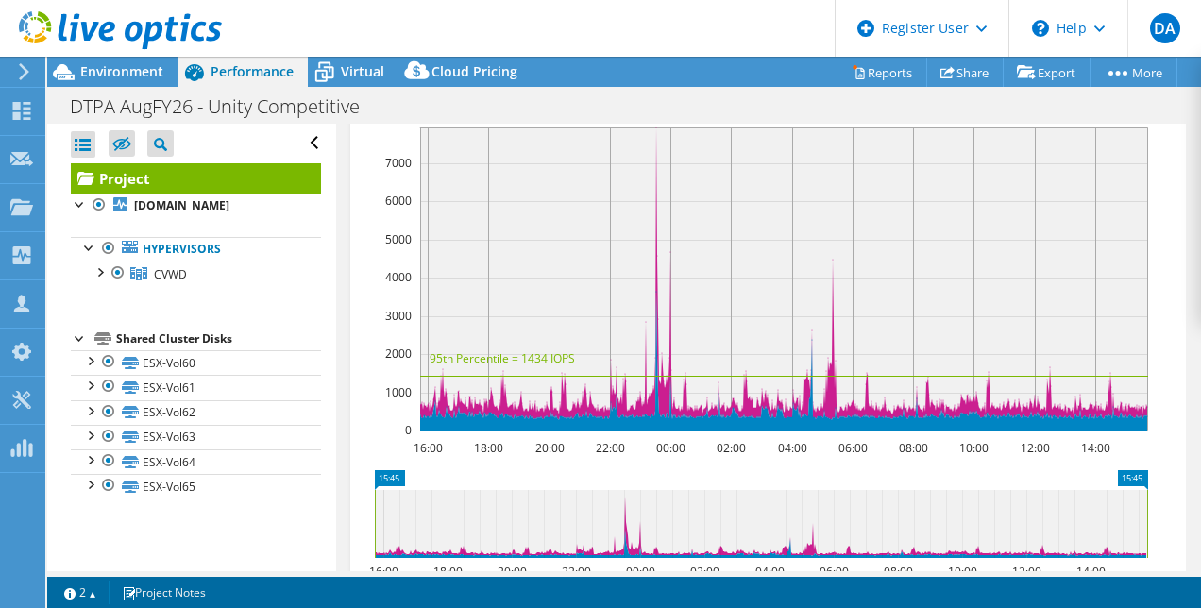
click at [655, 198] on rect at bounding box center [784, 278] width 728 height 303
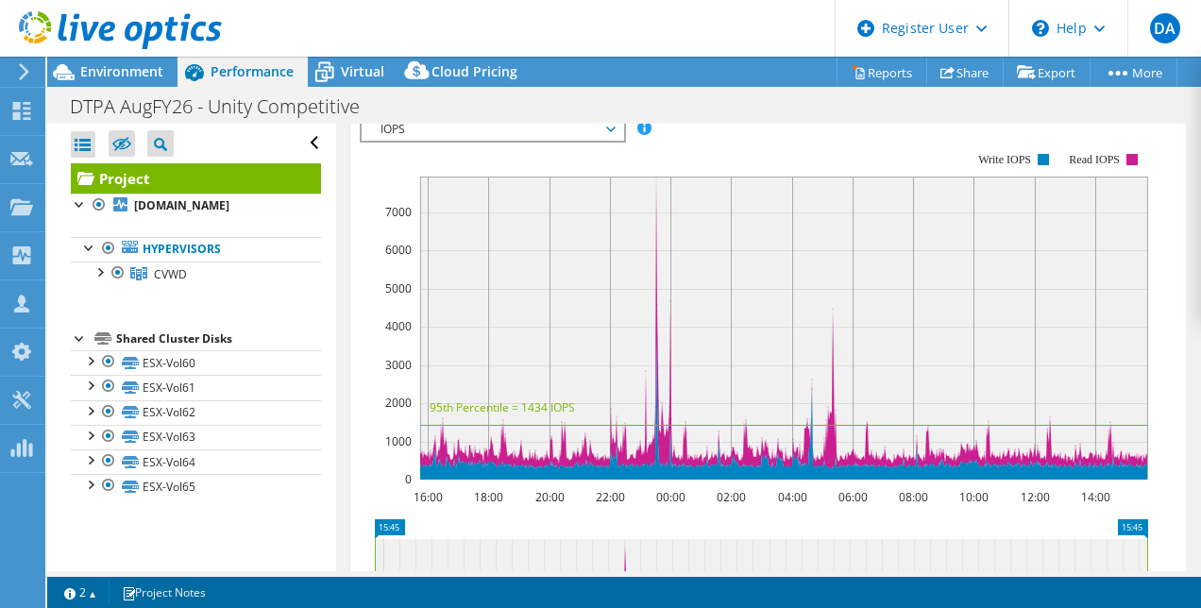
scroll to position [593, 0]
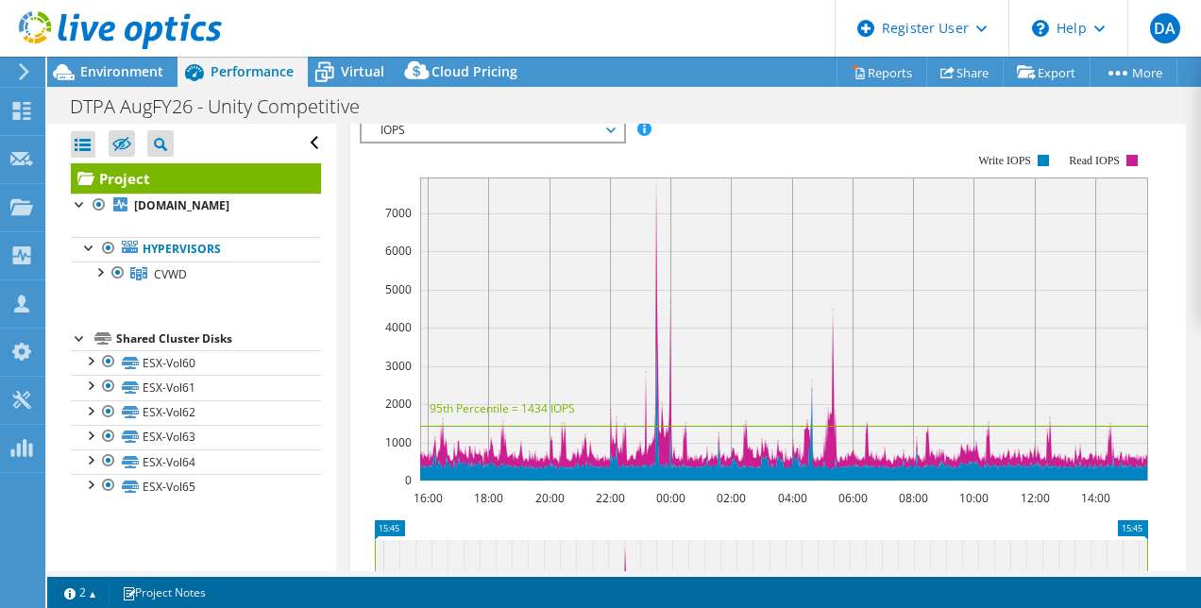
click at [476, 142] on span "IOPS" at bounding box center [492, 130] width 243 height 23
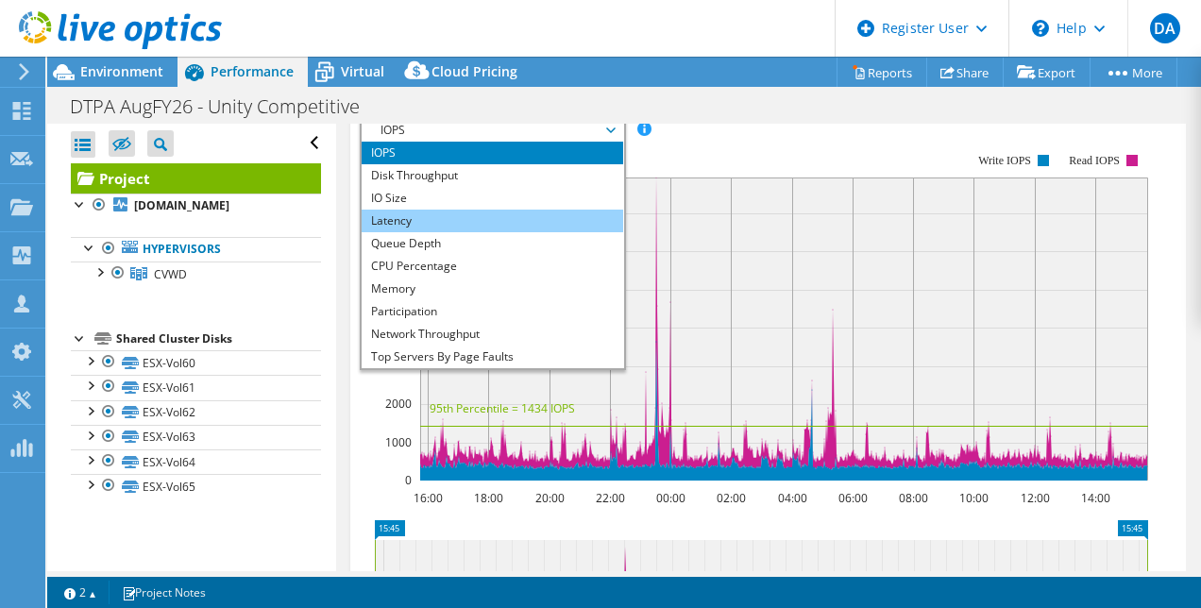
click at [416, 232] on li "Latency" at bounding box center [491, 221] width 261 height 23
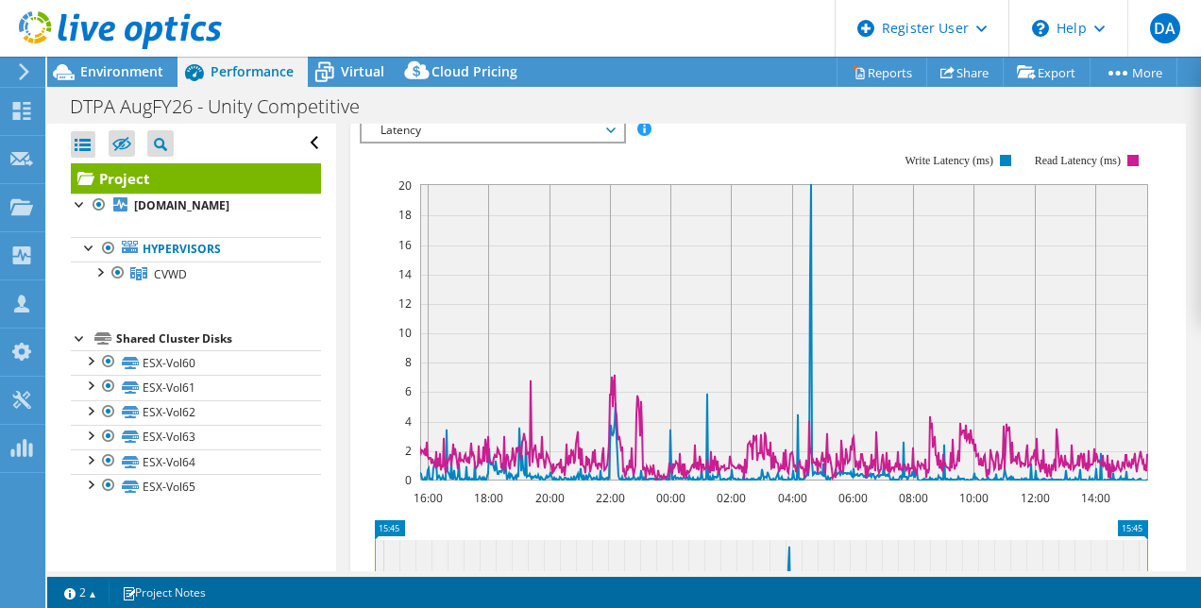
click at [444, 143] on div "Latency IOPS Disk Throughput IO Size Latency Queue Depth CPU Percentage Memory …" at bounding box center [493, 130] width 266 height 26
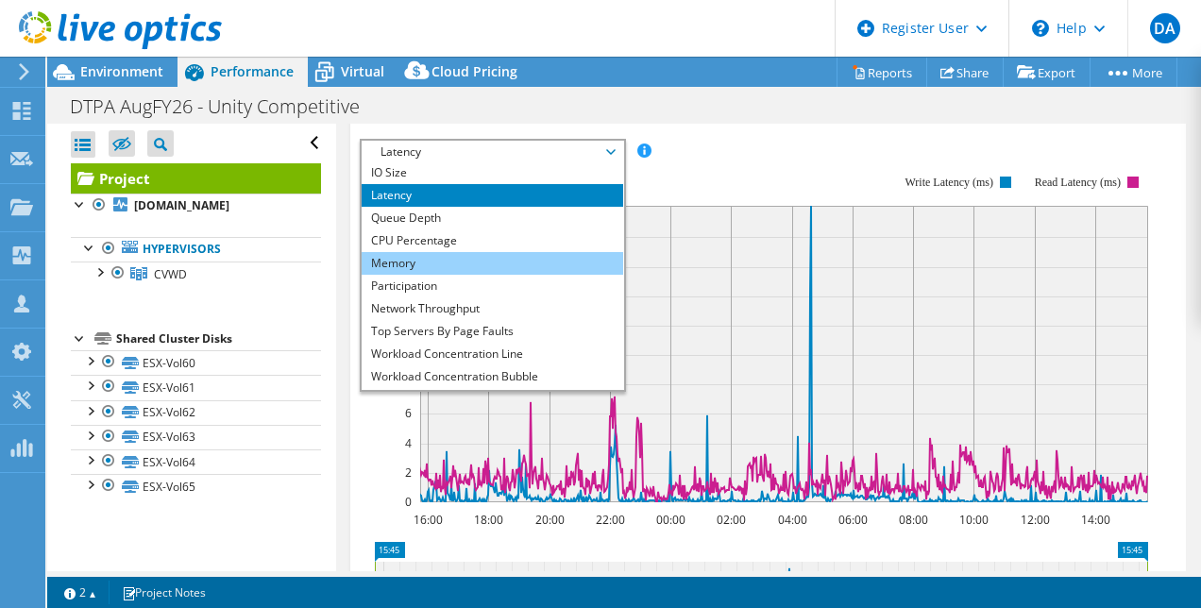
scroll to position [68, 0]
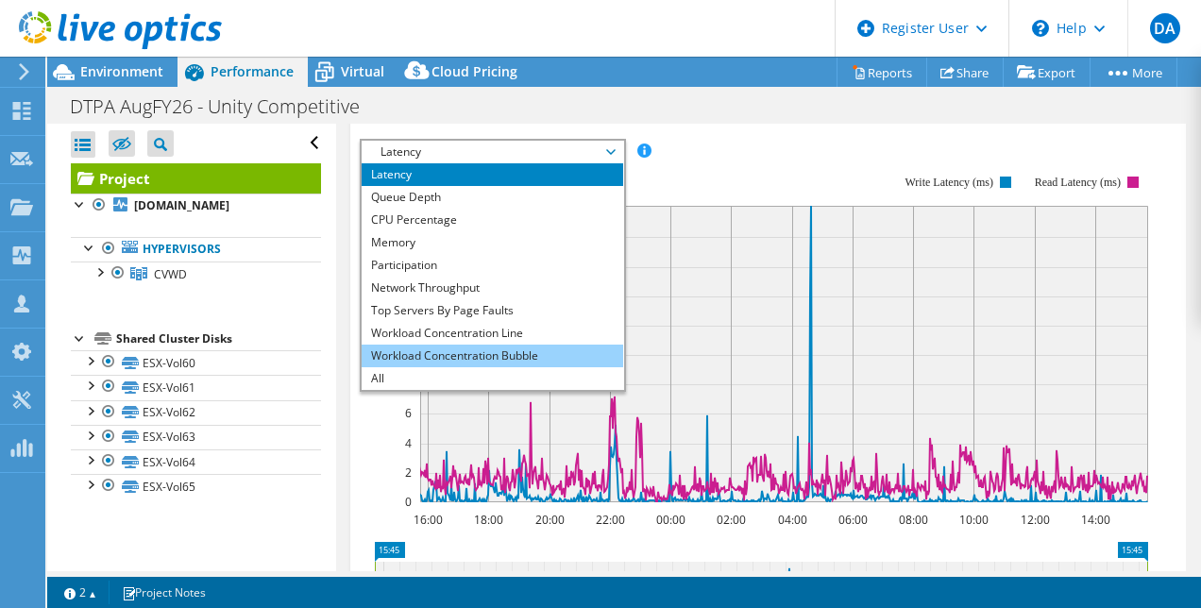
click at [502, 367] on li "Workload Concentration Bubble" at bounding box center [491, 356] width 261 height 23
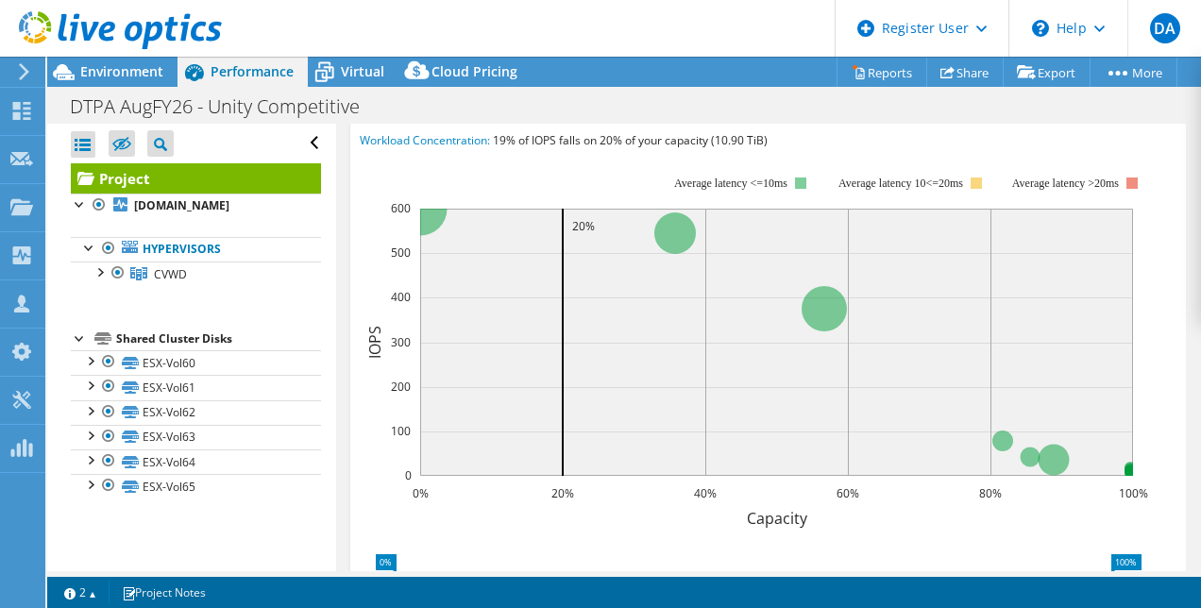
scroll to position [614, 0]
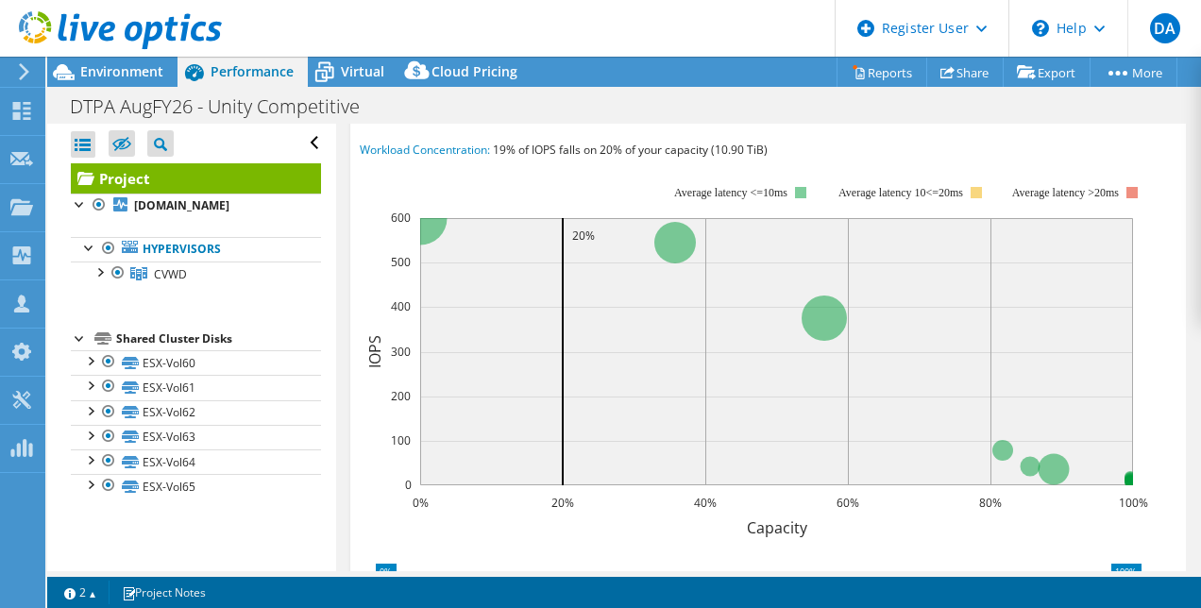
click at [484, 122] on div "Workload Concentration Bubble IOPS Disk Throughput IO Size Latency Queue Depth …" at bounding box center [493, 108] width 266 height 26
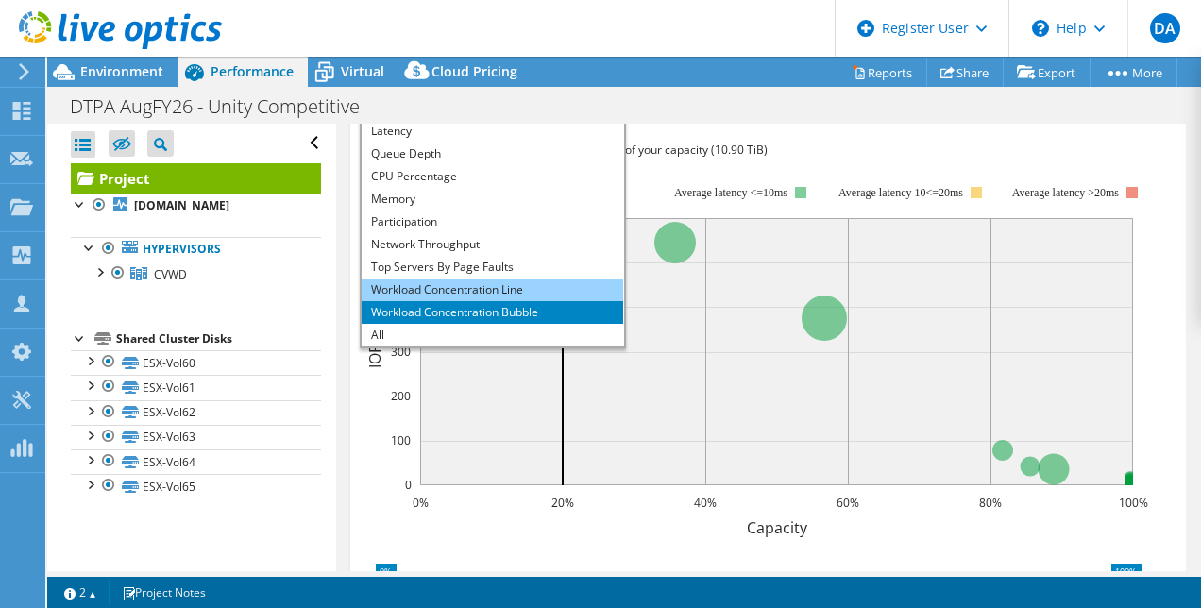
click at [473, 301] on li "Workload Concentration Line" at bounding box center [491, 289] width 261 height 23
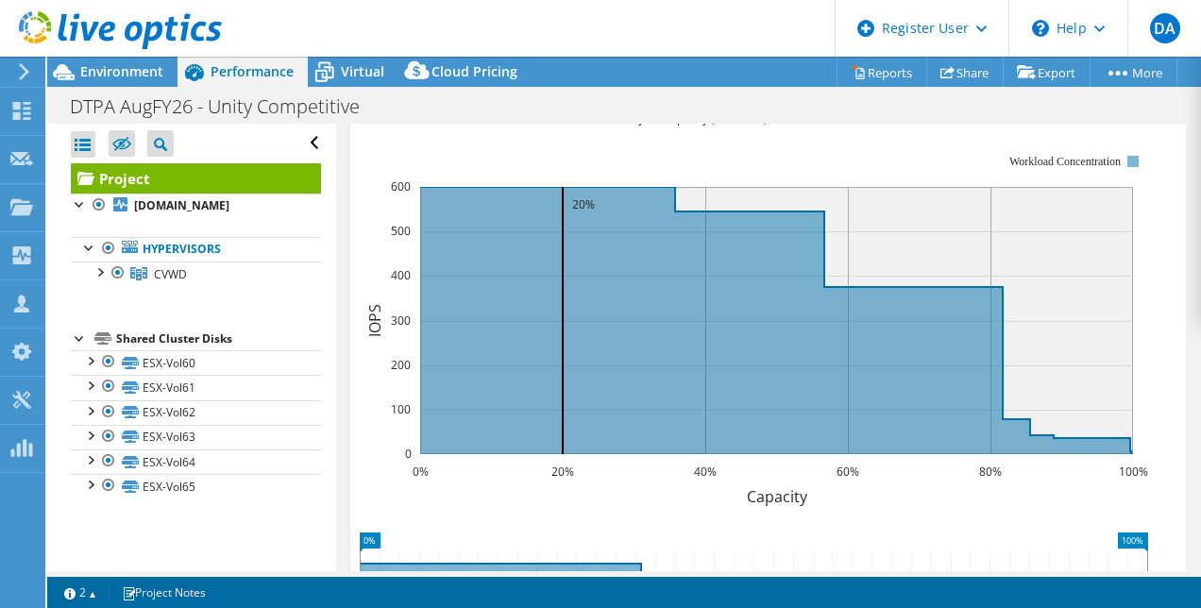
scroll to position [591, 0]
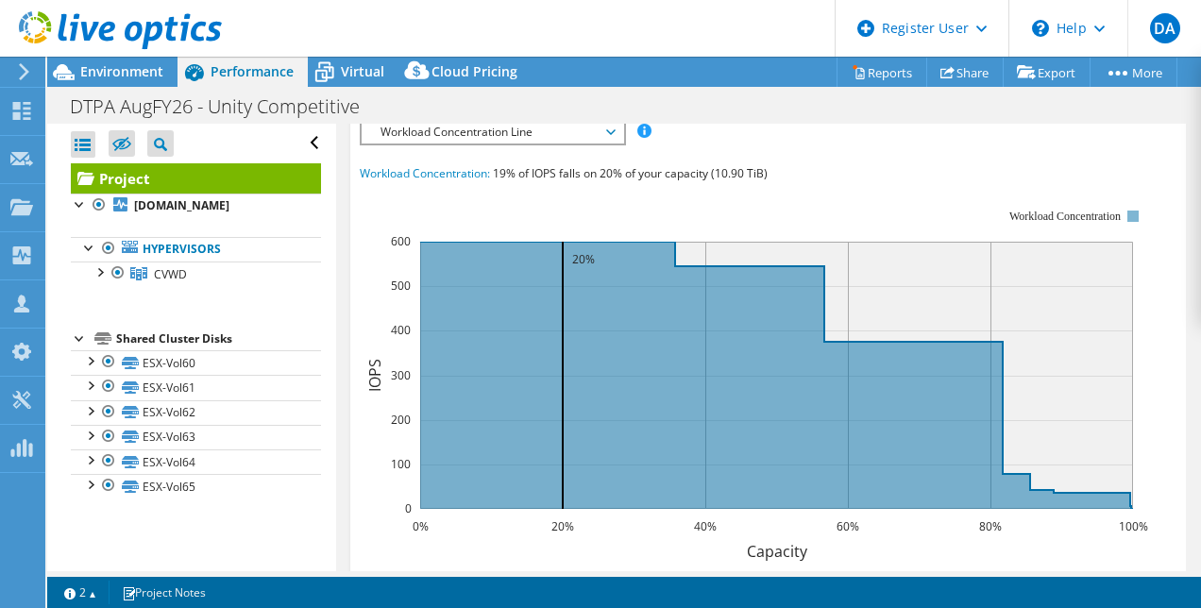
click at [529, 145] on div "Workload Concentration Line IOPS Disk Throughput IO Size Latency Queue Depth CP…" at bounding box center [493, 132] width 266 height 26
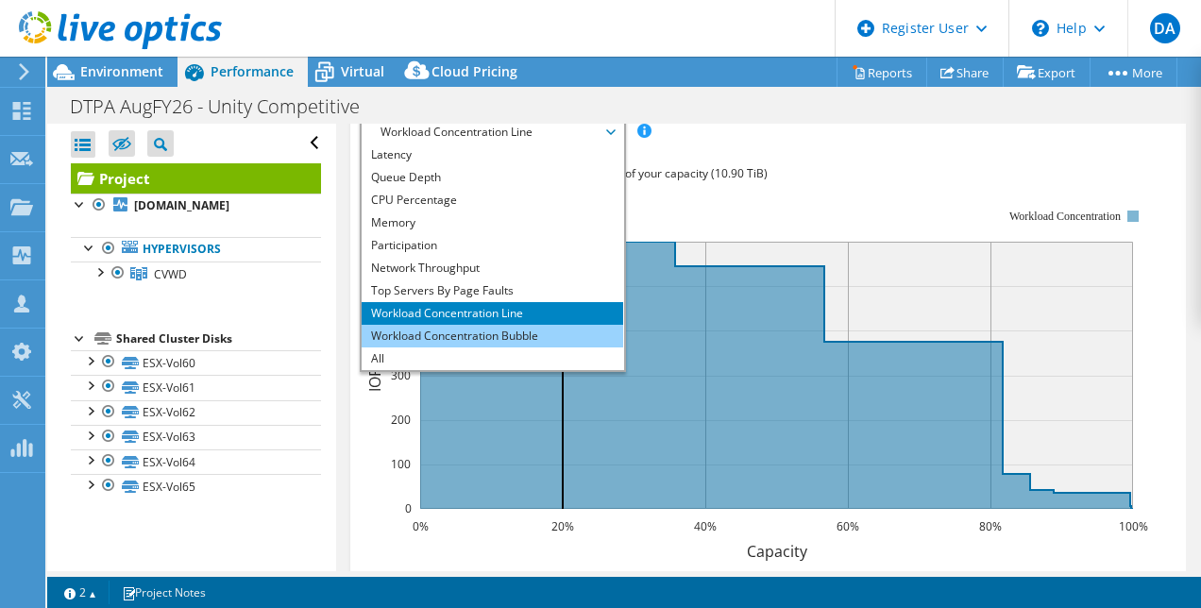
click at [492, 347] on li "Workload Concentration Bubble" at bounding box center [491, 336] width 261 height 23
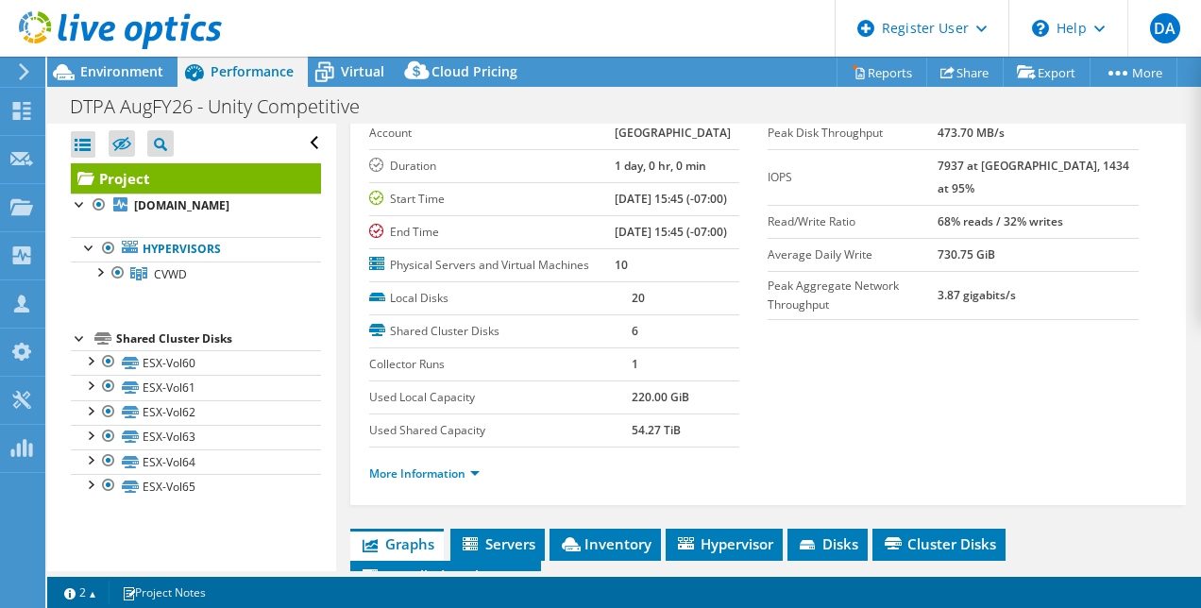
scroll to position [100, 0]
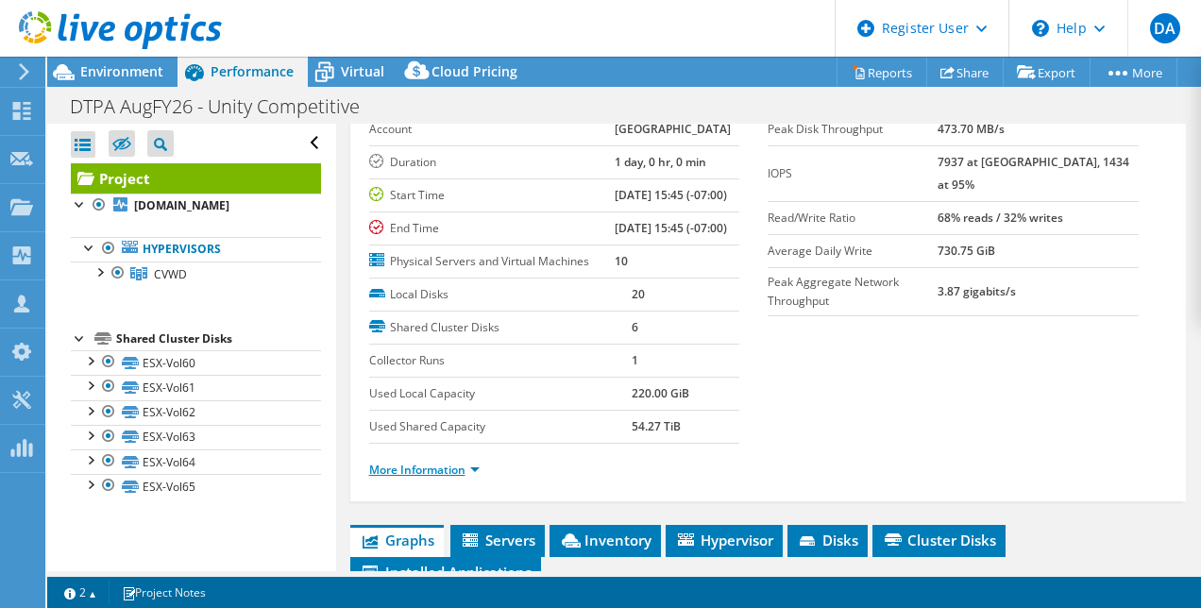
click at [419, 478] on link "More Information" at bounding box center [424, 470] width 110 height 16
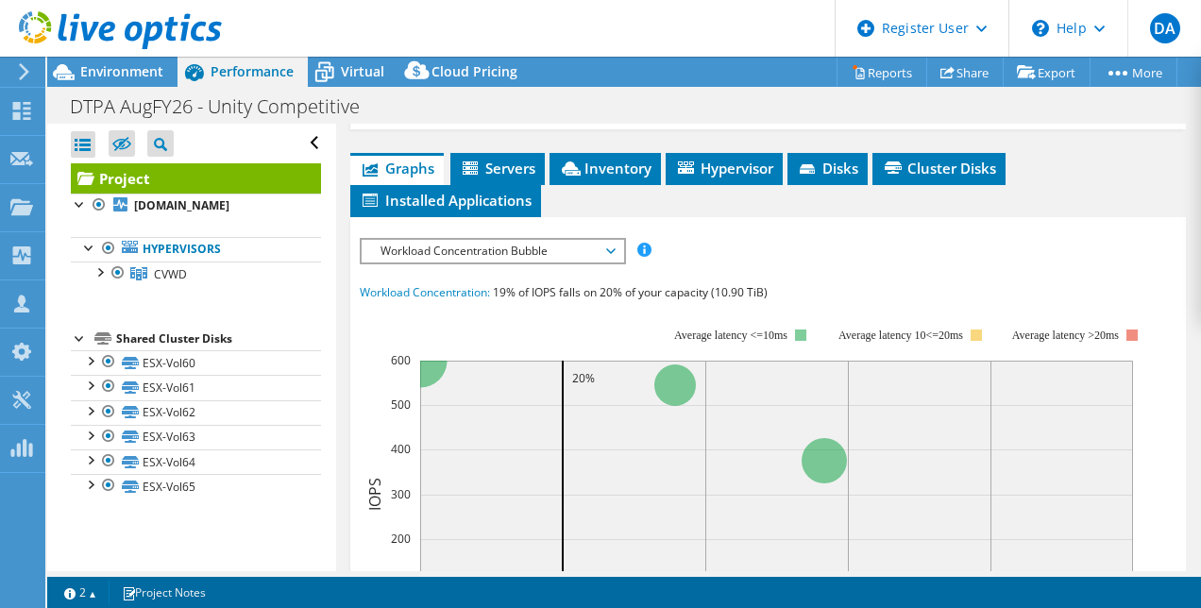
scroll to position [1000, 0]
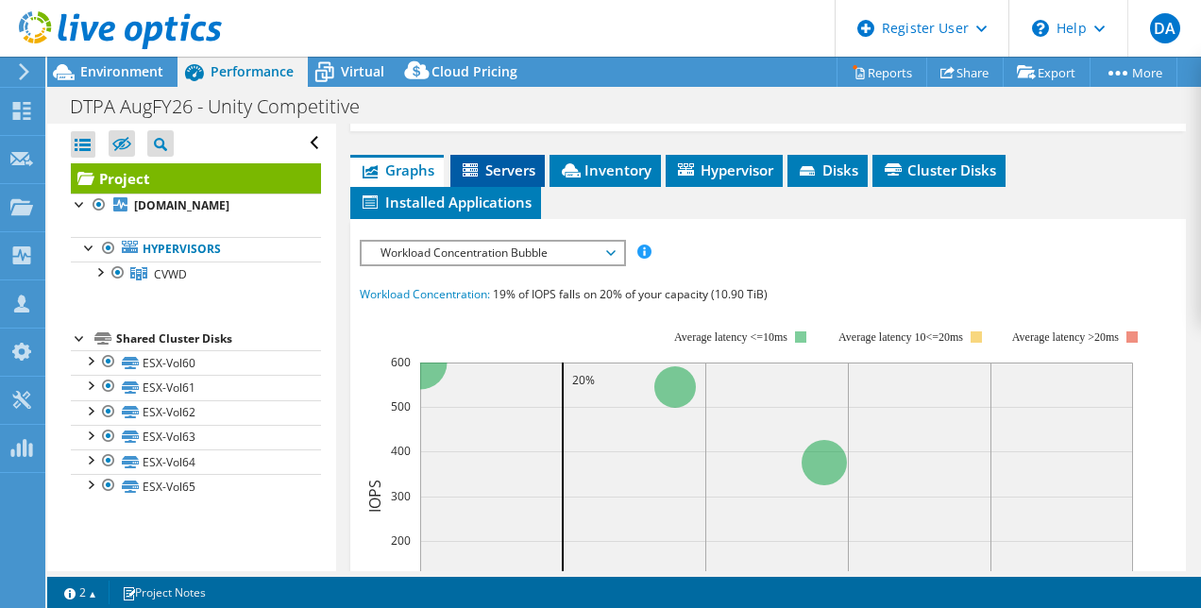
click at [501, 179] on span "Servers" at bounding box center [498, 169] width 76 height 19
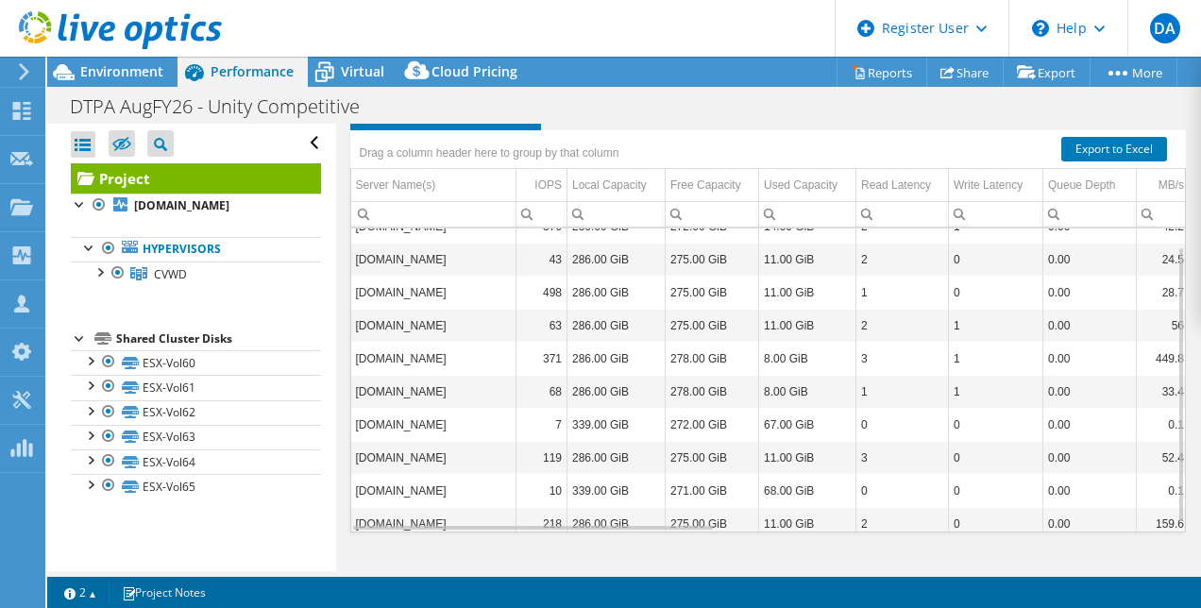
scroll to position [20, 0]
click at [914, 196] on div "Read Latency" at bounding box center [896, 185] width 70 height 23
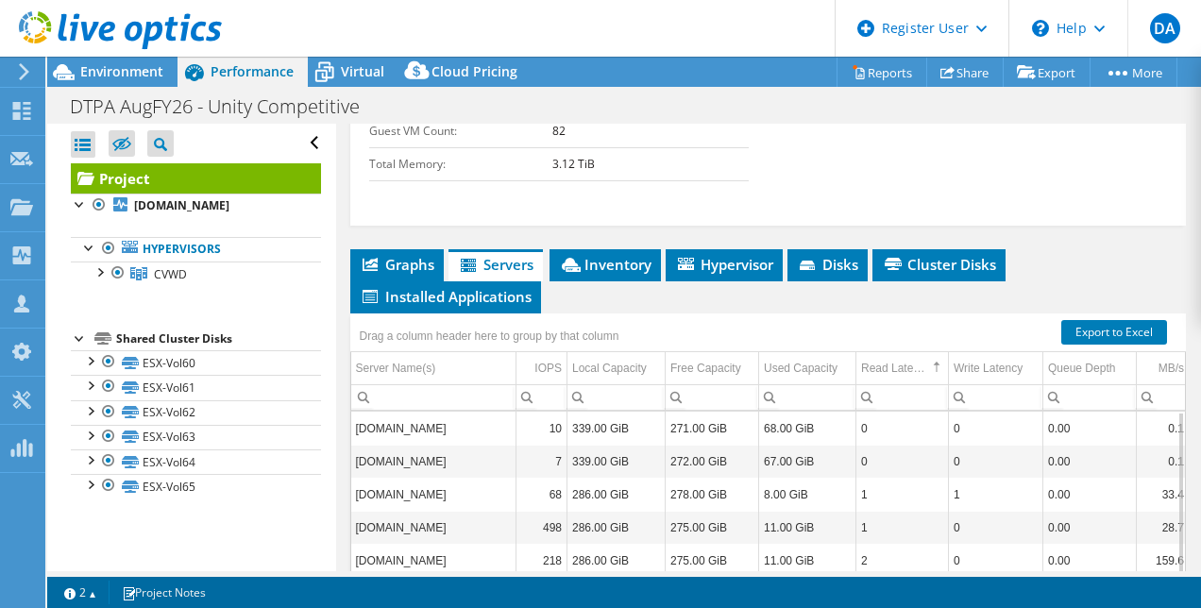
scroll to position [899, 0]
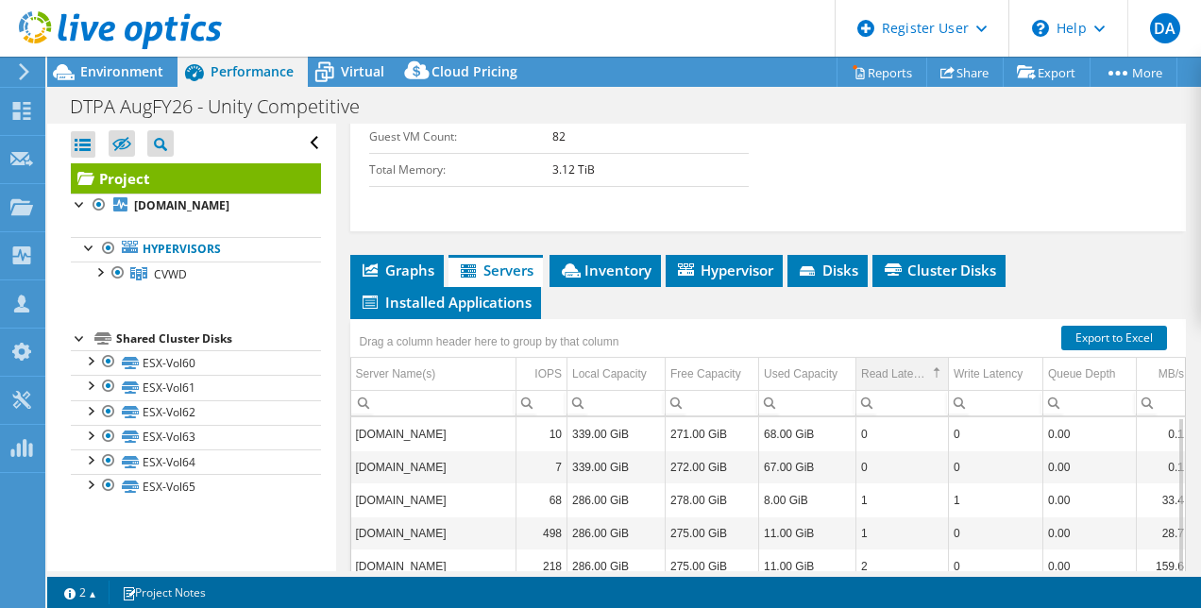
click at [907, 385] on div "Read Latency" at bounding box center [894, 373] width 66 height 23
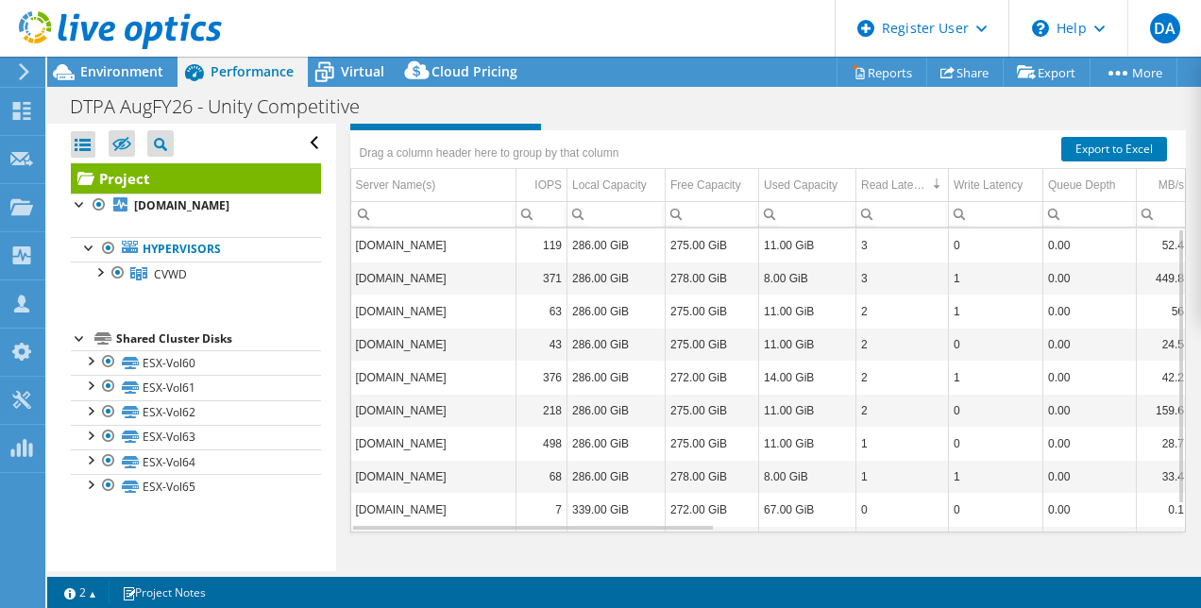
scroll to position [1121, 0]
click at [978, 194] on div "Write Latency" at bounding box center [987, 185] width 69 height 23
click at [978, 194] on div "Write Latency" at bounding box center [987, 185] width 68 height 23
click at [898, 196] on div "Read Latency" at bounding box center [896, 185] width 70 height 23
click at [898, 196] on div "Read Latency" at bounding box center [894, 185] width 66 height 23
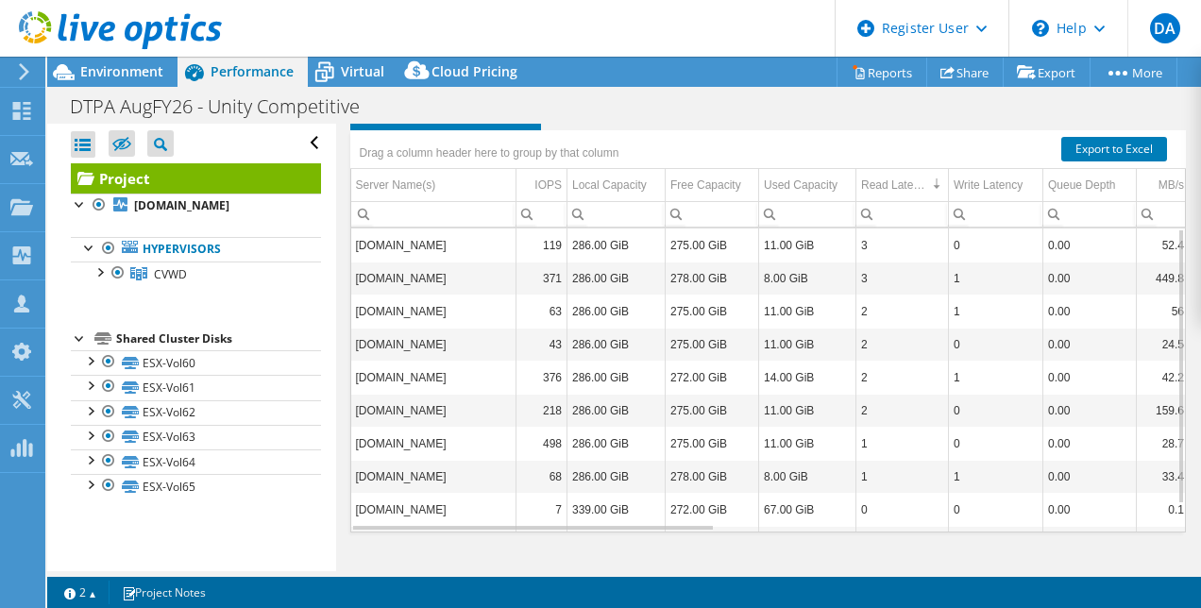
scroll to position [1139, 0]
click at [345, 83] on div "Virtual" at bounding box center [353, 72] width 91 height 30
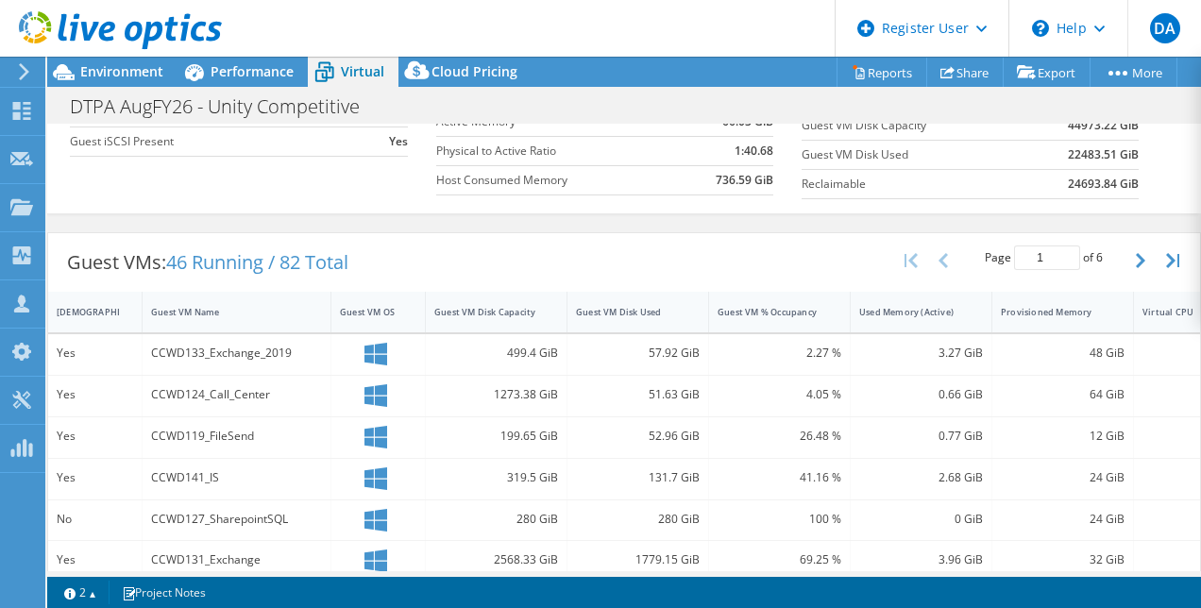
scroll to position [306, 0]
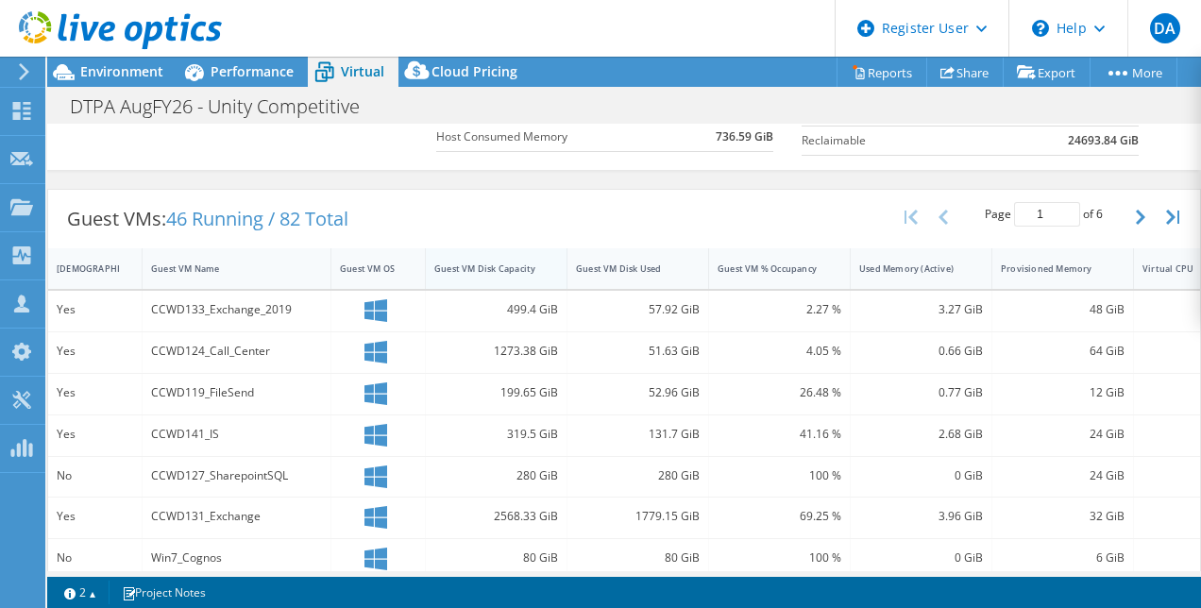
click at [529, 267] on div "Guest VM Disk Capacity" at bounding box center [484, 268] width 101 height 12
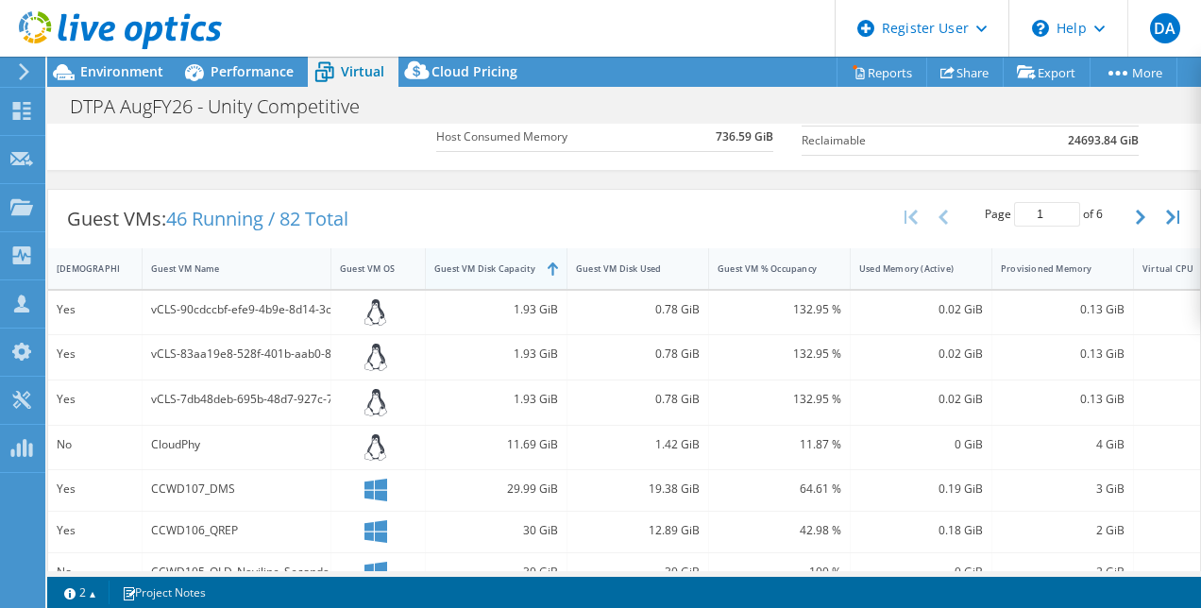
click at [529, 267] on div "Guest VM Disk Capacity" at bounding box center [484, 268] width 101 height 12
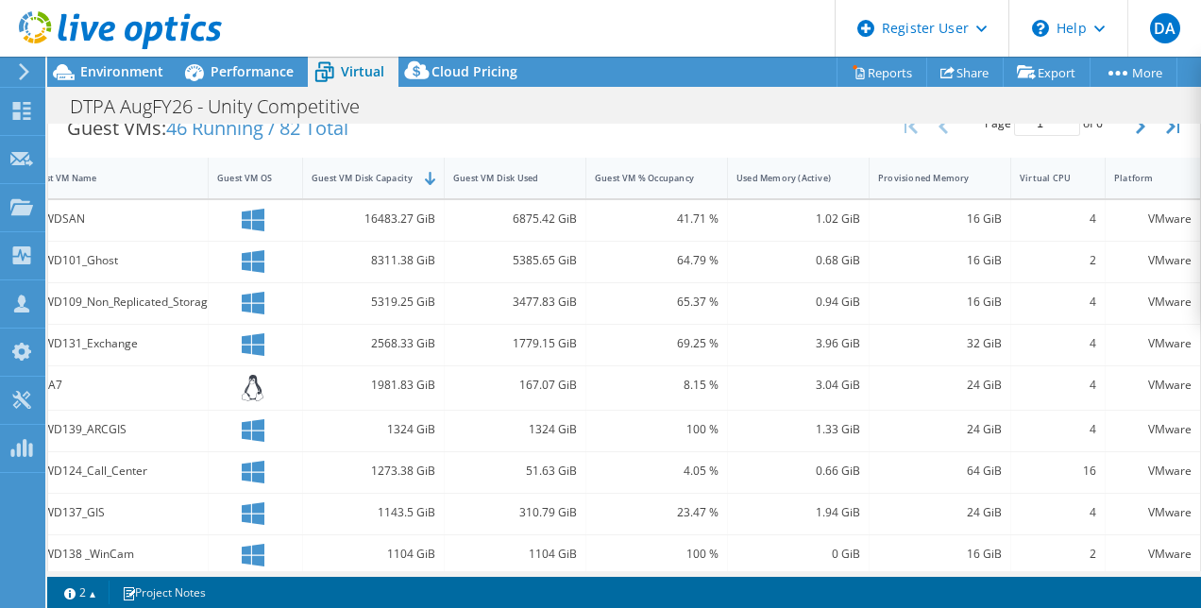
scroll to position [0, 0]
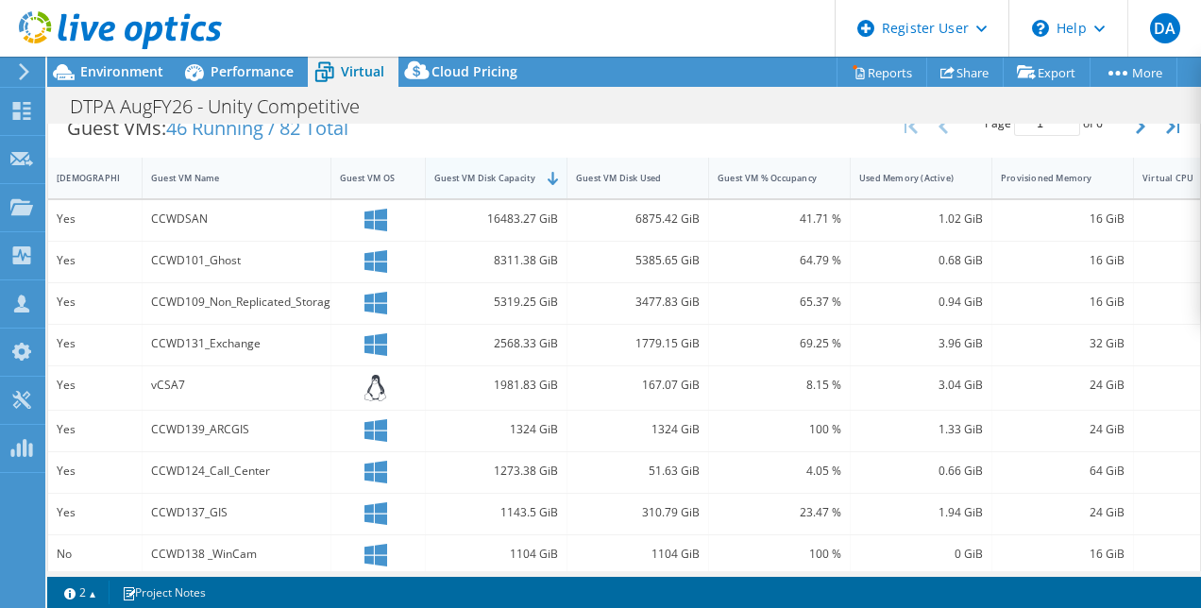
click at [517, 179] on div "Guest VM Disk Capacity" at bounding box center [485, 177] width 118 height 29
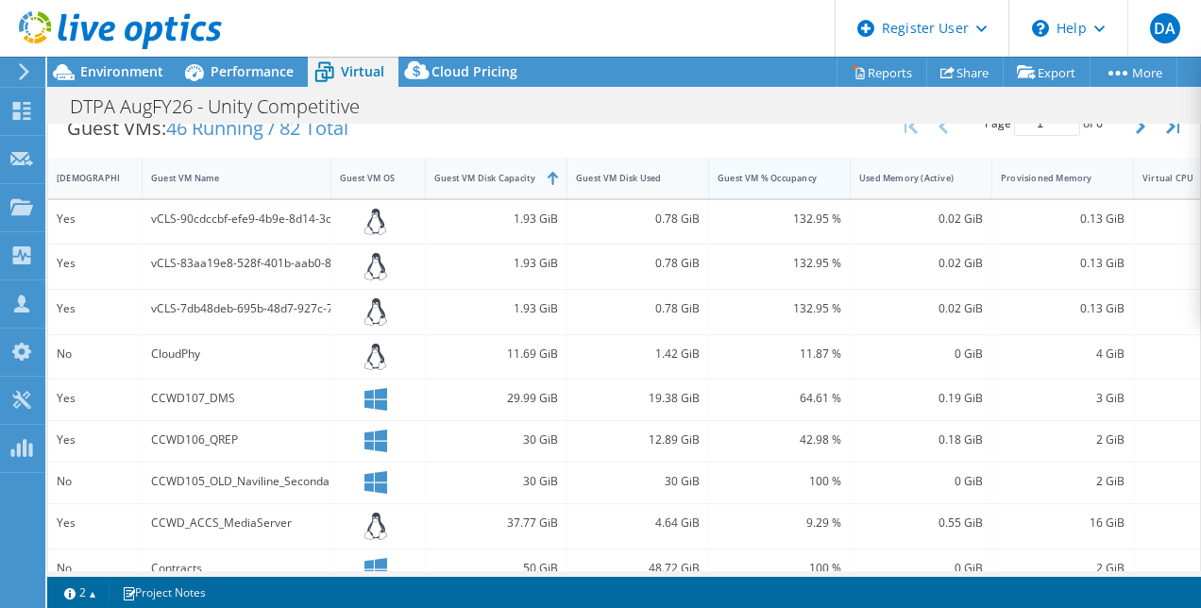
click at [806, 185] on div "Guest VM % Occupancy" at bounding box center [768, 177] width 118 height 29
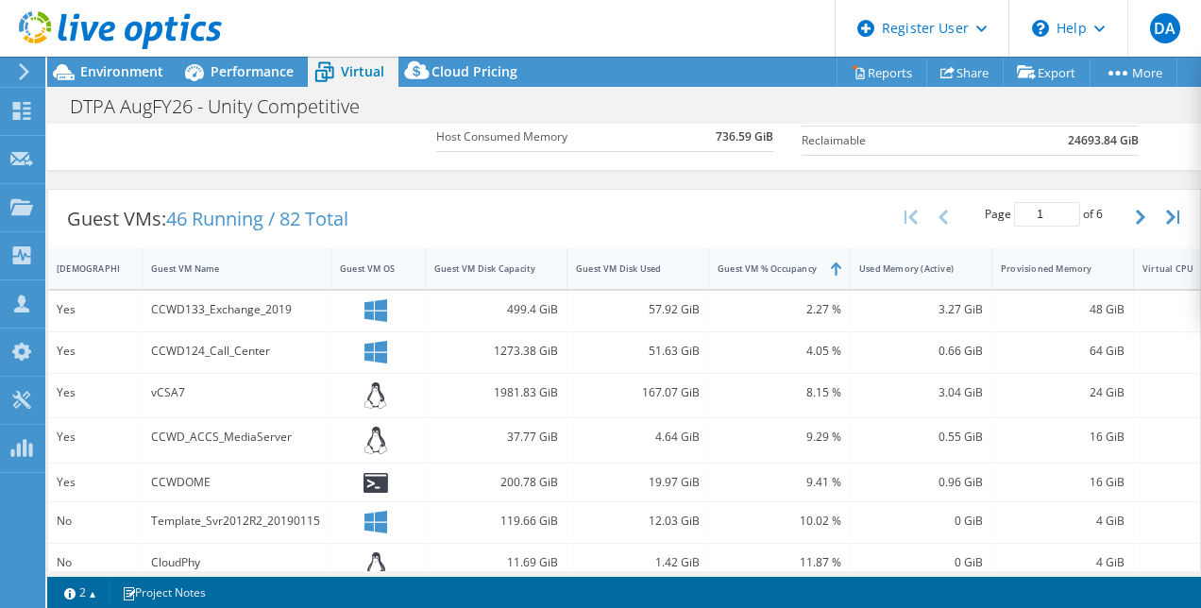
scroll to position [303, 0]
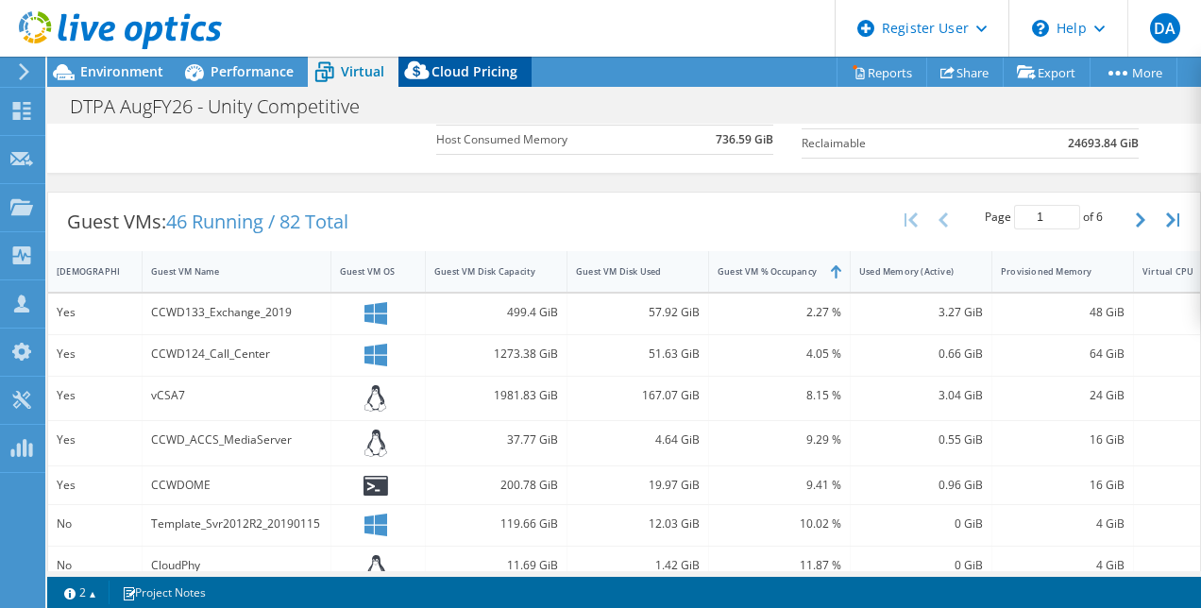
click at [419, 64] on icon at bounding box center [417, 75] width 38 height 38
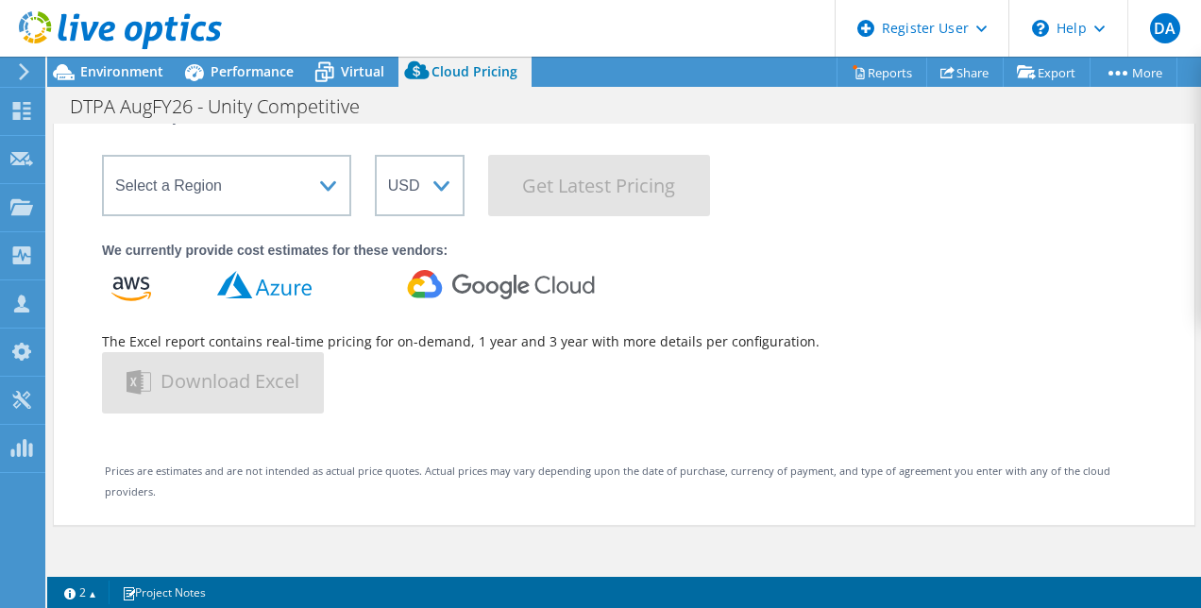
scroll to position [160, 0]
click at [347, 49] on header "DA Dell User [PERSON_NAME] [PERSON_NAME][EMAIL_ADDRESS][DOMAIN_NAME] Dell My Pr…" at bounding box center [600, 28] width 1201 height 57
click at [366, 70] on span "Virtual" at bounding box center [362, 71] width 43 height 18
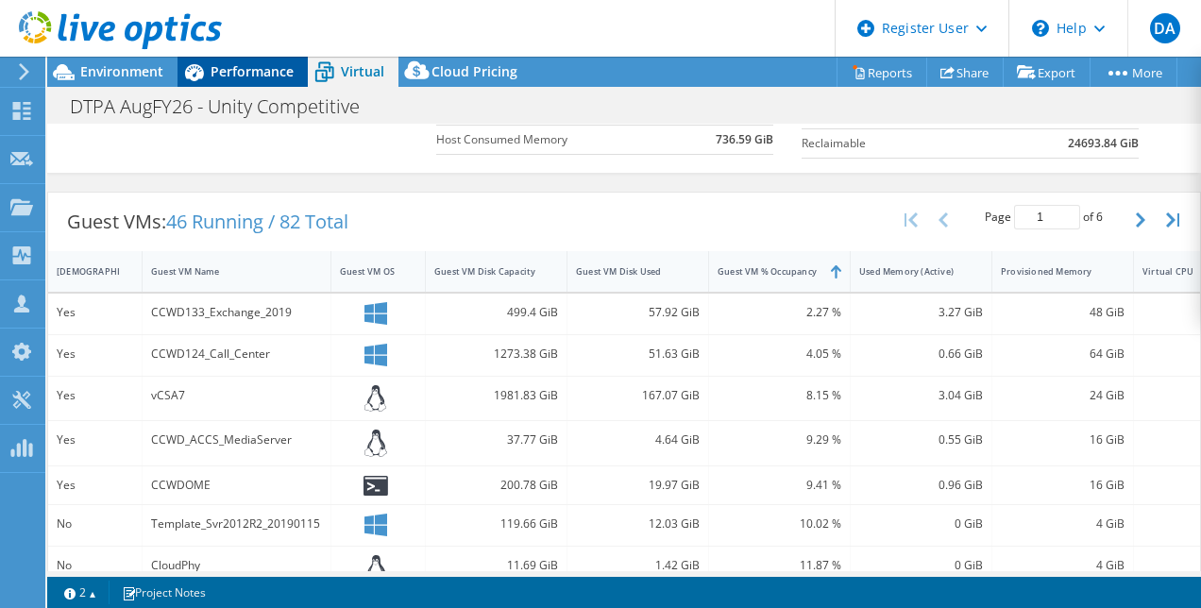
click at [265, 70] on span "Performance" at bounding box center [251, 71] width 83 height 18
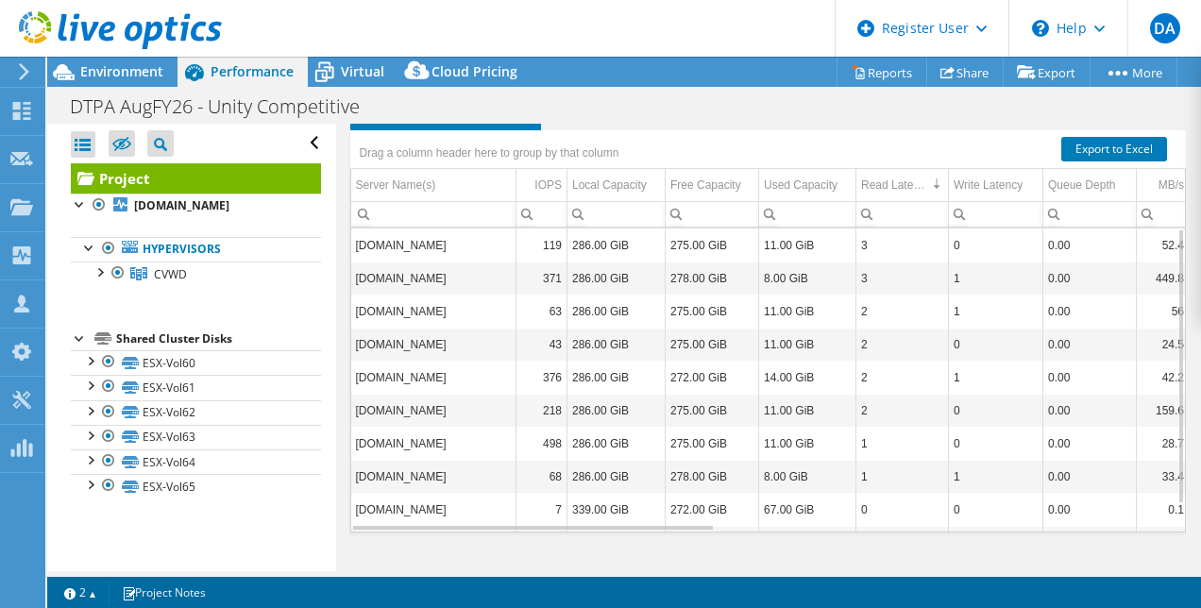
scroll to position [0, 0]
click at [151, 76] on span "Environment" at bounding box center [121, 71] width 83 height 18
